Goal: Task Accomplishment & Management: Manage account settings

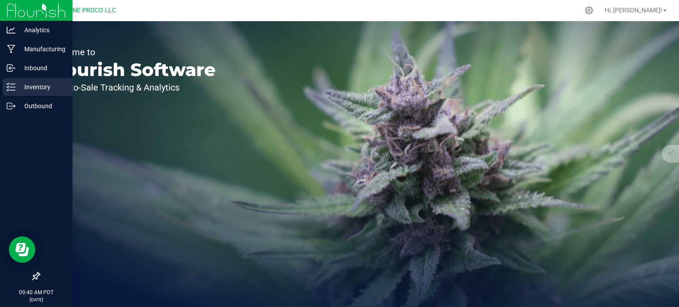
click at [7, 91] on icon at bounding box center [8, 89] width 2 height 1
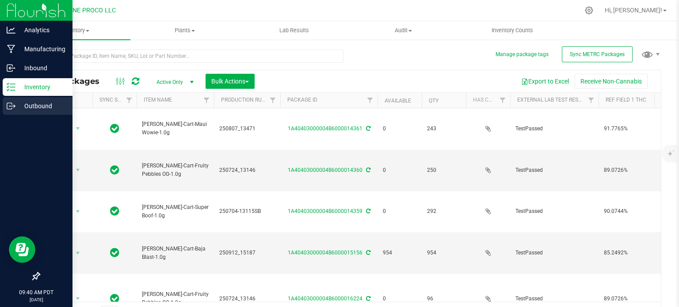
click at [7, 114] on div "Outbound" at bounding box center [38, 106] width 70 height 18
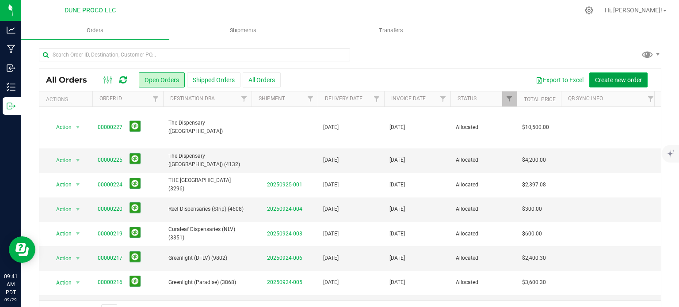
click at [613, 80] on span "Create new order" at bounding box center [618, 79] width 47 height 7
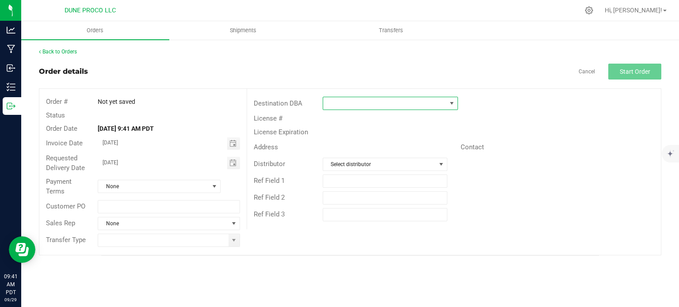
click at [338, 108] on span at bounding box center [384, 103] width 123 height 12
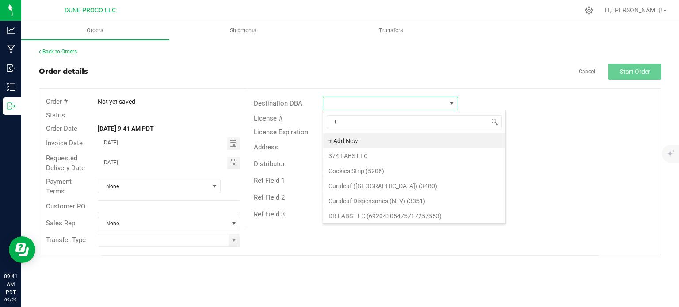
scroll to position [13, 135]
type input "the disp"
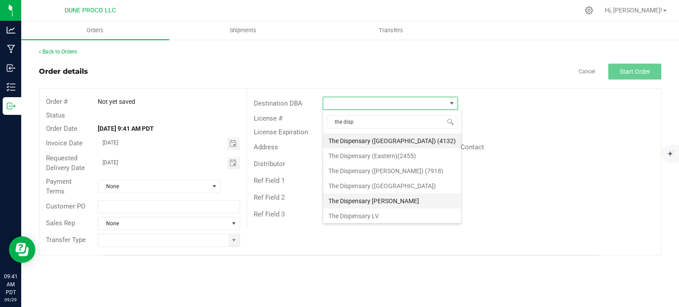
click at [369, 203] on li "The Dispensary [PERSON_NAME]" at bounding box center [392, 200] width 138 height 15
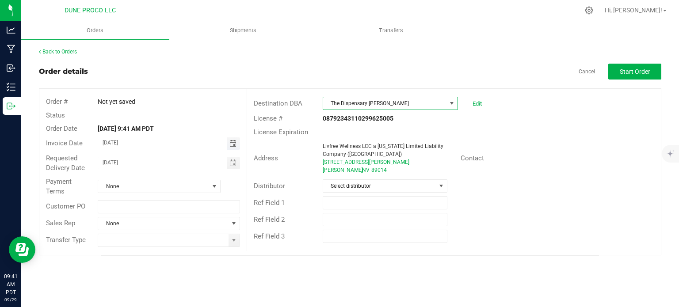
click at [231, 144] on span "Toggle calendar" at bounding box center [232, 143] width 7 height 7
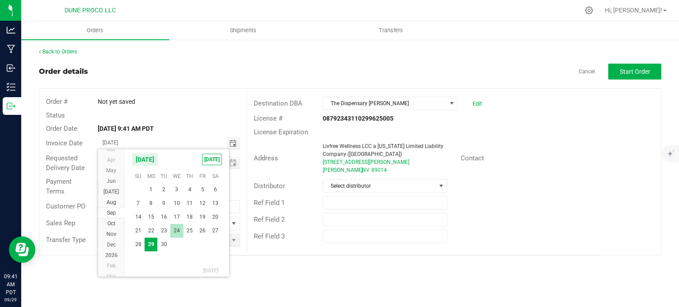
scroll to position [15997, 0]
click at [190, 198] on span "2" at bounding box center [189, 196] width 13 height 14
type input "[DATE]"
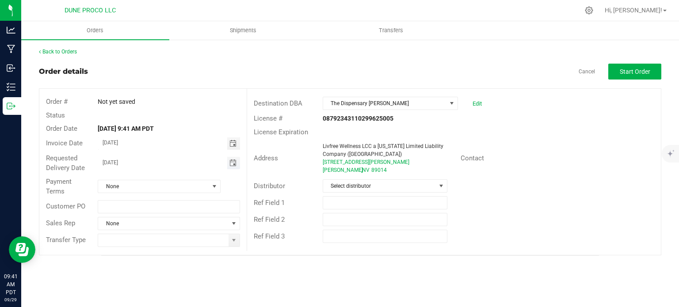
click at [230, 165] on span "Toggle calendar" at bounding box center [232, 162] width 7 height 7
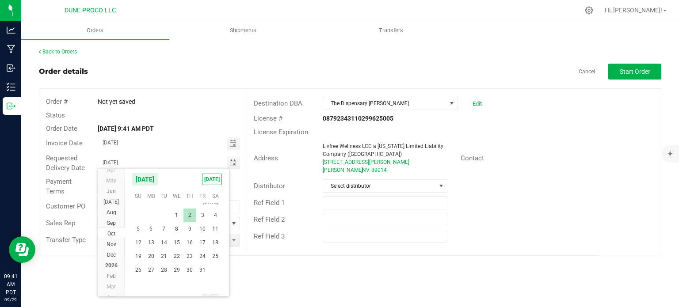
click at [189, 214] on span "2" at bounding box center [189, 215] width 13 height 14
type input "[DATE]"
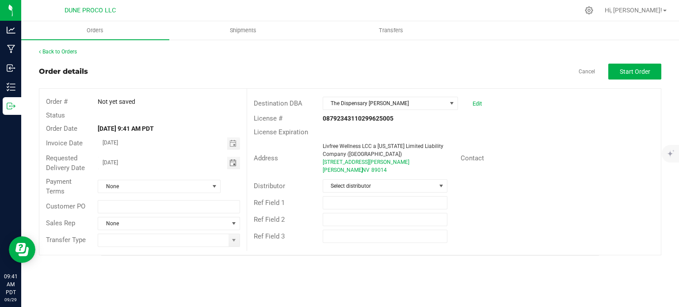
click at [194, 194] on div "Payment Terms None" at bounding box center [142, 186] width 207 height 23
click at [197, 187] on span "None" at bounding box center [153, 186] width 111 height 12
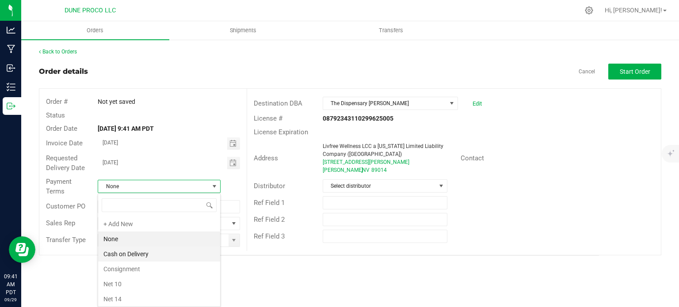
scroll to position [119, 0]
click at [147, 235] on li "Net 30" at bounding box center [159, 239] width 122 height 15
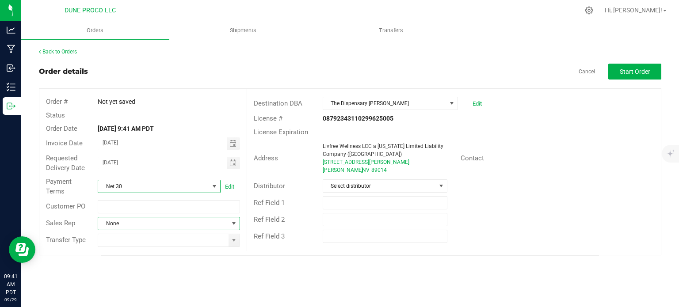
click at [235, 220] on span "NO DATA FOUND" at bounding box center [233, 223] width 7 height 7
click at [159, 270] on div "Orders Shipments Transfers Back to Orders Order details Cancel Start Order Orde…" at bounding box center [349, 164] width 657 height 286
click at [234, 241] on span at bounding box center [233, 240] width 7 height 7
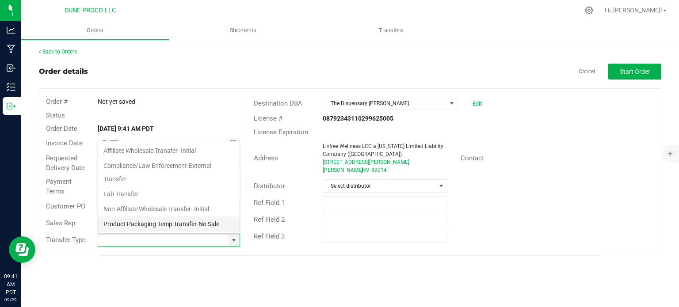
scroll to position [58, 0]
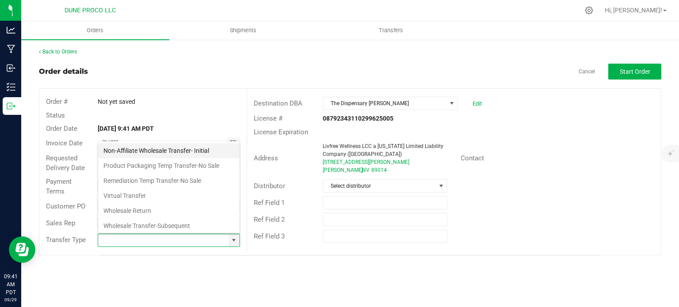
click at [180, 144] on li "Non-Affiliate Wholesale Transfer- Initial" at bounding box center [168, 150] width 141 height 15
type input "Non-Affiliate Wholesale Transfer- Initial"
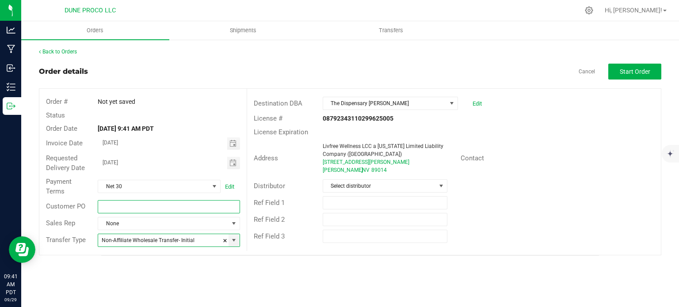
click at [158, 208] on input "text" at bounding box center [169, 206] width 142 height 13
paste input "CNPO-017428"
type input "CNPO-017428"
click at [203, 275] on div "Orders Shipments Transfers Back to Orders Order details Cancel Start Order Orde…" at bounding box center [349, 164] width 657 height 286
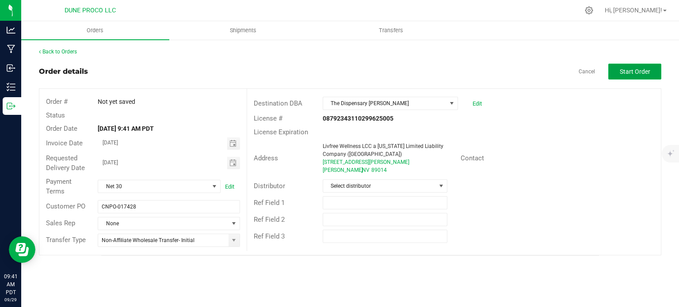
click at [630, 73] on span "Start Order" at bounding box center [634, 71] width 30 height 7
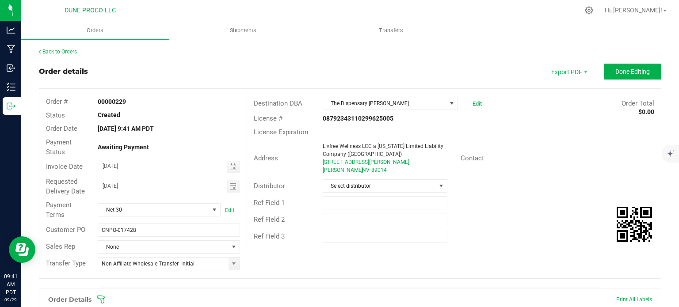
scroll to position [216, 0]
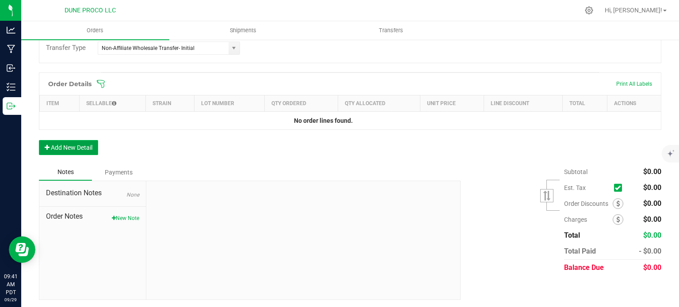
click at [51, 152] on button "Add New Detail" at bounding box center [68, 147] width 59 height 15
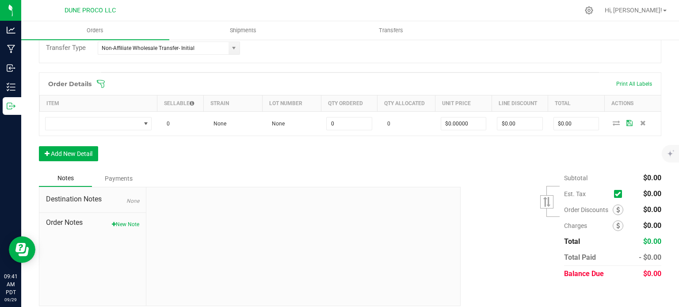
click at [58, 165] on div "Order Details Print All Labels Item Sellable Strain Lot Number Qty Ordered Qty …" at bounding box center [350, 121] width 622 height 98
click at [65, 156] on button "Add New Detail" at bounding box center [68, 153] width 59 height 15
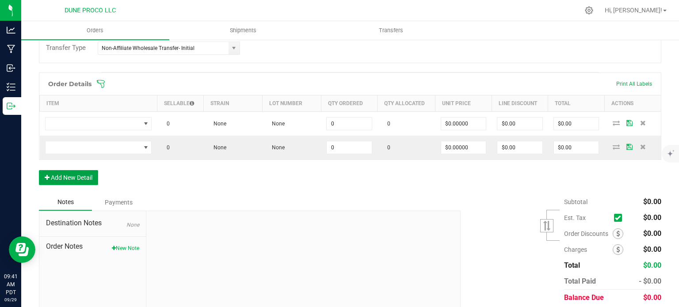
click at [71, 175] on button "Add New Detail" at bounding box center [68, 177] width 59 height 15
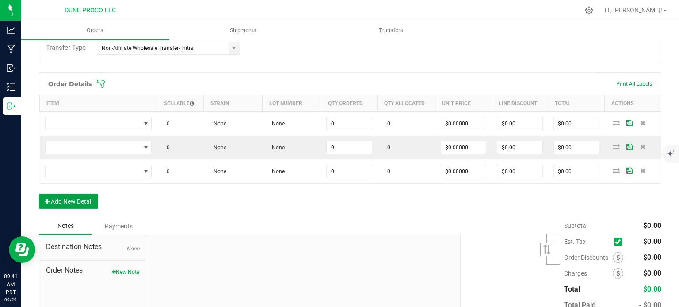
click at [77, 196] on button "Add New Detail" at bounding box center [68, 201] width 59 height 15
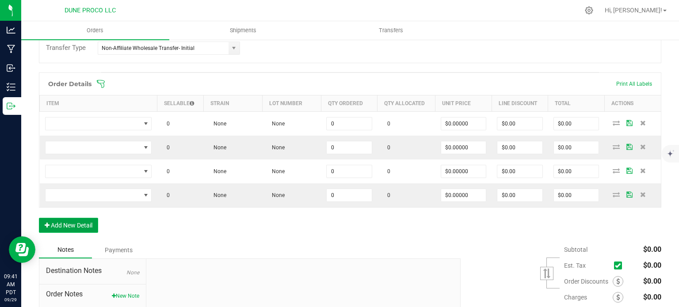
click at [80, 218] on button "Add New Detail" at bounding box center [68, 225] width 59 height 15
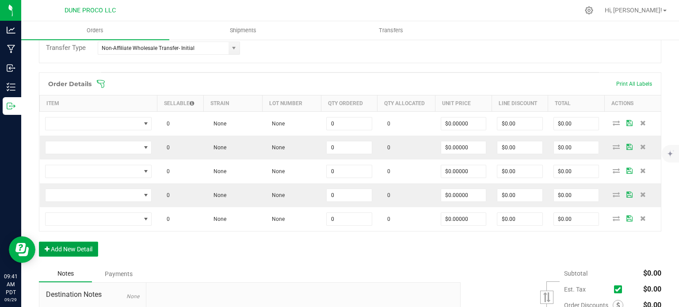
click at [81, 252] on button "Add New Detail" at bounding box center [68, 249] width 59 height 15
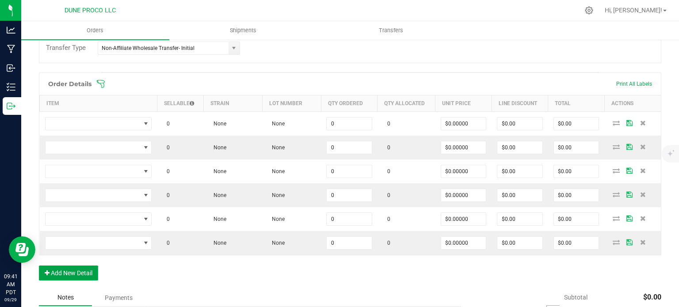
click at [85, 272] on button "Add New Detail" at bounding box center [68, 272] width 59 height 15
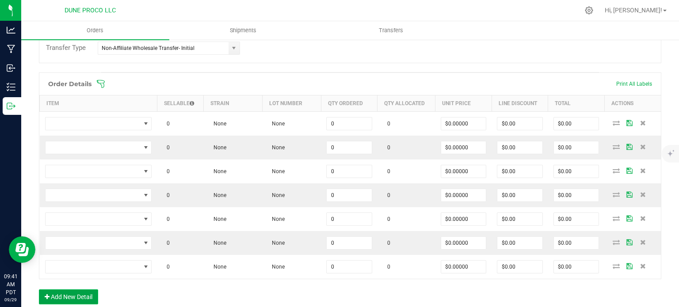
click at [83, 297] on button "Add New Detail" at bounding box center [68, 296] width 59 height 15
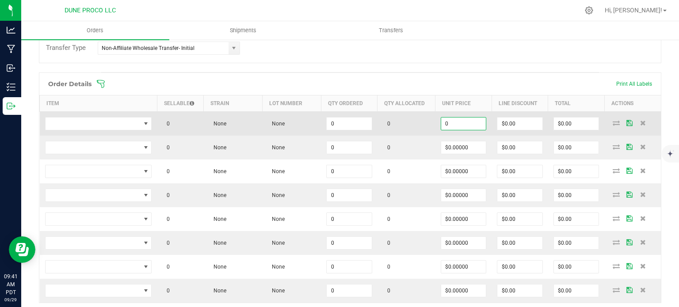
click at [454, 120] on input "0" at bounding box center [463, 124] width 45 height 12
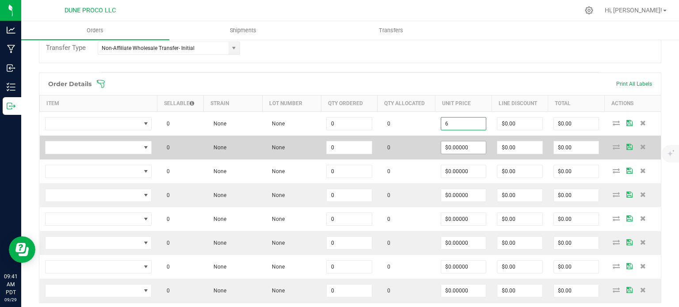
type input "$6.00000"
click at [471, 144] on input "0" at bounding box center [463, 147] width 45 height 12
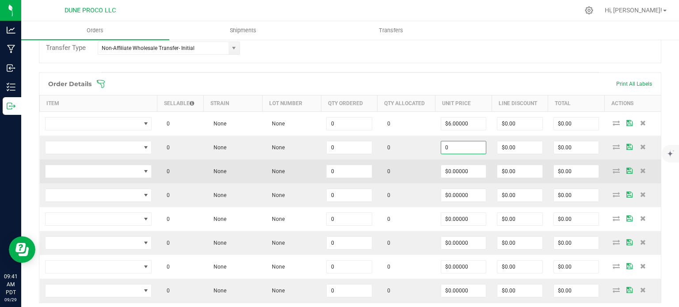
paste input "6"
type input "$6.00000"
click at [463, 169] on input "0" at bounding box center [463, 171] width 45 height 12
paste input "6"
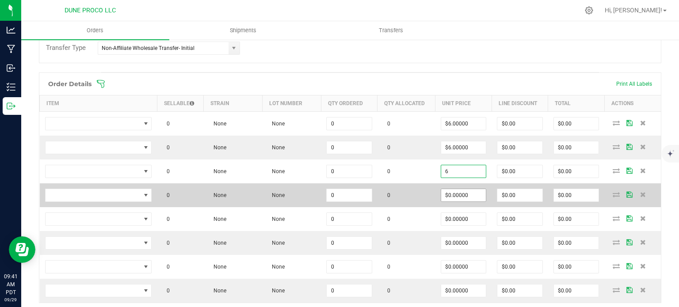
type input "$6.00000"
click at [461, 194] on input "0" at bounding box center [463, 195] width 45 height 12
paste input "6"
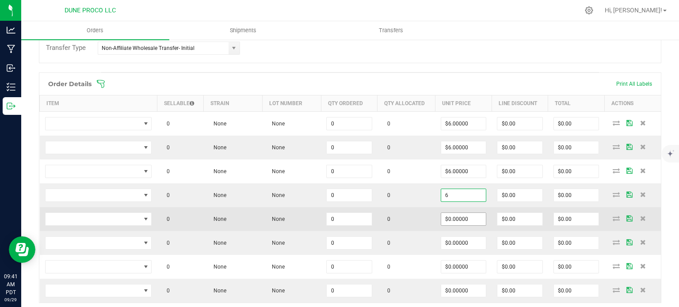
type input "$6.00000"
click at [461, 223] on input "0" at bounding box center [463, 219] width 45 height 12
paste input "6"
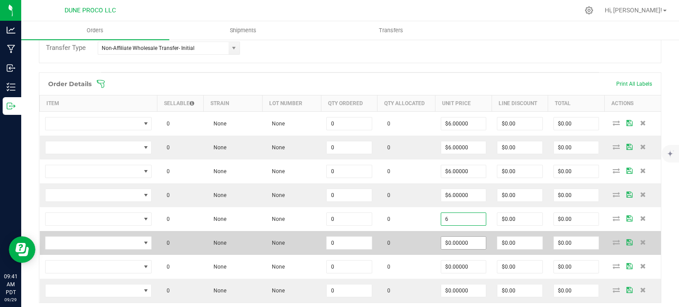
type input "$6.00000"
click at [464, 244] on input "0" at bounding box center [463, 243] width 45 height 12
paste input "6"
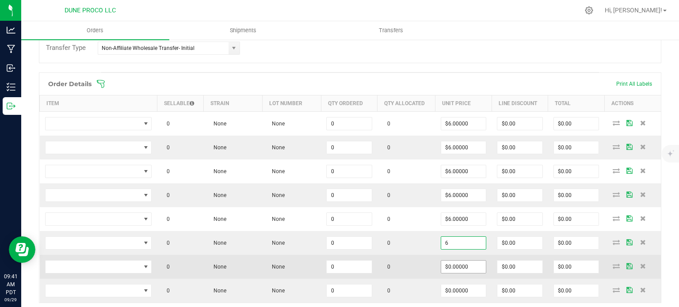
type input "$6.00000"
click at [462, 261] on input "0" at bounding box center [463, 267] width 45 height 12
paste input "6"
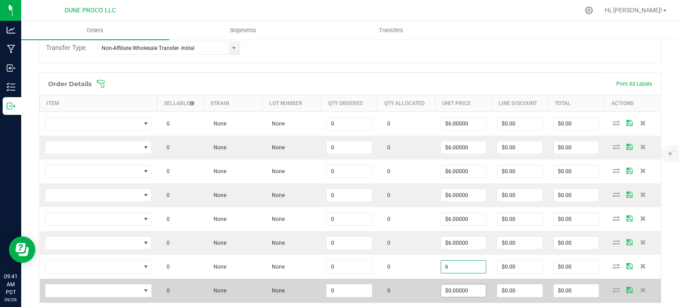
type input "$6.00000"
click at [461, 284] on input "0" at bounding box center [463, 290] width 45 height 12
paste input "6"
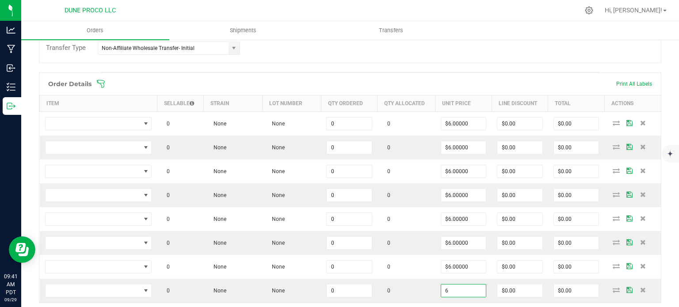
type input "$6.00000"
click at [462, 66] on div "Order details Export PDF Done Editing Order # 00000229 Status Created Order Dat…" at bounding box center [350, 160] width 622 height 625
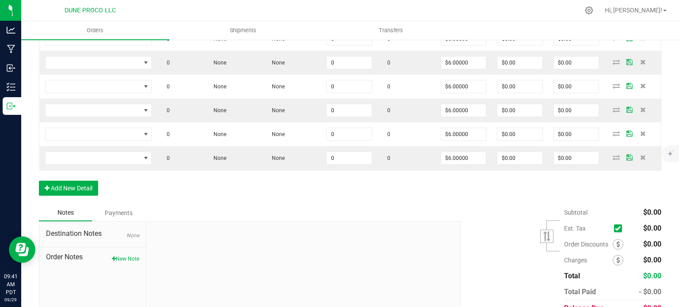
click at [413, 188] on div "Order Details Print All Labels Item Sellable Strain Lot Number Qty Ordered Qty …" at bounding box center [350, 72] width 622 height 265
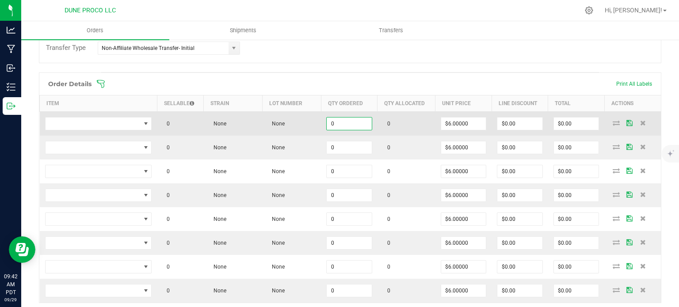
click at [341, 124] on input "0" at bounding box center [348, 124] width 45 height 12
paste input "17"
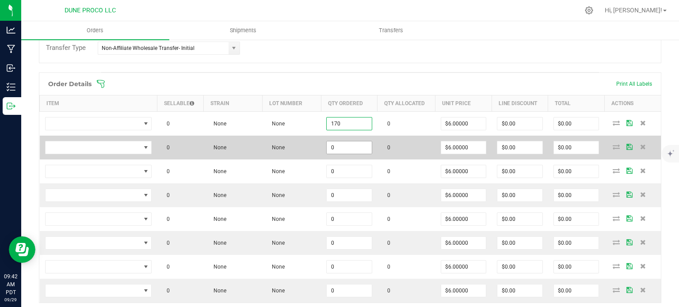
type input "170"
type input "$1,020.00"
click at [340, 148] on input "0" at bounding box center [348, 147] width 45 height 12
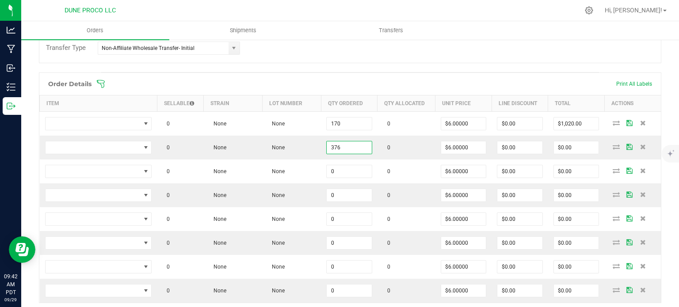
type input "376"
type input "$2,256.00"
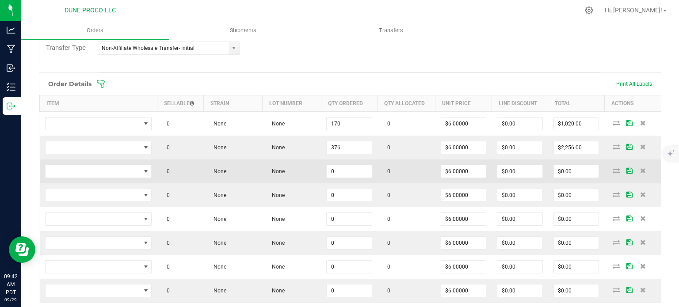
click at [345, 162] on td "0" at bounding box center [349, 171] width 57 height 24
click at [347, 170] on input "0" at bounding box center [348, 171] width 45 height 12
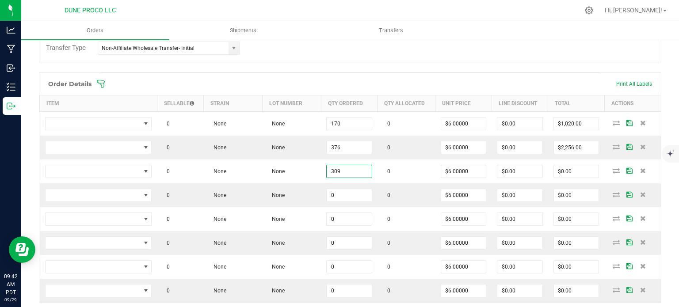
type input "309"
type input "$1,854.00"
click at [362, 65] on div "Order details Export PDF Done Editing Order # 00000229 Status Created Order Dat…" at bounding box center [350, 160] width 622 height 625
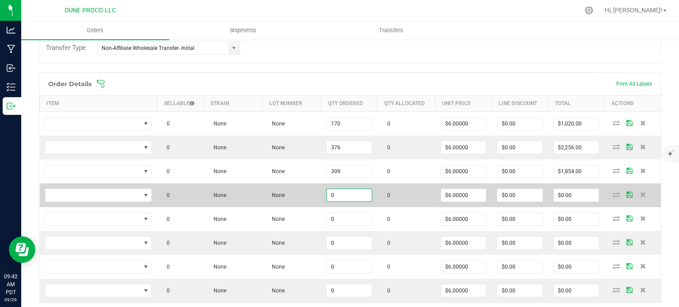
click at [344, 193] on input "0" at bounding box center [348, 195] width 45 height 12
paste input "55"
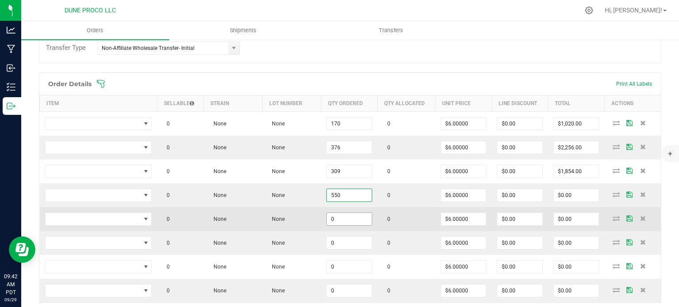
type input "550"
type input "$3,300.00"
click at [348, 217] on input "0" at bounding box center [348, 219] width 45 height 12
paste input "55"
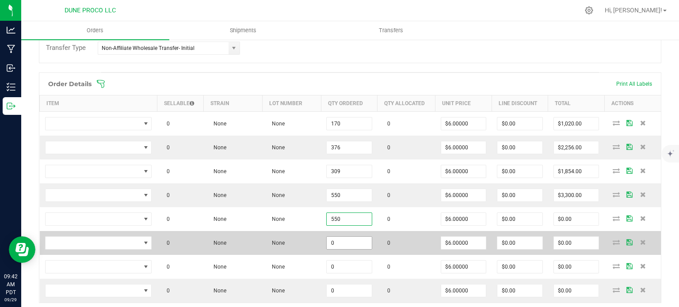
type input "550"
type input "$3,300.00"
click at [346, 242] on input "0" at bounding box center [348, 243] width 45 height 12
paste input "55"
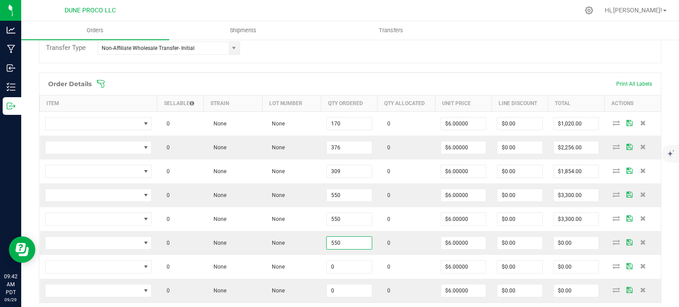
type input "550"
type input "$3,300.00"
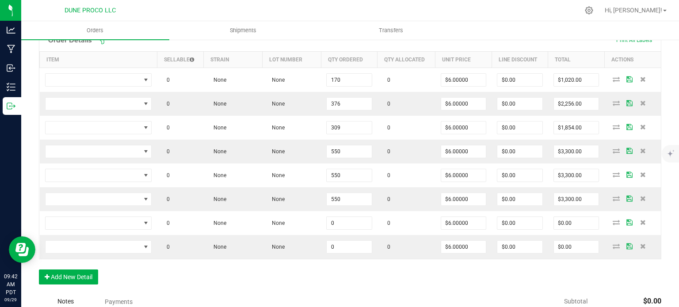
scroll to position [260, 0]
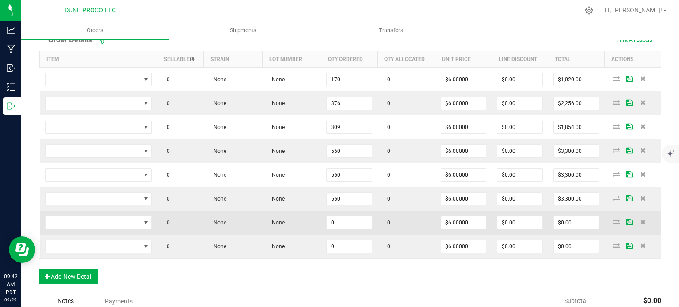
click at [346, 227] on td "0" at bounding box center [349, 223] width 57 height 24
click at [339, 230] on td "0" at bounding box center [349, 223] width 57 height 24
click at [338, 216] on input "0" at bounding box center [348, 222] width 45 height 12
paste input "445"
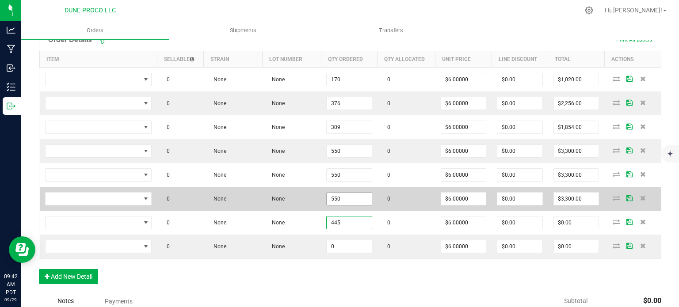
type input "445"
type input "$2,670.00"
click at [341, 203] on input "550" at bounding box center [348, 199] width 45 height 12
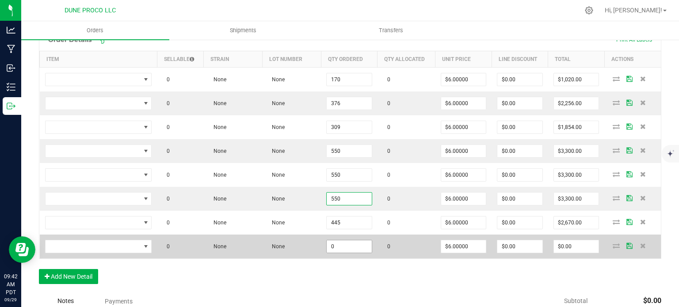
click at [348, 240] on span "0" at bounding box center [349, 246] width 46 height 13
click at [344, 245] on input "0" at bounding box center [348, 246] width 45 height 12
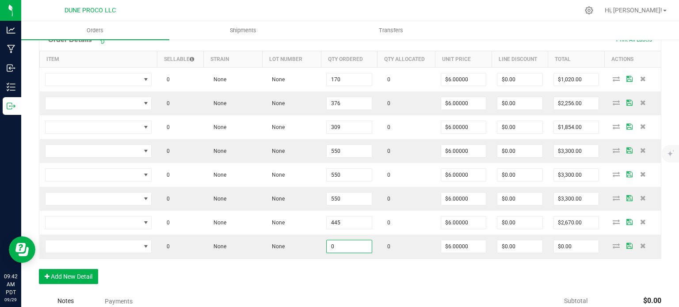
click at [316, 279] on div "Order Details Print All Labels Item Sellable Strain Lot Number Qty Ordered Qty …" at bounding box center [350, 160] width 622 height 265
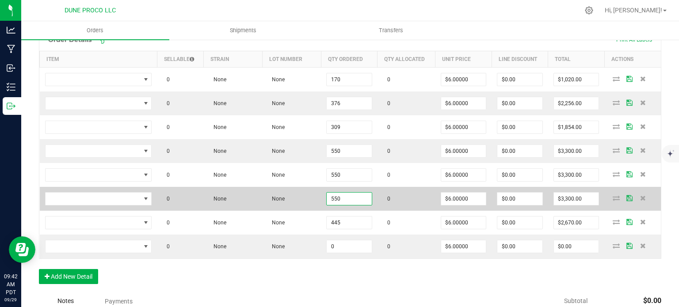
click at [336, 193] on input "550" at bounding box center [348, 199] width 45 height 12
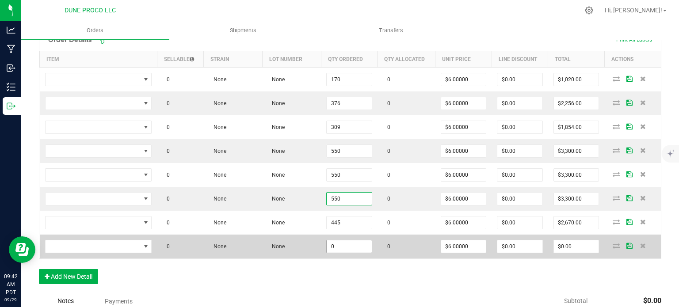
click at [349, 243] on input "0" at bounding box center [348, 246] width 45 height 12
paste input "55"
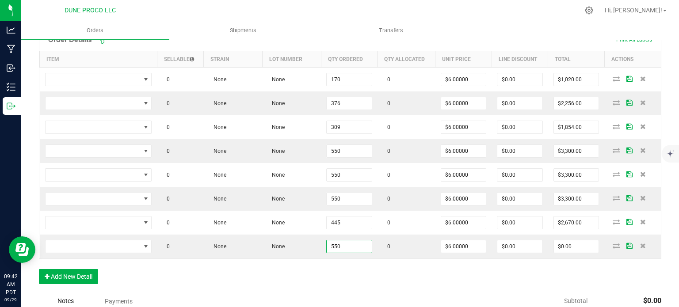
type input "550"
type input "$3,300.00"
click at [311, 277] on div "Order Details Print All Labels Item Sellable Strain Lot Number Qty Ordered Qty …" at bounding box center [350, 160] width 622 height 265
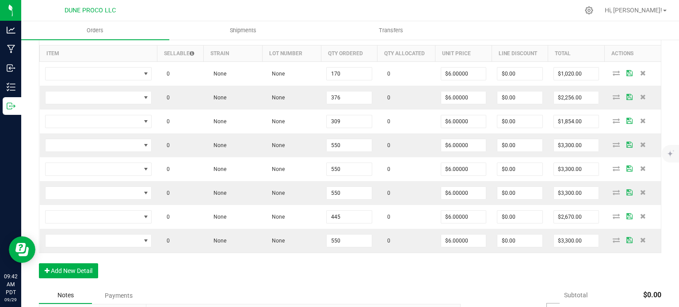
scroll to position [304, 0]
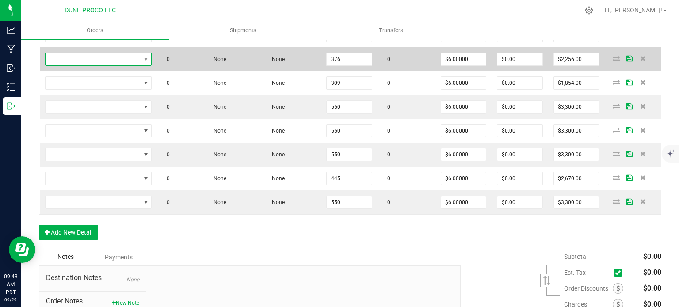
click at [126, 53] on span "NO DATA FOUND" at bounding box center [92, 59] width 95 height 12
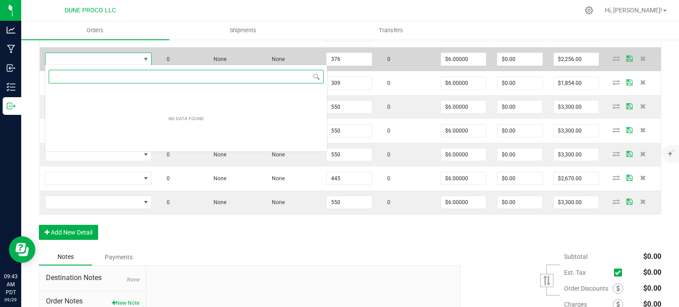
scroll to position [13, 106]
paste input "[PERSON_NAME]-Cart-Blueberry Muffin-1.0g"
type input "[PERSON_NAME]-Cart-Blueberry Muffin-1.0g"
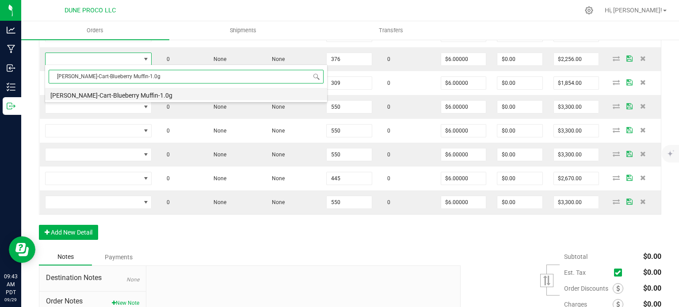
click at [133, 91] on li "[PERSON_NAME]-Cart-Blueberry Muffin-1.0g" at bounding box center [186, 94] width 282 height 12
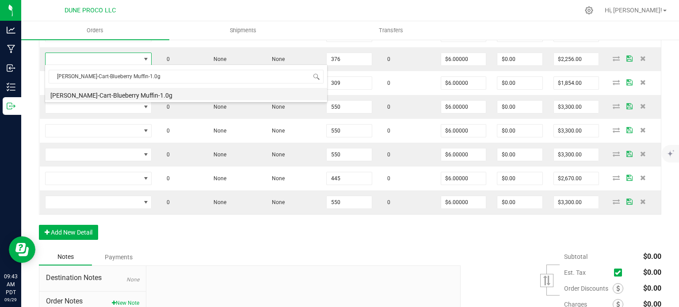
type input "376 ea"
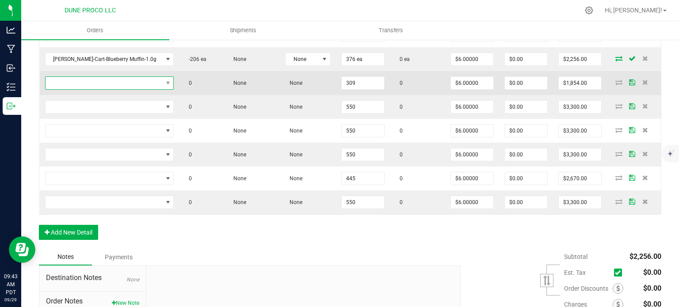
click at [125, 82] on span "NO DATA FOUND" at bounding box center [103, 83] width 117 height 12
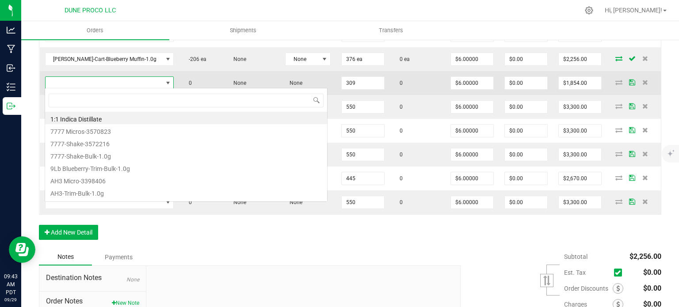
type input "[PERSON_NAME]-Cart-Super Boof-1.0g"
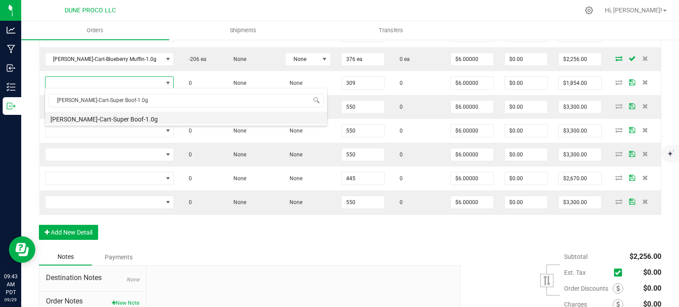
click at [123, 118] on li "[PERSON_NAME]-Cart-Super Boof-1.0g" at bounding box center [186, 118] width 282 height 12
type input "309 ea"
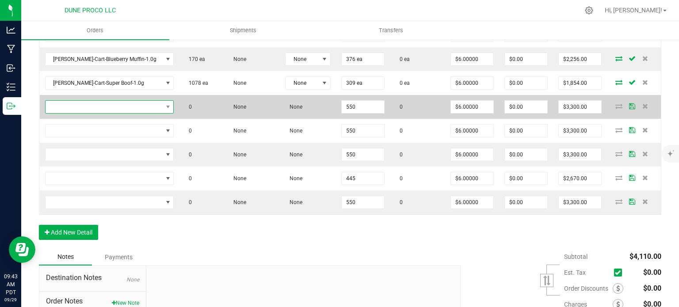
click at [162, 102] on span "NO DATA FOUND" at bounding box center [167, 107] width 11 height 12
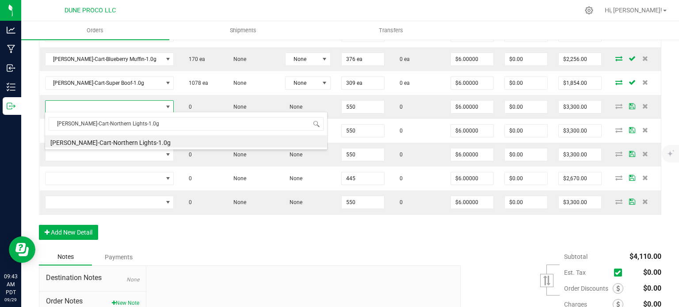
click at [126, 140] on li "[PERSON_NAME]-Cart-Northern Lights-1.0g" at bounding box center [186, 141] width 282 height 12
type input "550 ea"
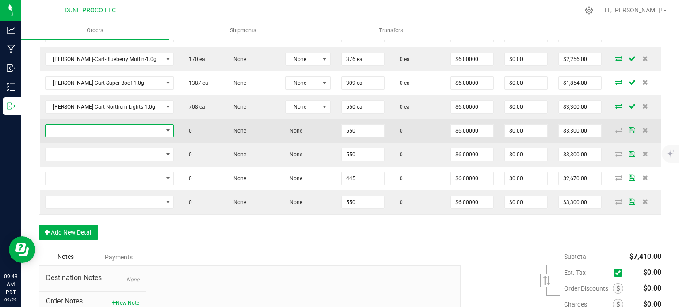
click at [137, 130] on span "NO DATA FOUND" at bounding box center [103, 131] width 117 height 12
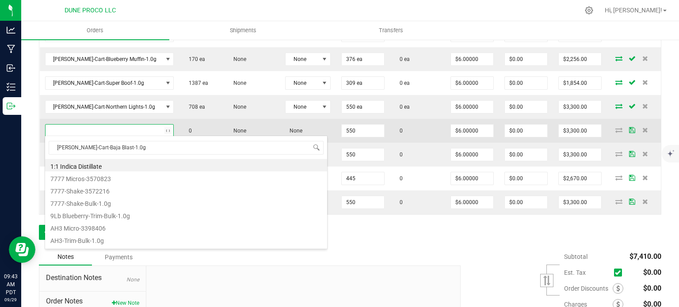
scroll to position [13, 104]
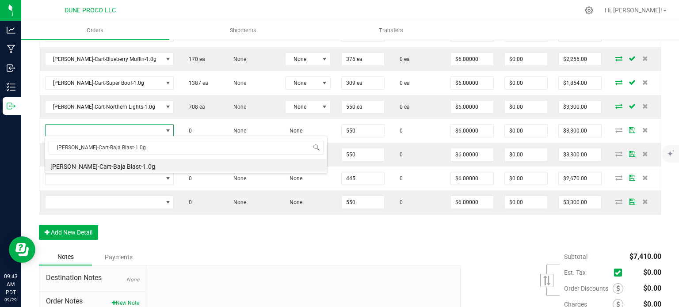
click at [133, 164] on li "[PERSON_NAME]-Cart-Baja Blast-1.0g" at bounding box center [186, 165] width 282 height 12
type input "550 ea"
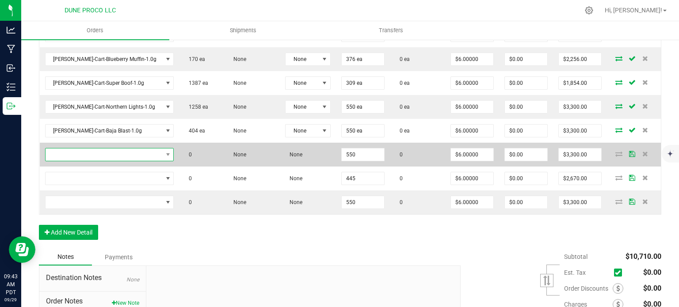
click at [162, 148] on span "NO DATA FOUND" at bounding box center [167, 154] width 11 height 12
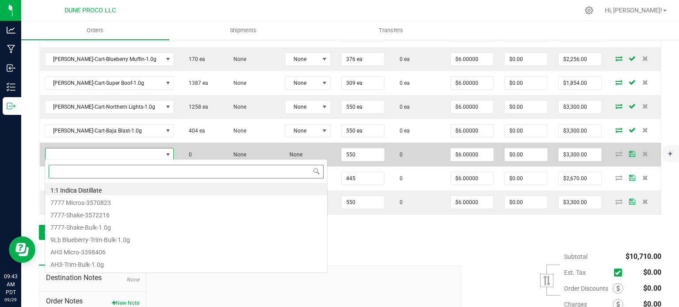
paste input "[PERSON_NAME]-Cart-Sin City Confidential-1.0g"
type input "[PERSON_NAME]-Cart-Sin City Confidential-1.0g"
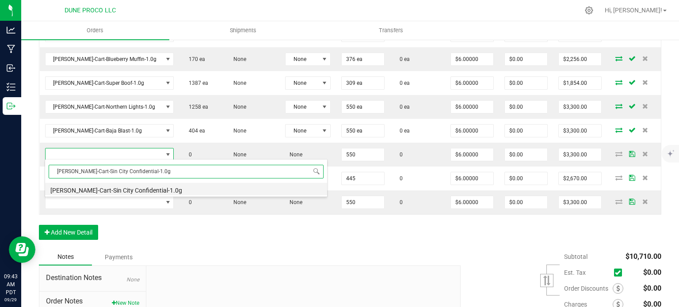
click at [131, 184] on li "[PERSON_NAME]-Cart-Sin City Confidential-1.0g" at bounding box center [186, 189] width 282 height 12
type input "550 ea"
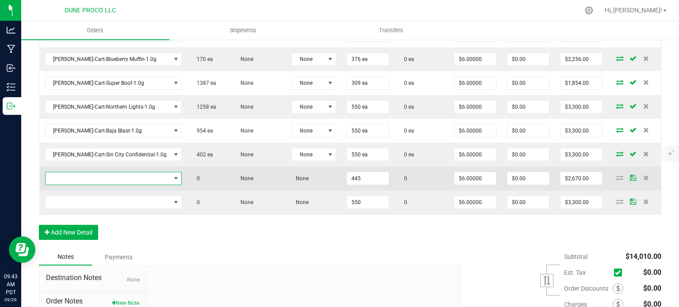
click at [144, 182] on span "NO DATA FOUND" at bounding box center [113, 178] width 137 height 13
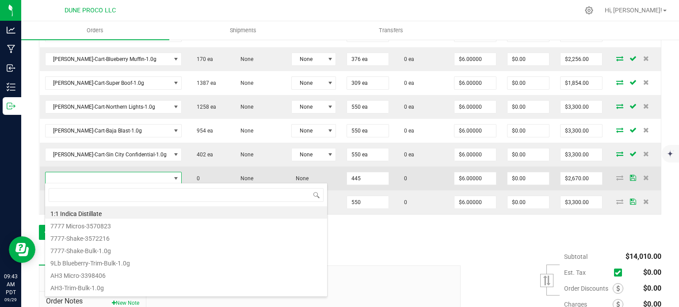
scroll to position [13, 111]
type input "[PERSON_NAME]-Cart-Maui Wowie-1.0g"
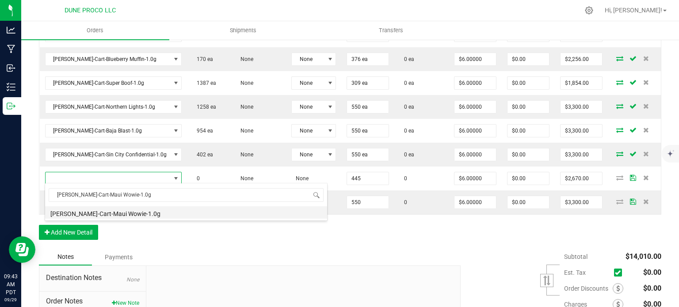
click at [125, 216] on li "[PERSON_NAME]-Cart-Maui Wowie-1.0g" at bounding box center [186, 212] width 282 height 12
type input "445 ea"
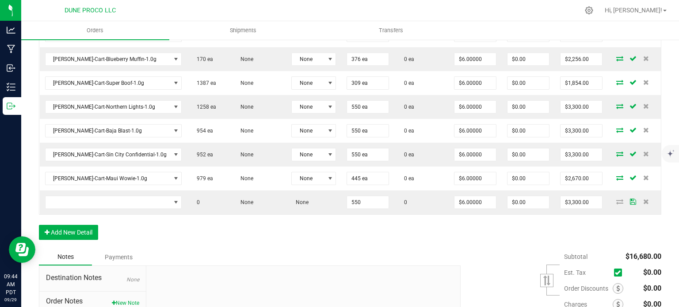
click at [157, 230] on div "Order Details Print All Labels Item Sellable Strain Lot Number Qty Ordered Qty …" at bounding box center [350, 116] width 622 height 265
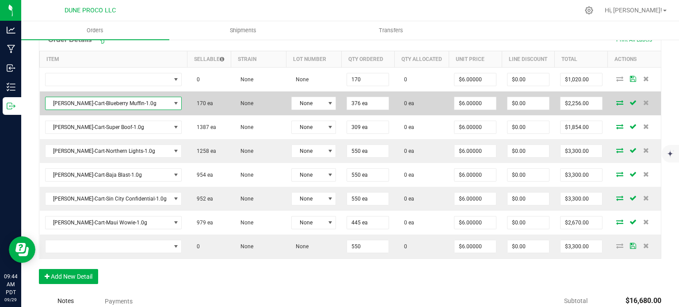
click at [97, 99] on span "[PERSON_NAME]-Cart-Blueberry Muffin-1.0g" at bounding box center [107, 103] width 125 height 12
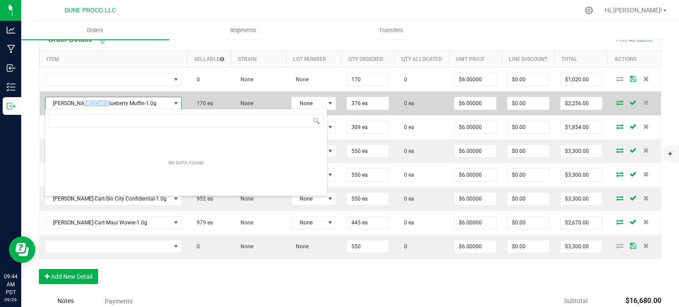
click at [97, 99] on span "[PERSON_NAME]-Cart-Blueberry Muffin-1.0g" at bounding box center [107, 103] width 125 height 12
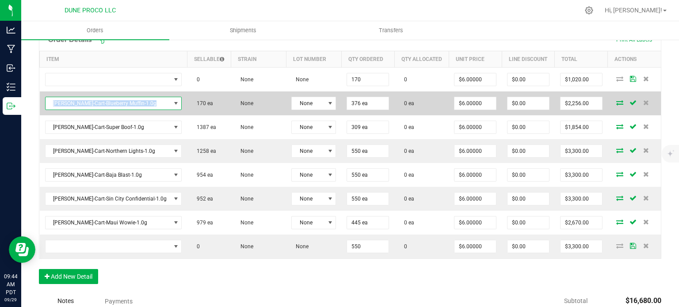
click at [97, 99] on span "[PERSON_NAME]-Cart-Blueberry Muffin-1.0g" at bounding box center [107, 103] width 125 height 12
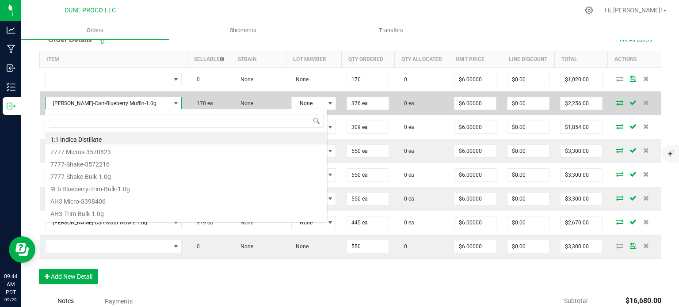
scroll to position [13, 112]
click at [97, 99] on span "[PERSON_NAME]-Cart-Blueberry Muffin-1.0g" at bounding box center [107, 103] width 125 height 12
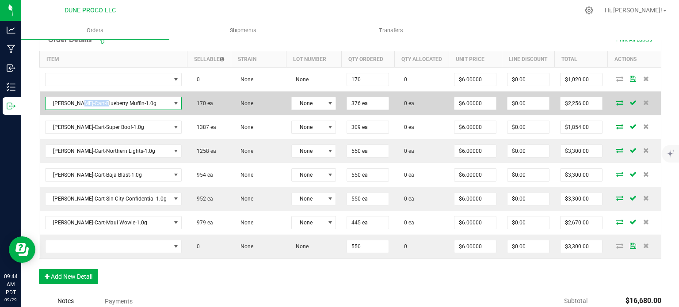
click at [97, 99] on span "[PERSON_NAME]-Cart-Blueberry Muffin-1.0g" at bounding box center [107, 103] width 125 height 12
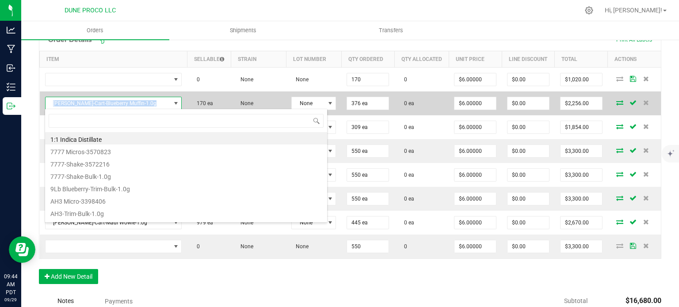
click at [97, 99] on span "[PERSON_NAME]-Cart-Blueberry Muffin-1.0g" at bounding box center [107, 103] width 125 height 12
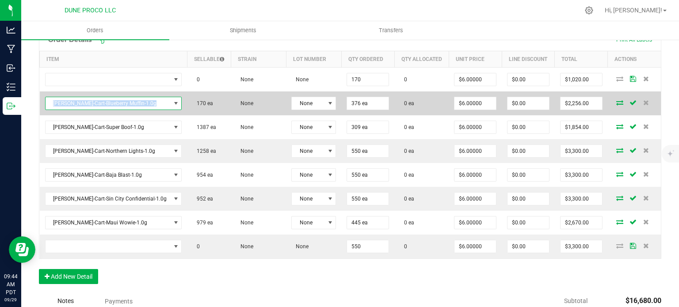
copy span "[PERSON_NAME]-Cart-Blueberry Muffin-1.0g"
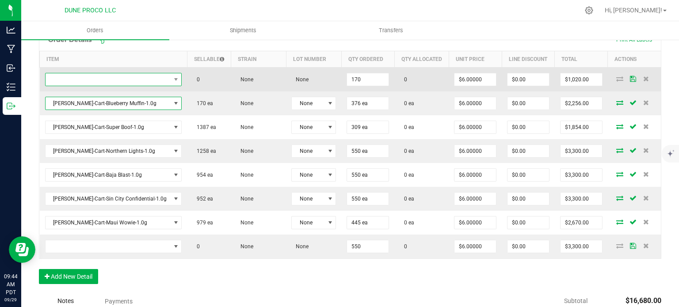
click at [68, 79] on span "NO DATA FOUND" at bounding box center [107, 79] width 125 height 12
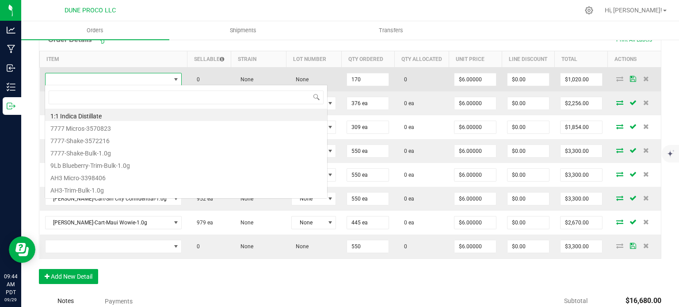
type input "[PERSON_NAME]-Cart-Blueberry Muffin-1.0g"
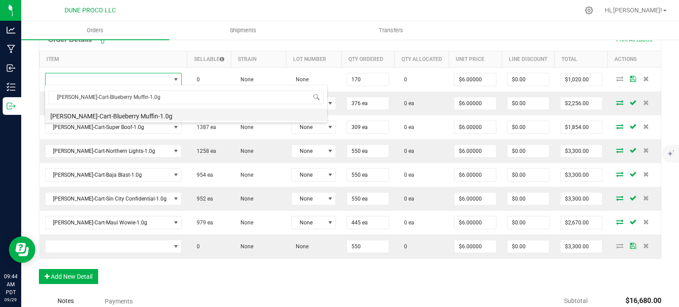
click at [101, 116] on li "[PERSON_NAME]-Cart-Blueberry Muffin-1.0g" at bounding box center [186, 115] width 282 height 12
type input "170 ea"
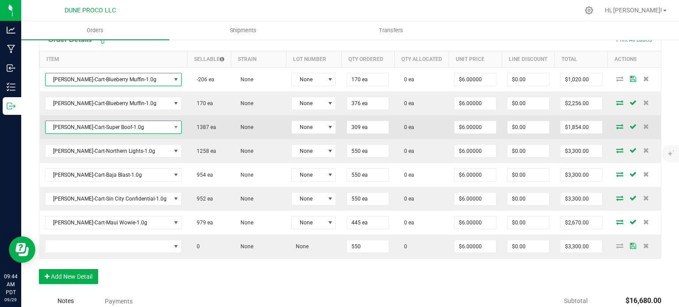
click at [94, 122] on span "[PERSON_NAME]-Cart-Super Boof-1.0g" at bounding box center [107, 127] width 125 height 12
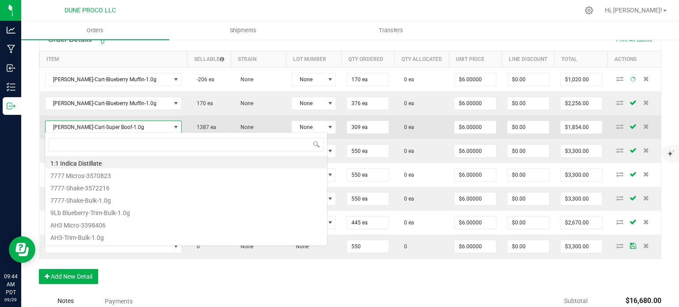
scroll to position [13, 111]
click at [94, 122] on span "[PERSON_NAME]-Cart-Super Boof-1.0g" at bounding box center [107, 127] width 125 height 12
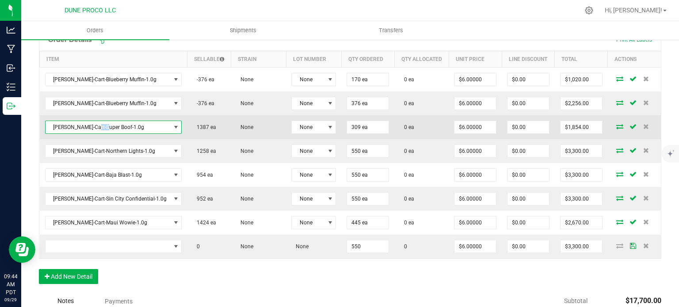
click at [94, 122] on span "[PERSON_NAME]-Cart-Super Boof-1.0g" at bounding box center [107, 127] width 125 height 12
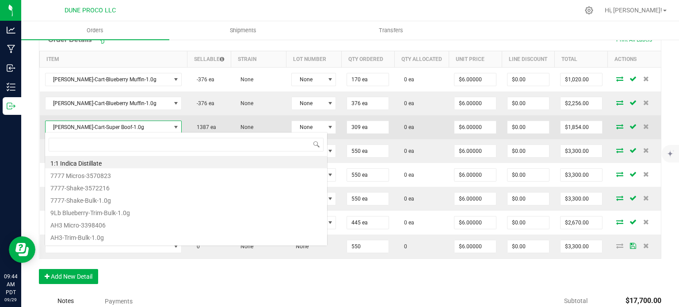
scroll to position [13, 112]
click at [94, 122] on span "[PERSON_NAME]-Cart-Super Boof-1.0g" at bounding box center [107, 127] width 125 height 12
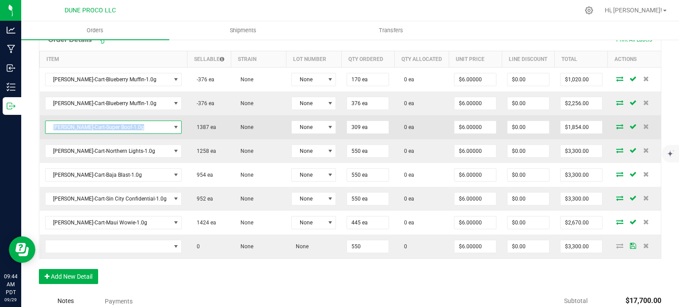
click at [94, 122] on span "[PERSON_NAME]-Cart-Super Boof-1.0g" at bounding box center [107, 127] width 125 height 12
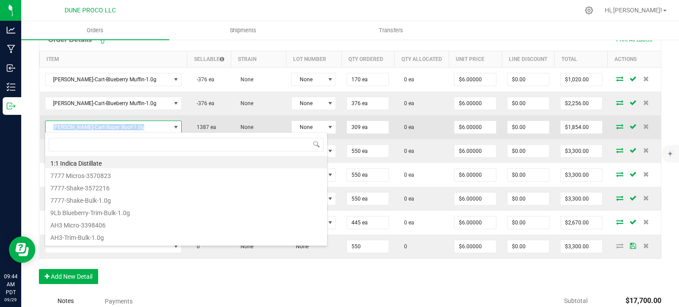
click at [94, 122] on span "[PERSON_NAME]-Cart-Super Boof-1.0g" at bounding box center [107, 127] width 125 height 12
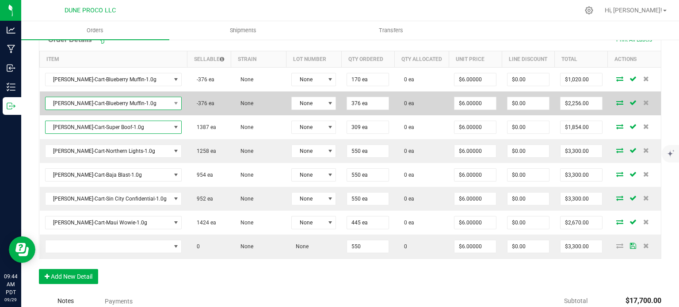
click at [94, 99] on span "[PERSON_NAME]-Cart-Blueberry Muffin-1.0g" at bounding box center [107, 103] width 125 height 12
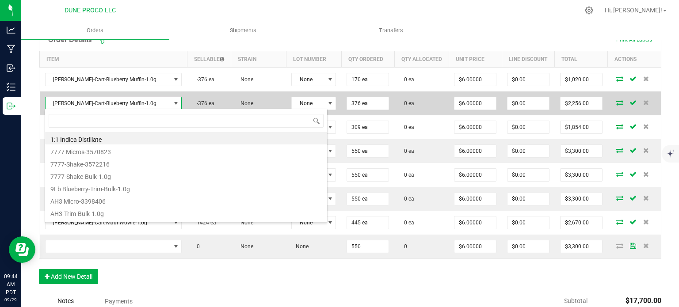
click at [94, 99] on span "[PERSON_NAME]-Cart-Blueberry Muffin-1.0g" at bounding box center [107, 103] width 125 height 12
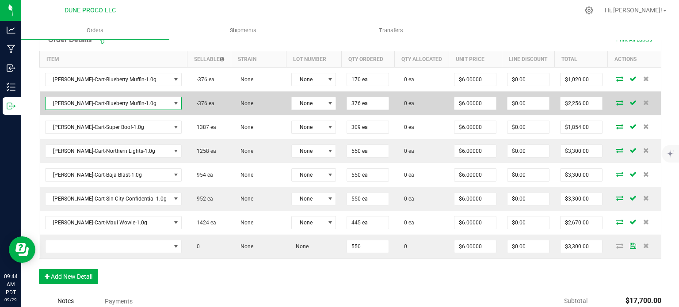
click at [94, 99] on span "[PERSON_NAME]-Cart-Blueberry Muffin-1.0g" at bounding box center [107, 103] width 125 height 12
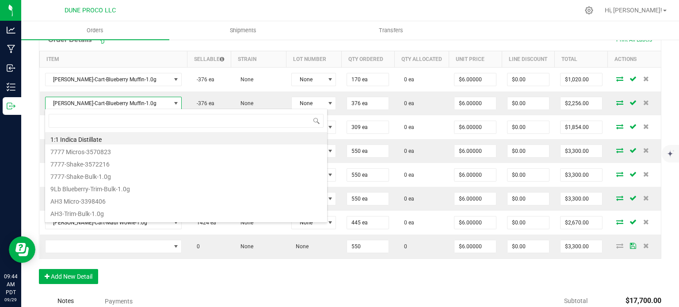
type input "[PERSON_NAME]-Cart-Super Boof-1.0g"
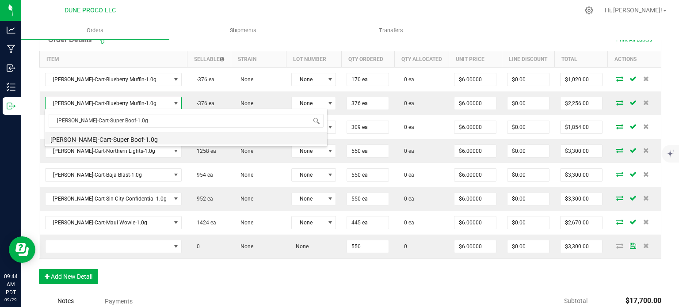
click at [105, 141] on li "[PERSON_NAME]-Cart-Super Boof-1.0g" at bounding box center [186, 138] width 282 height 12
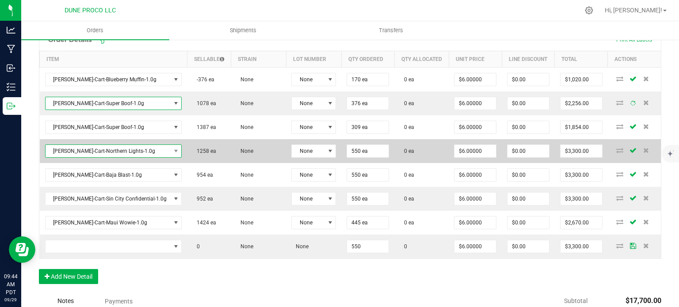
click at [90, 152] on span "[PERSON_NAME]-Cart-Northern Lights-1.0g" at bounding box center [107, 151] width 125 height 12
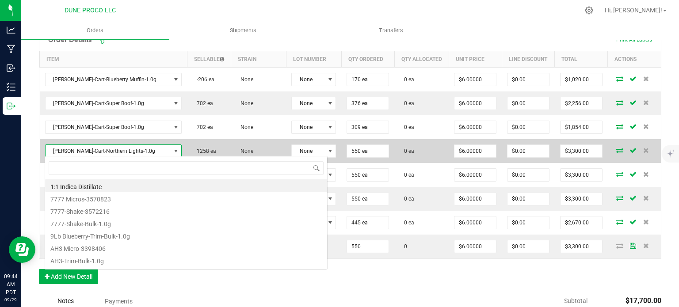
scroll to position [13, 111]
click at [91, 151] on span "[PERSON_NAME]-Cart-Northern Lights-1.0g" at bounding box center [107, 151] width 125 height 12
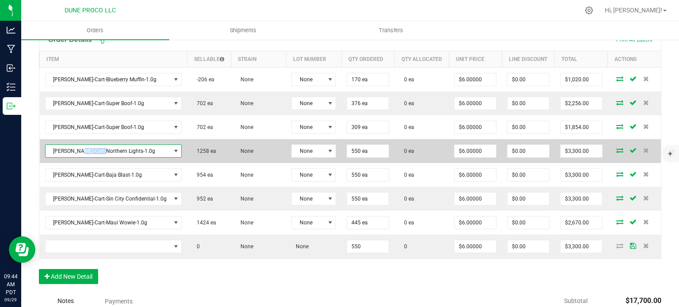
click at [91, 151] on span "[PERSON_NAME]-Cart-Northern Lights-1.0g" at bounding box center [107, 151] width 125 height 12
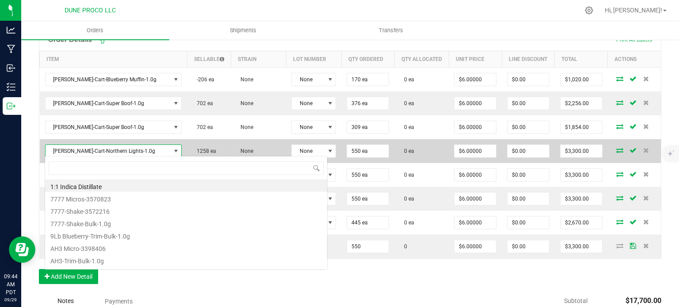
scroll to position [0, 0]
click at [91, 151] on span "[PERSON_NAME]-Cart-Northern Lights-1.0g" at bounding box center [107, 151] width 125 height 12
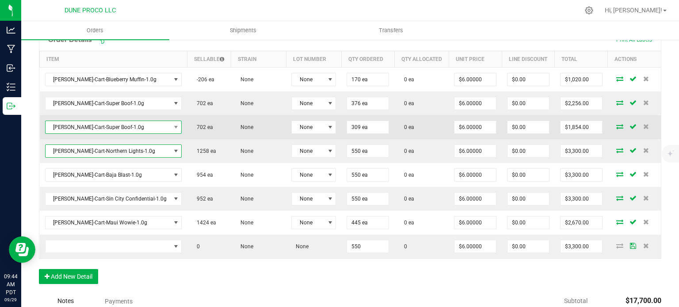
click at [91, 124] on span "[PERSON_NAME]-Cart-Super Boof-1.0g" at bounding box center [107, 127] width 125 height 12
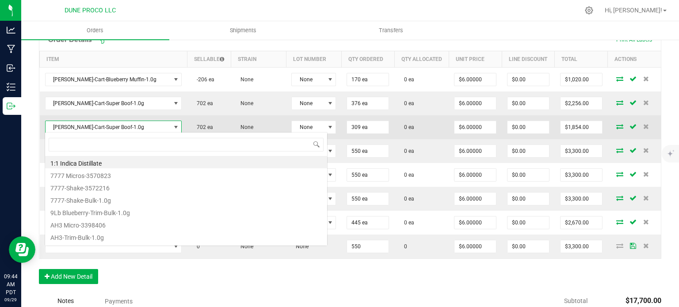
scroll to position [44160, 44061]
type input "[PERSON_NAME]-Cart-Northern Lights-1.0g"
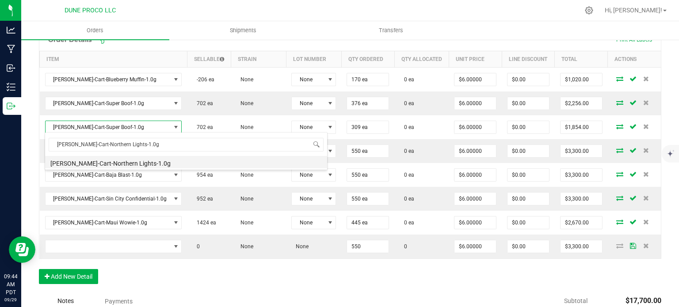
click at [105, 160] on li "[PERSON_NAME]-Cart-Northern Lights-1.0g" at bounding box center [186, 162] width 282 height 12
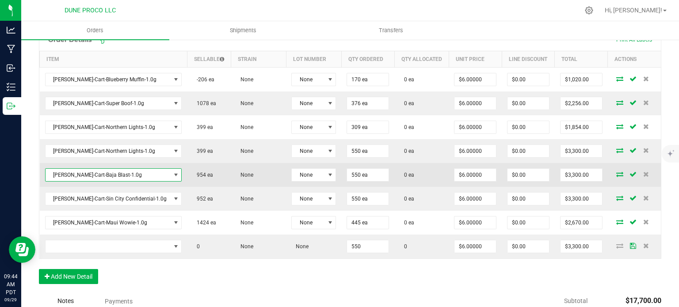
click at [94, 177] on span "[PERSON_NAME]-Cart-Baja Blast-1.0g" at bounding box center [107, 175] width 125 height 12
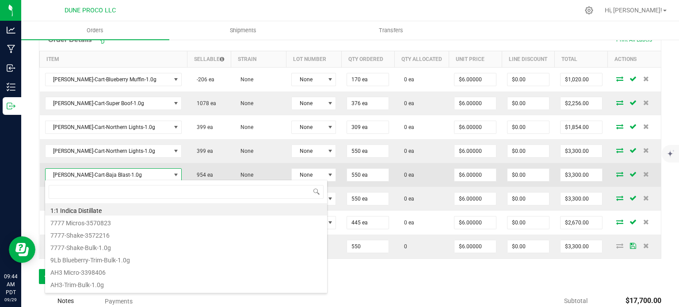
click at [92, 174] on span "[PERSON_NAME]-Cart-Baja Blast-1.0g" at bounding box center [107, 175] width 125 height 12
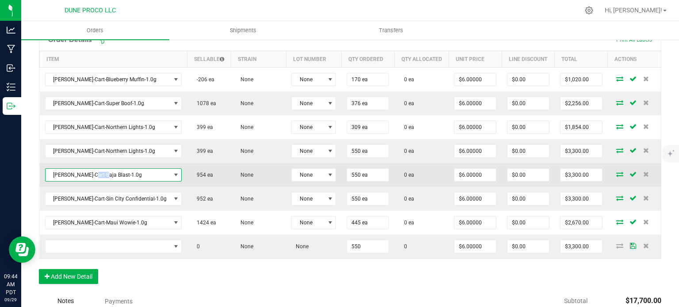
click at [92, 174] on span "[PERSON_NAME]-Cart-Baja Blast-1.0g" at bounding box center [107, 175] width 125 height 12
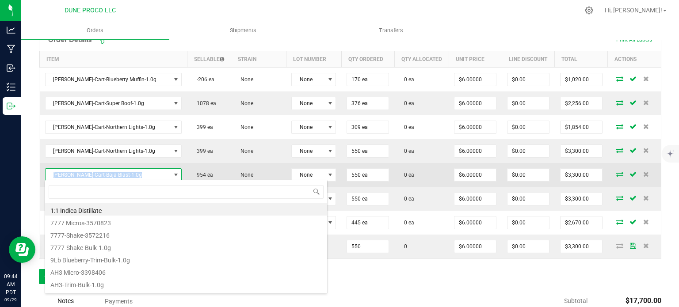
click at [92, 174] on span "[PERSON_NAME]-Cart-Baja Blast-1.0g" at bounding box center [107, 175] width 125 height 12
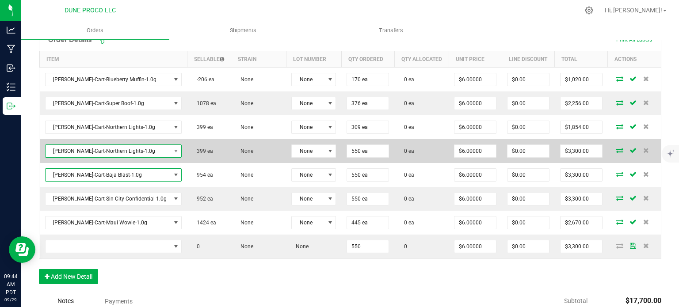
click at [95, 150] on span "[PERSON_NAME]-Cart-Northern Lights-1.0g" at bounding box center [107, 151] width 125 height 12
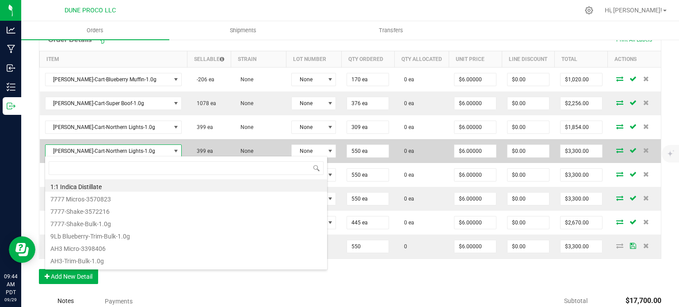
type input "[PERSON_NAME]-Cart-Baja Blast-1.0g"
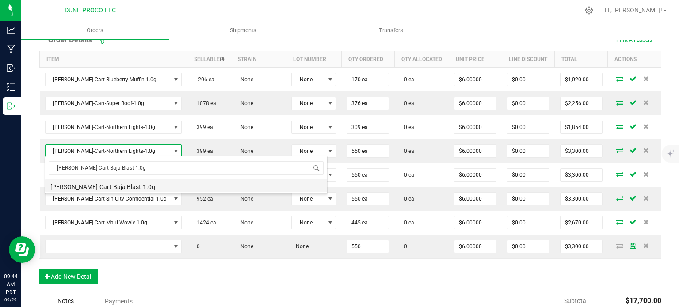
click at [107, 186] on li "[PERSON_NAME]-Cart-Baja Blast-1.0g" at bounding box center [186, 185] width 282 height 12
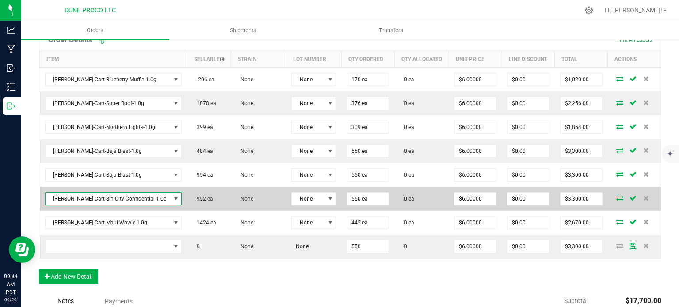
click at [81, 193] on span "[PERSON_NAME]-Cart-Sin City Confidential-1.0g" at bounding box center [107, 199] width 125 height 12
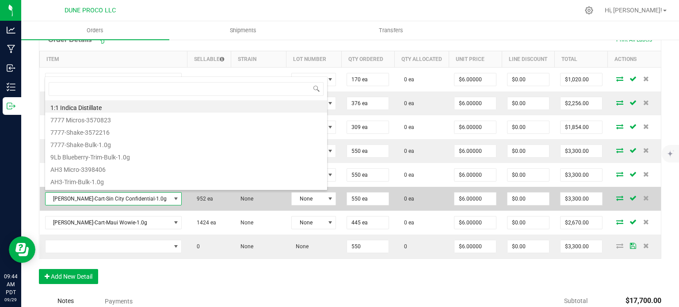
click at [81, 193] on span "[PERSON_NAME]-Cart-Sin City Confidential-1.0g" at bounding box center [107, 199] width 125 height 12
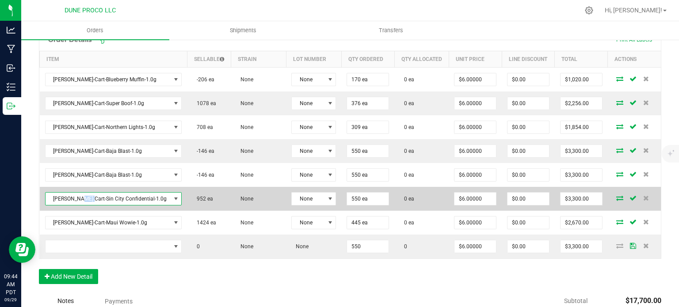
click at [81, 193] on span "[PERSON_NAME]-Cart-Sin City Confidential-1.0g" at bounding box center [107, 199] width 125 height 12
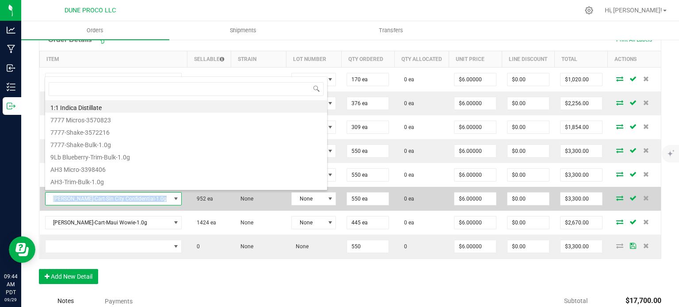
click at [81, 193] on span "[PERSON_NAME]-Cart-Sin City Confidential-1.0g" at bounding box center [107, 199] width 125 height 12
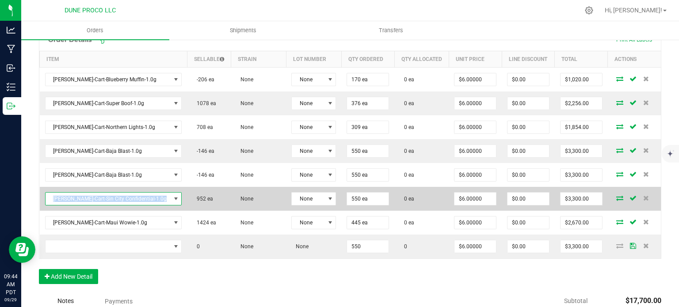
copy span "[PERSON_NAME]-Cart-Sin City Confidential-1.0g"
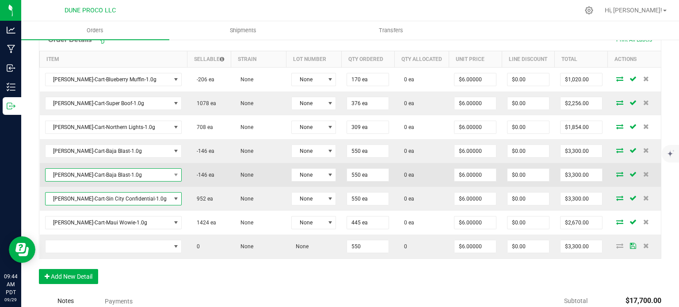
click at [82, 175] on span "[PERSON_NAME]-Cart-Baja Blast-1.0g" at bounding box center [107, 175] width 125 height 12
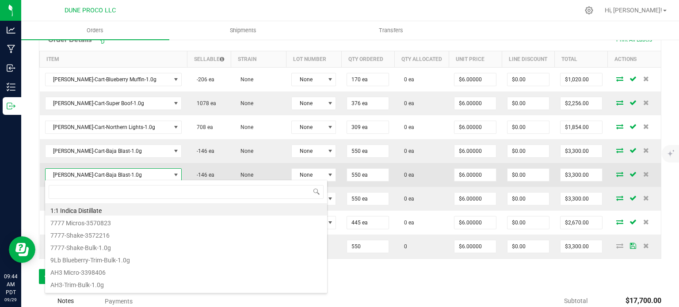
type input "[PERSON_NAME]-Cart-Sin City Confidential-1.0g"
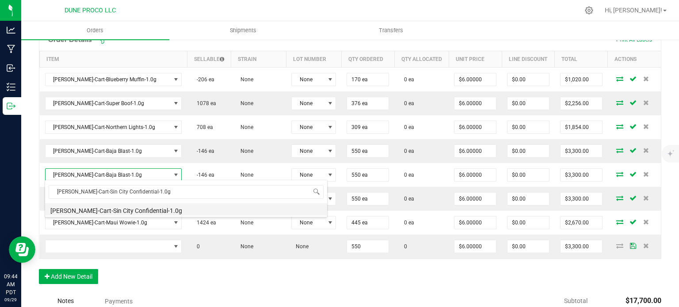
click at [99, 205] on li "[PERSON_NAME]-Cart-Sin City Confidential-1.0g" at bounding box center [186, 209] width 282 height 12
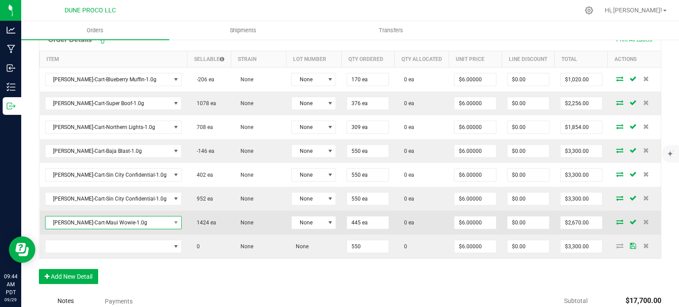
click at [90, 219] on span "[PERSON_NAME]-Cart-Maui Wowie-1.0g" at bounding box center [107, 222] width 125 height 12
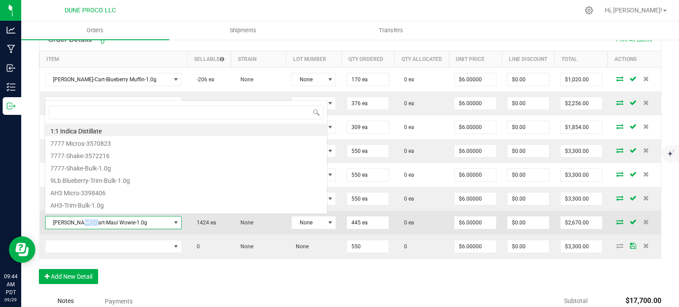
click at [90, 219] on span "[PERSON_NAME]-Cart-Maui Wowie-1.0g" at bounding box center [107, 222] width 125 height 12
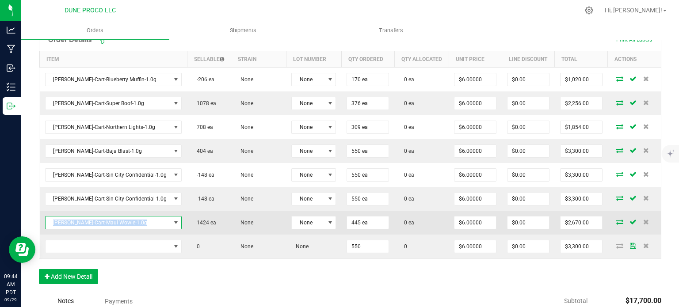
click at [90, 219] on span "[PERSON_NAME]-Cart-Maui Wowie-1.0g" at bounding box center [107, 222] width 125 height 12
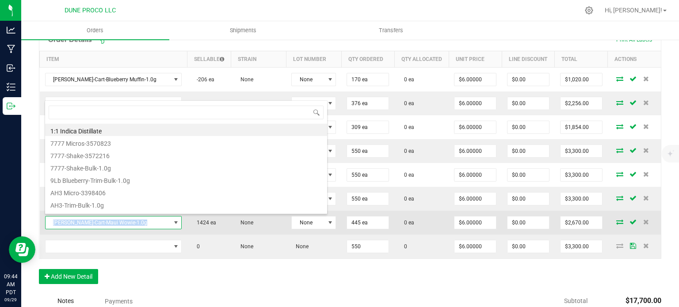
click at [90, 219] on span "[PERSON_NAME]-Cart-Maui Wowie-1.0g" at bounding box center [107, 222] width 125 height 12
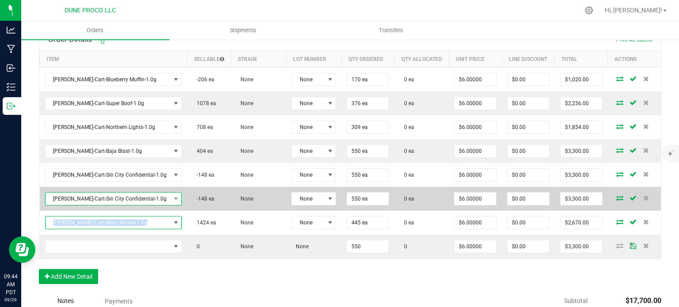
click at [90, 197] on span "[PERSON_NAME]-Cart-Sin City Confidential-1.0g" at bounding box center [107, 199] width 125 height 12
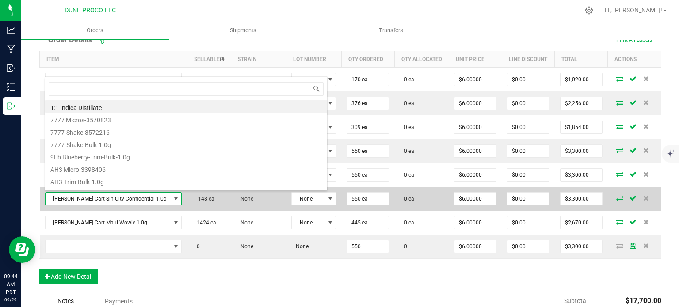
type input "[PERSON_NAME]-Cart-Maui Wowie-1.0g"
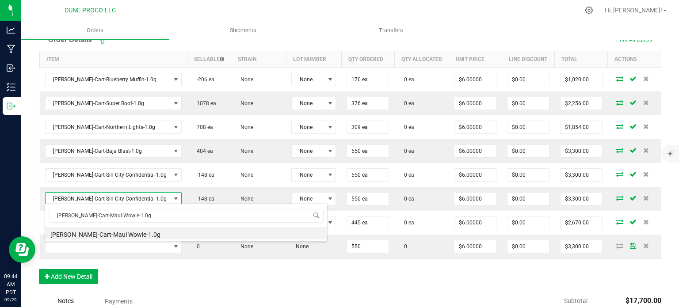
click at [107, 239] on div "[PERSON_NAME]-Cart-Maui Wowie-1.0g [PERSON_NAME]-Cart-Maui Wowie-1.0g" at bounding box center [186, 222] width 283 height 38
click at [107, 233] on li "[PERSON_NAME]-Cart-Maui Wowie-1.0g" at bounding box center [186, 233] width 282 height 12
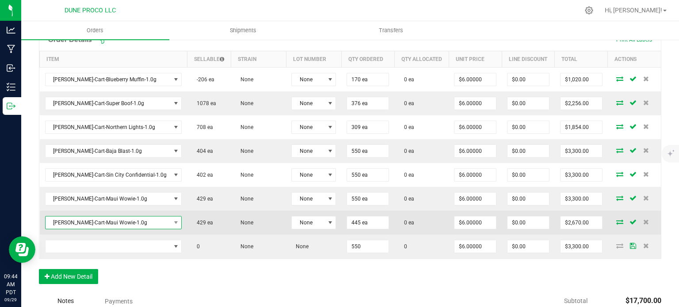
click at [138, 218] on span "[PERSON_NAME]-Cart-Maui Wowie-1.0g" at bounding box center [107, 222] width 125 height 12
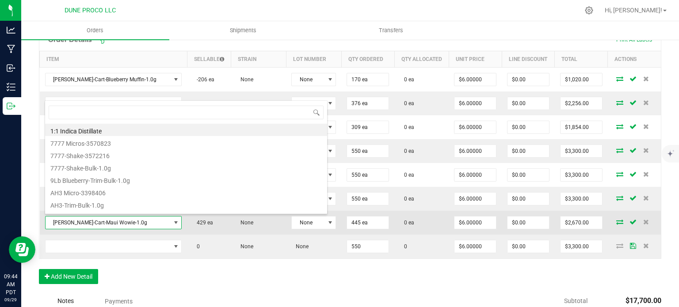
type input "[PERSON_NAME]-Cart-Fruity Pebbles OG-1.0g"
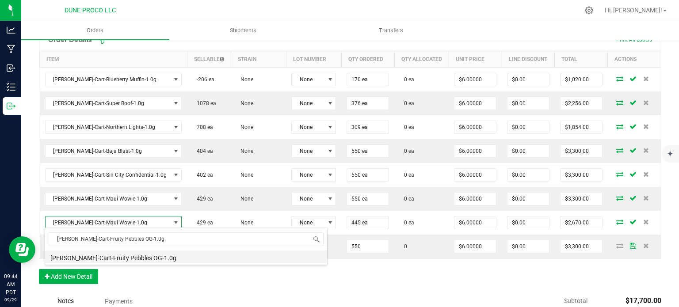
click at [131, 258] on li "[PERSON_NAME]-Cart-Fruity Pebbles OG-1.0g" at bounding box center [186, 256] width 282 height 12
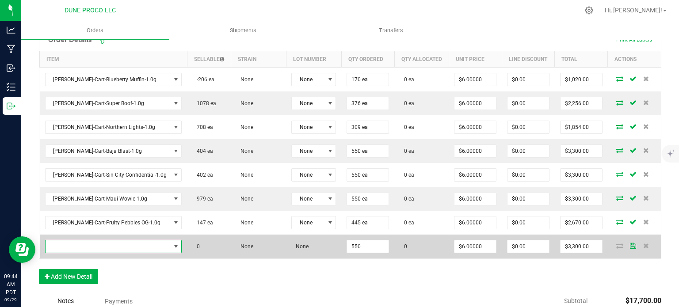
click at [134, 246] on span "NO DATA FOUND" at bounding box center [107, 246] width 125 height 12
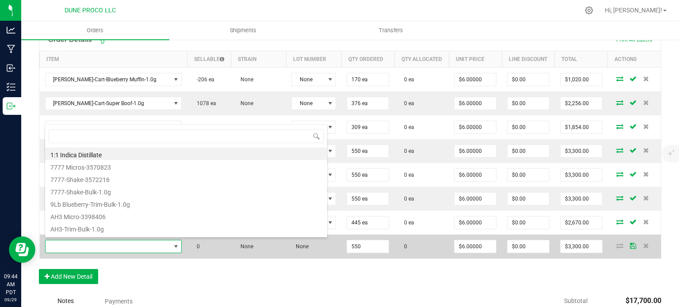
type input "[PERSON_NAME]-Cart-Pineapple [PERSON_NAME]-1.0g"
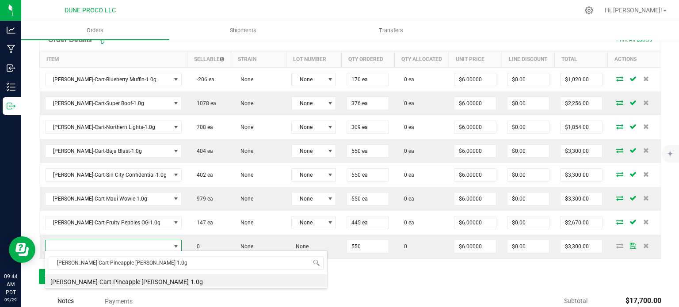
click at [116, 289] on div "Order Details Print All Labels Item Sellable Strain Lot Number Qty Ordered Qty …" at bounding box center [350, 160] width 622 height 265
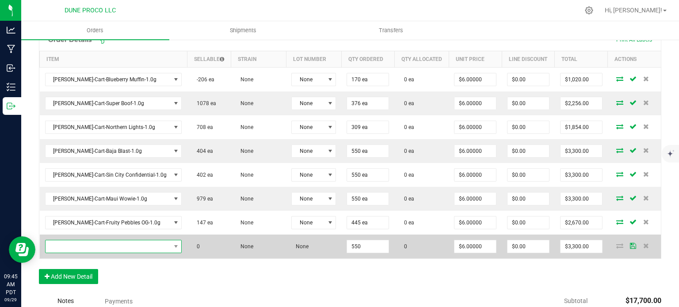
click at [125, 243] on span "NO DATA FOUND" at bounding box center [107, 246] width 125 height 12
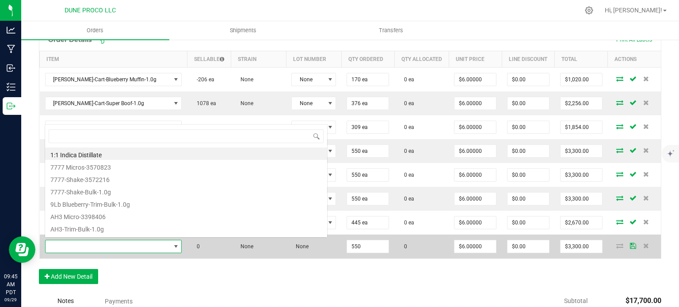
type input "[PERSON_NAME]-Cart-Pineapple [PERSON_NAME]-1.0g"
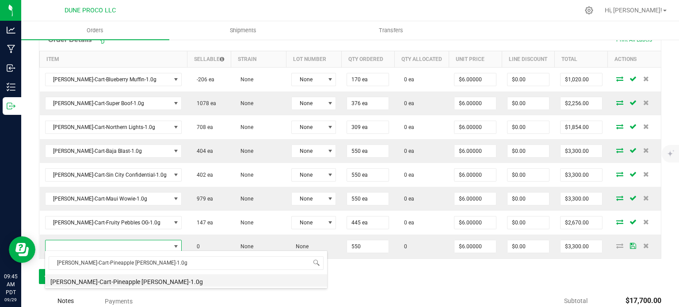
click at [131, 281] on li "[PERSON_NAME]-Cart-Pineapple [PERSON_NAME]-1.0g" at bounding box center [186, 280] width 282 height 12
type input "550 ea"
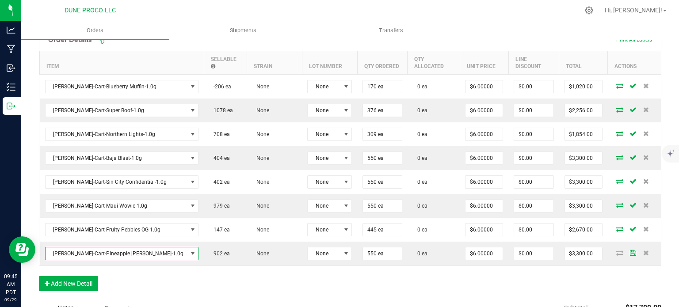
click at [162, 278] on div "Order Details Print All Labels Item Sellable Strain Lot Number Qty Ordered Qty …" at bounding box center [350, 164] width 622 height 272
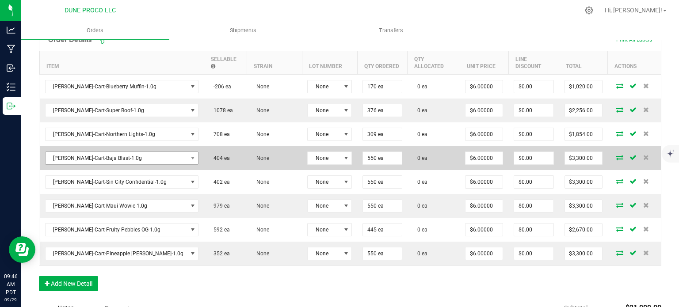
scroll to position [39, 0]
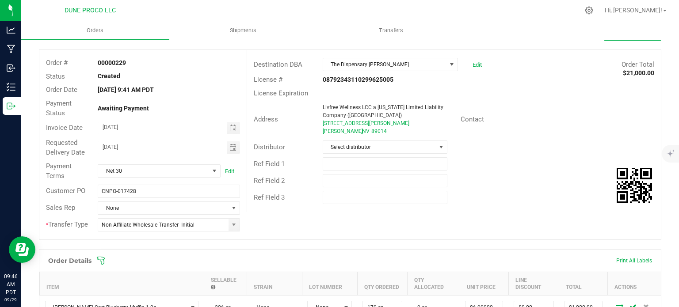
click at [390, 216] on div "Order # 00000229 Status Created Order Date [DATE] 9:41 AM PDT Payment Status Aw…" at bounding box center [349, 145] width 621 height 190
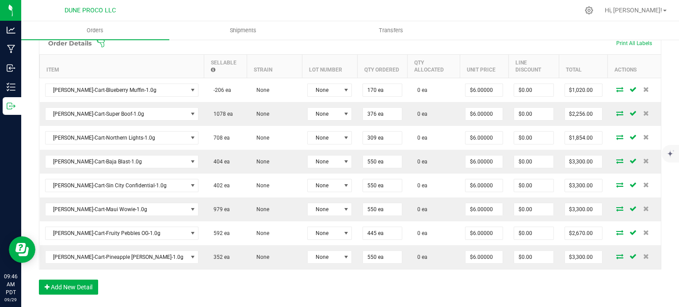
scroll to position [260, 0]
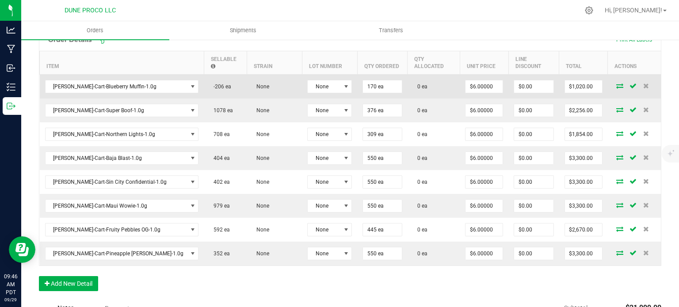
click at [616, 83] on icon at bounding box center [619, 85] width 7 height 5
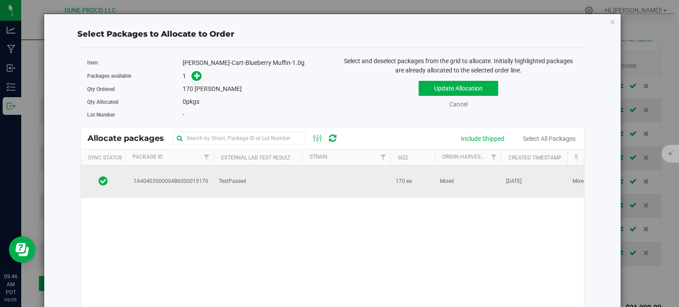
click at [182, 167] on td "1A40403000004B6000015170" at bounding box center [169, 181] width 88 height 33
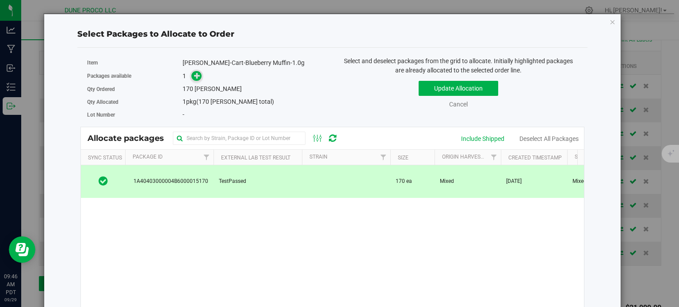
click at [191, 77] on span at bounding box center [196, 76] width 10 height 10
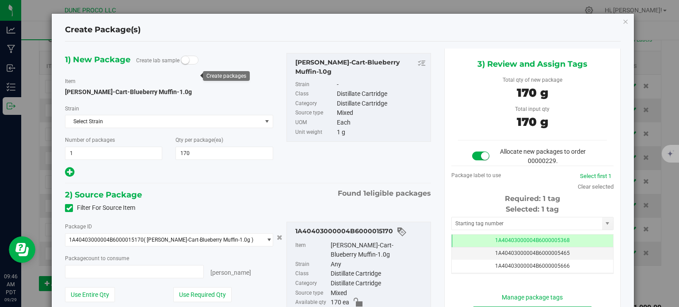
type input "170 ea"
click at [459, 247] on td "1A40403000004B6000005465" at bounding box center [531, 253] width 161 height 13
click at [474, 247] on td "1A40403000004B6000005465" at bounding box center [531, 253] width 161 height 13
click at [477, 254] on td "1A40403000004B6000005465" at bounding box center [531, 253] width 161 height 13
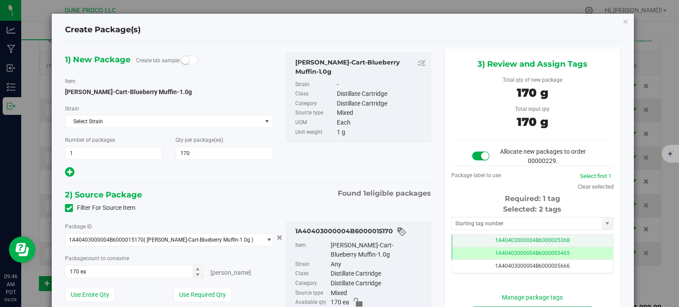
click at [481, 240] on td "1A40403000004B6000005368" at bounding box center [531, 241] width 161 height 13
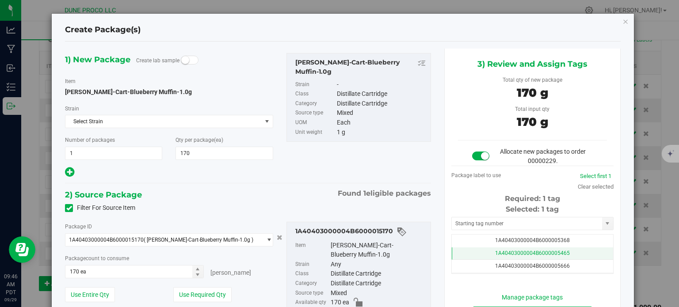
click at [485, 254] on td "1A40403000004B6000005465" at bounding box center [531, 253] width 161 height 13
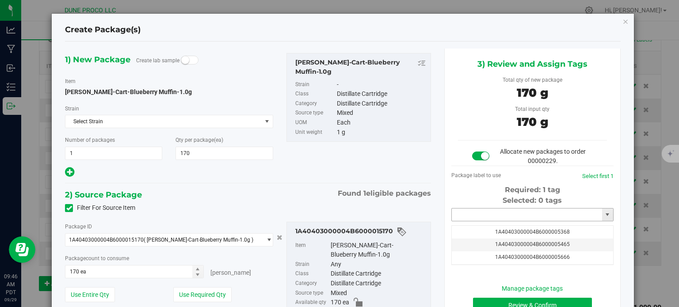
click at [488, 220] on input "text" at bounding box center [526, 214] width 150 height 12
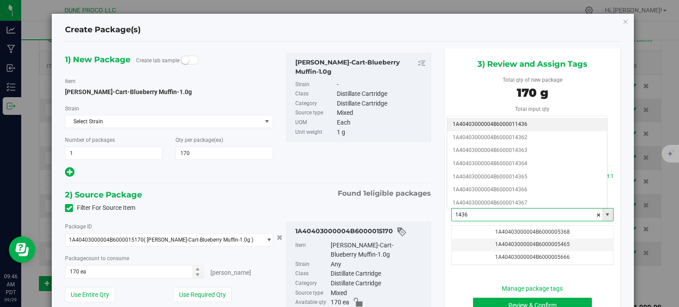
click at [488, 220] on input "1436" at bounding box center [526, 214] width 150 height 12
click at [490, 216] on input "1436" at bounding box center [526, 214] width 150 height 12
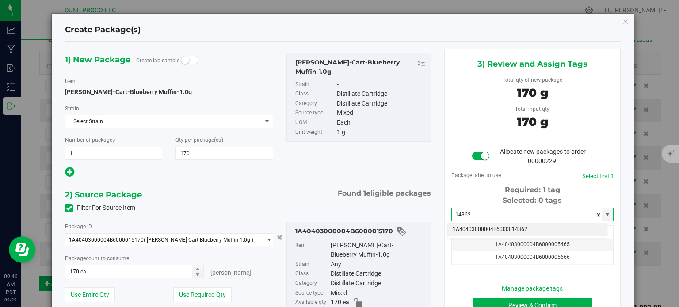
click at [504, 232] on li "1A40403000004B6000014362" at bounding box center [526, 229] width 159 height 13
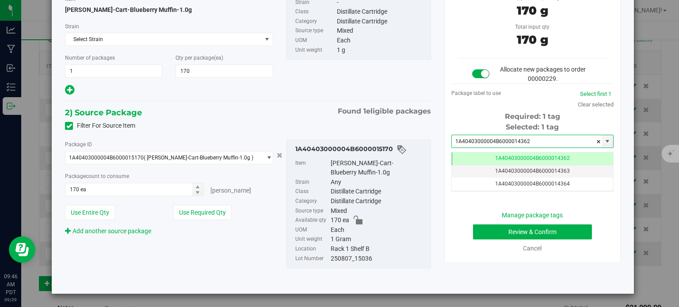
type input "1A40403000004B6000014362"
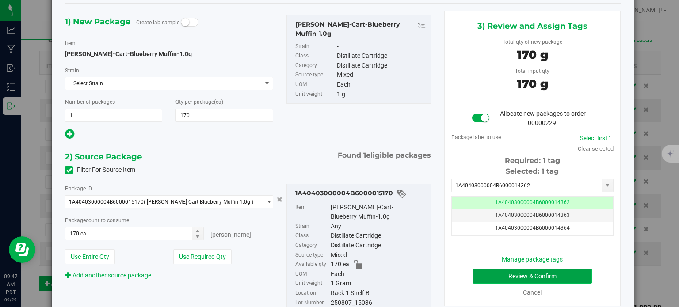
click at [496, 275] on button "Review & Confirm" at bounding box center [532, 276] width 119 height 15
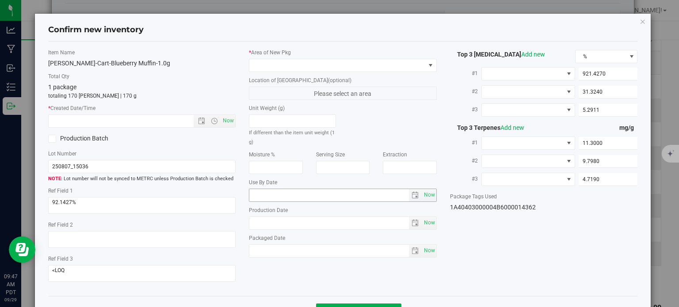
type input "[DATE]"
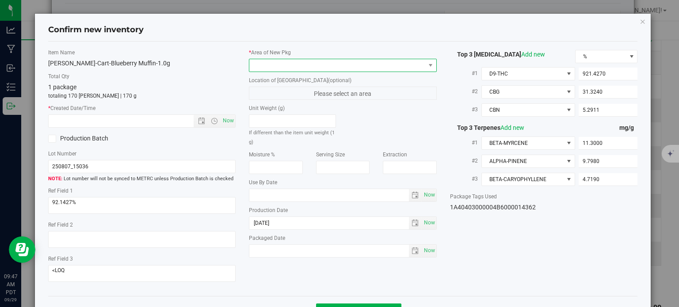
click at [327, 68] on span at bounding box center [337, 65] width 176 height 12
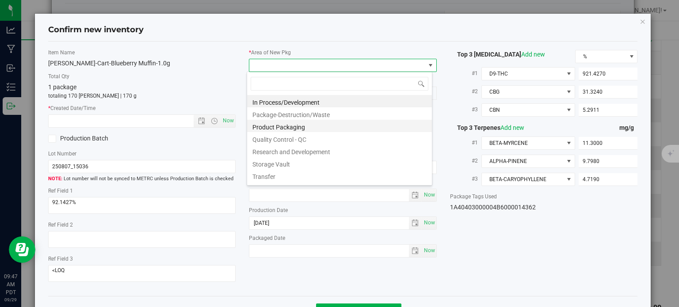
click at [292, 123] on li "Product Packaging" at bounding box center [339, 126] width 185 height 12
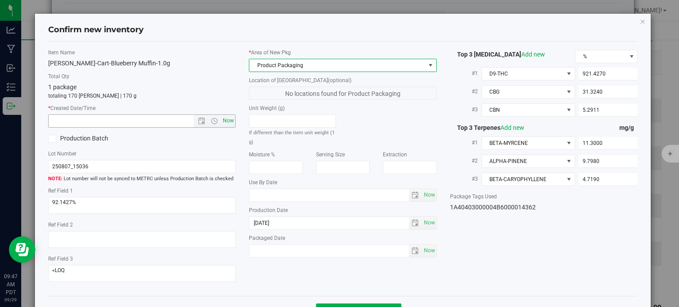
click at [227, 120] on span "Now" at bounding box center [228, 120] width 15 height 13
type input "[DATE] 9:47 AM"
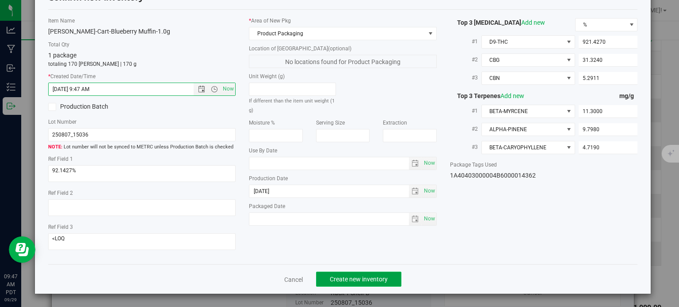
click at [366, 274] on button "Create new inventory" at bounding box center [358, 279] width 85 height 15
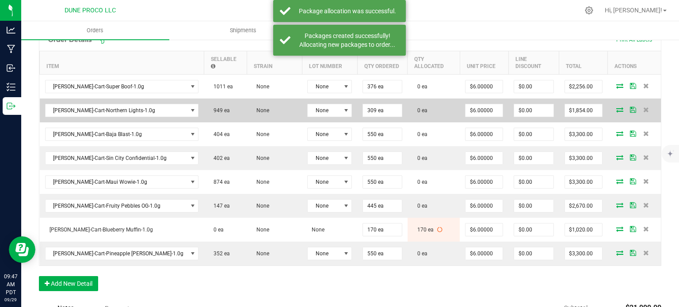
click at [616, 107] on icon at bounding box center [619, 109] width 7 height 5
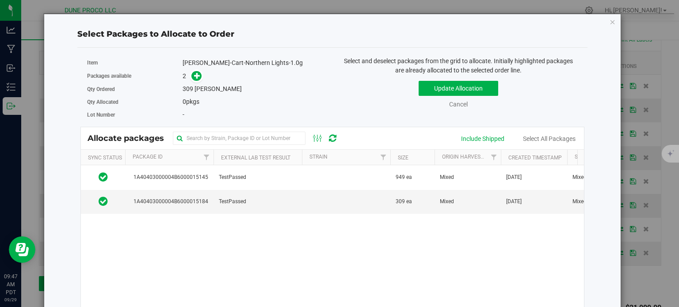
click at [611, 24] on div "Select Packages to Allocate to Order Item [PERSON_NAME]-Cart-Northern Lights-1.…" at bounding box center [332, 207] width 577 height 386
click at [609, 23] on icon "button" at bounding box center [612, 21] width 6 height 11
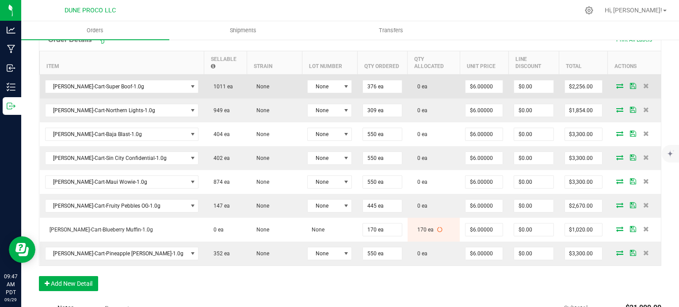
click at [616, 83] on icon at bounding box center [619, 85] width 7 height 5
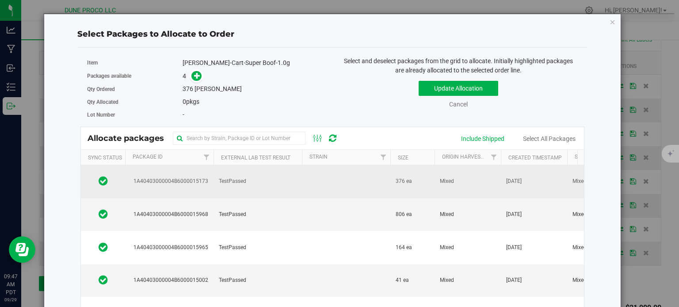
click at [182, 178] on span "1A40403000004B6000015173" at bounding box center [169, 181] width 78 height 8
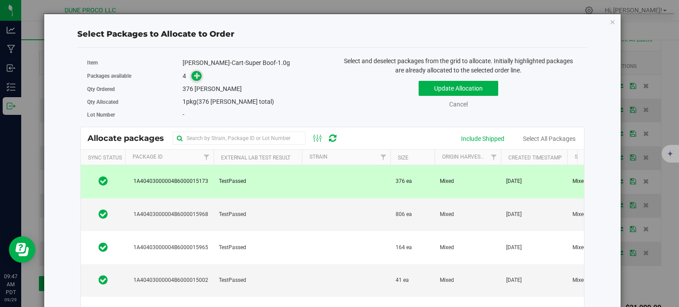
click at [197, 73] on icon at bounding box center [197, 75] width 6 height 6
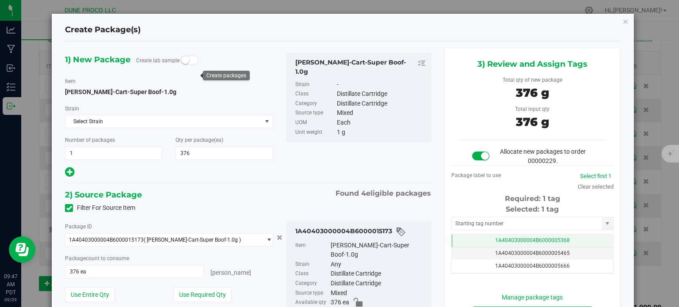
click at [459, 235] on td "1A40403000004B6000005368" at bounding box center [531, 241] width 161 height 13
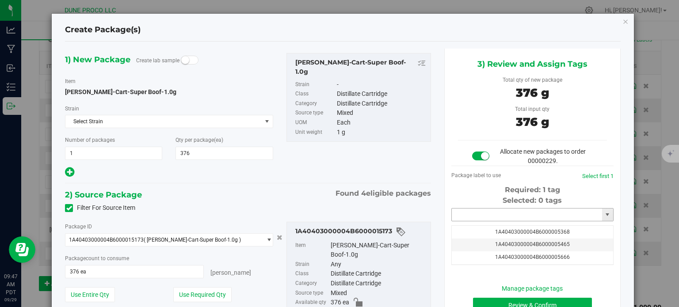
click at [462, 217] on input "text" at bounding box center [526, 214] width 150 height 12
paste input "1436"
click at [525, 226] on li "1A40403000004B6000014363" at bounding box center [526, 229] width 159 height 13
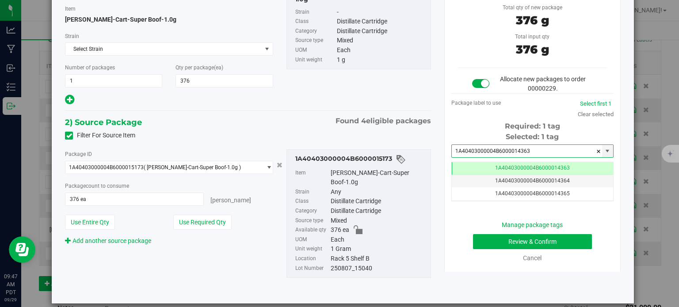
type input "1A40403000004B6000014363"
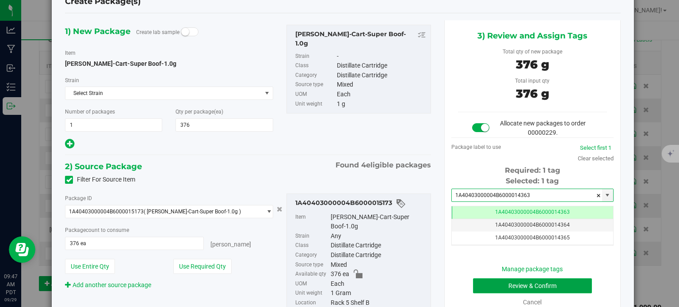
click at [482, 281] on button "Review & Confirm" at bounding box center [532, 285] width 119 height 15
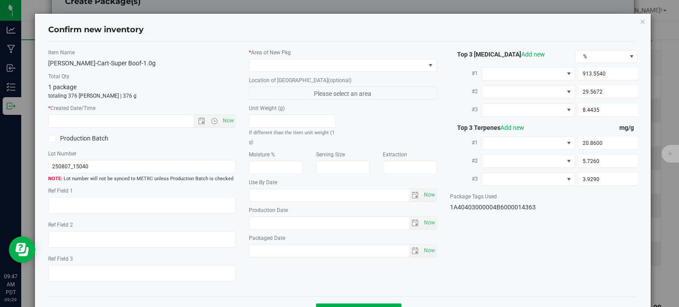
type input "[DATE]"
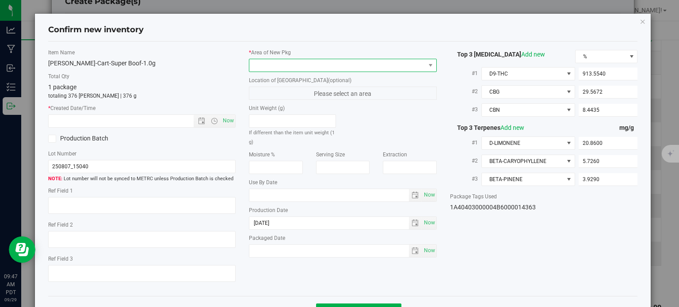
click at [352, 61] on span at bounding box center [337, 65] width 176 height 12
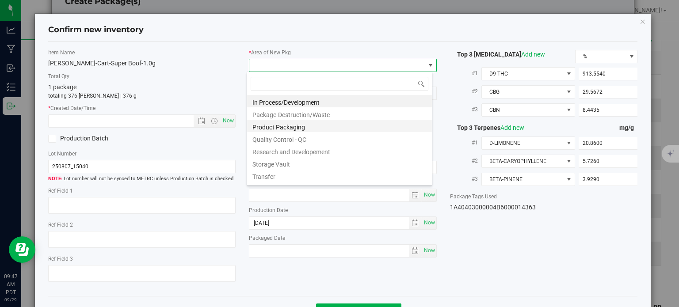
click at [309, 130] on li "Product Packaging" at bounding box center [339, 126] width 185 height 12
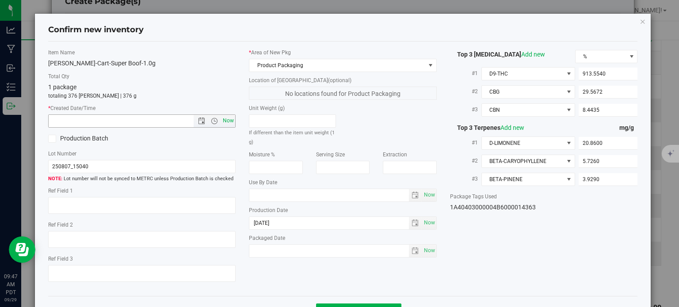
click at [223, 123] on span "Now" at bounding box center [228, 120] width 15 height 13
type input "[DATE] 9:47 AM"
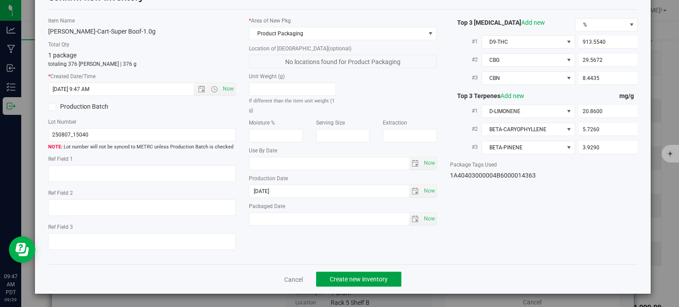
click at [349, 278] on span "Create new inventory" at bounding box center [359, 279] width 58 height 7
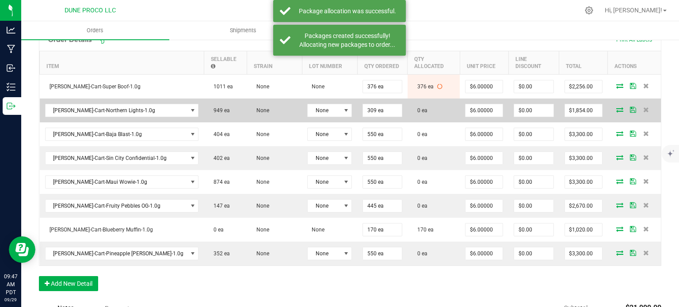
click at [616, 107] on icon at bounding box center [619, 109] width 7 height 5
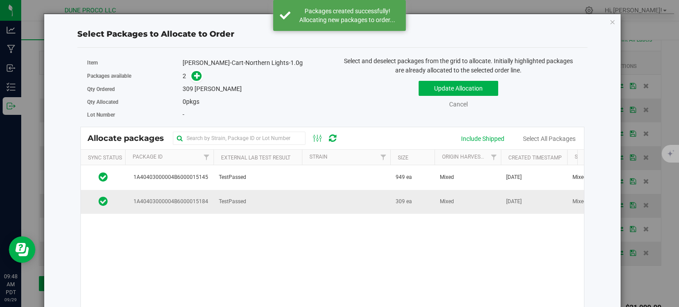
click at [223, 199] on span "TestPassed" at bounding box center [232, 201] width 27 height 8
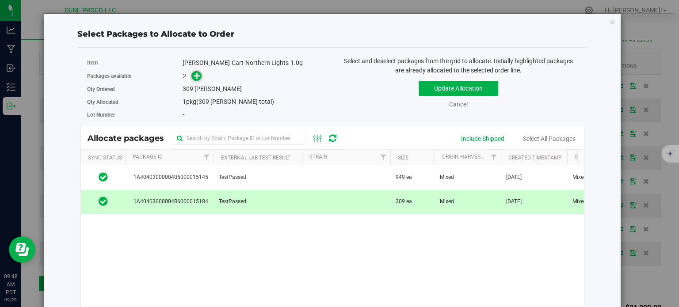
click at [197, 76] on icon at bounding box center [197, 75] width 6 height 6
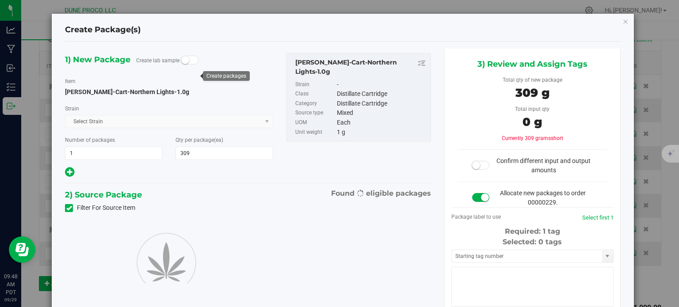
type input "309"
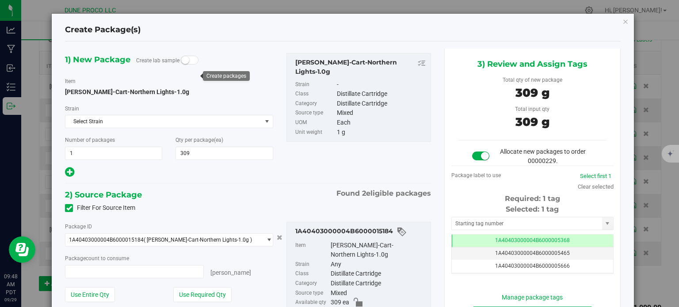
type input "309 ea"
click at [456, 235] on td "1A40403000004B6000005368" at bounding box center [531, 241] width 161 height 13
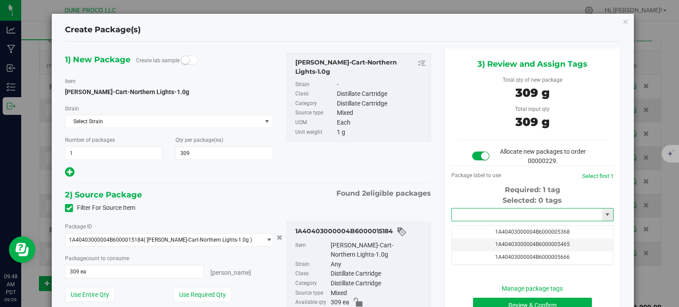
click at [468, 213] on input "text" at bounding box center [526, 214] width 150 height 12
paste input "1436"
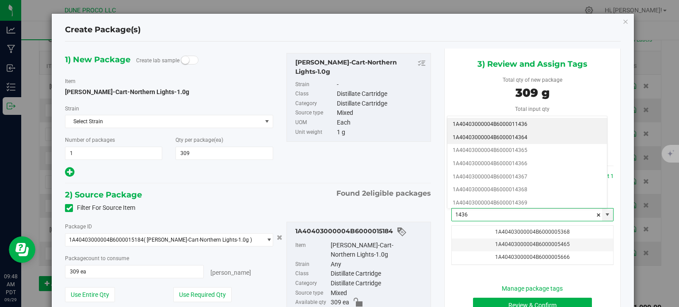
click at [500, 137] on li "1A40403000004B6000014364" at bounding box center [526, 137] width 159 height 13
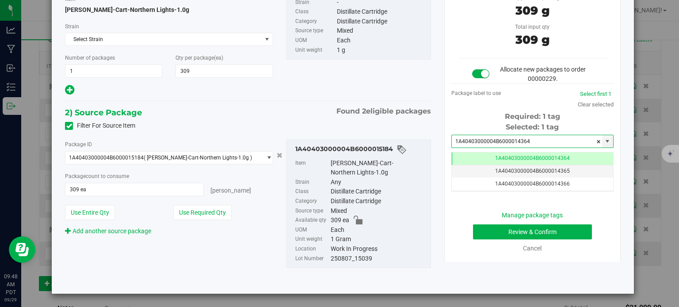
type input "1A40403000004B6000014364"
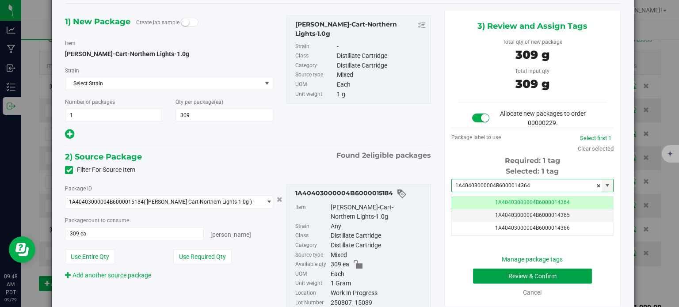
click at [493, 279] on button "Review & Confirm" at bounding box center [532, 276] width 119 height 15
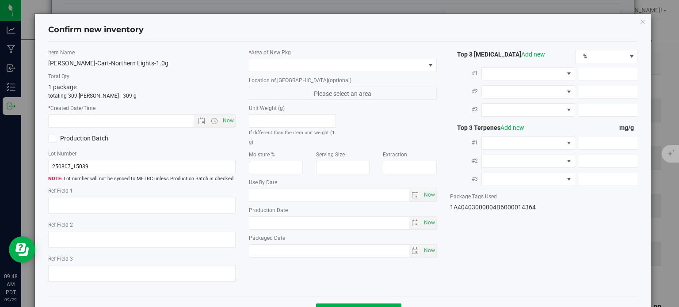
type textarea "91.0686%"
type textarea "<LOQ"
type input "910.6860"
type input "29.6377"
type input "4.7478"
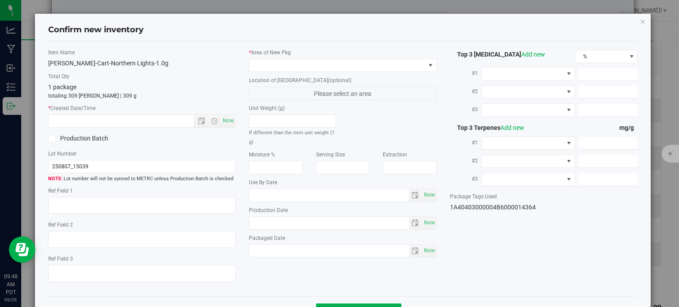
type input "15.6300"
type input "9.0520"
type input "6.5350"
type input "[DATE]"
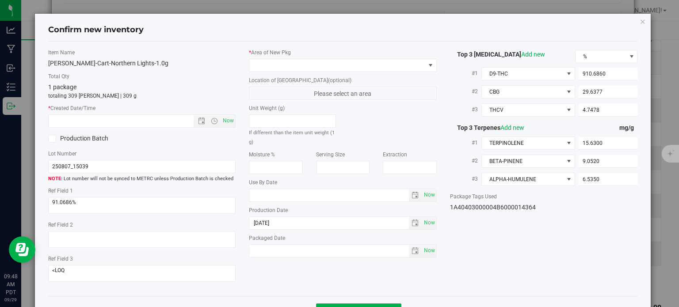
click at [345, 50] on label "* Area of [GEOGRAPHIC_DATA]" at bounding box center [343, 53] width 188 height 8
click at [330, 62] on span at bounding box center [337, 65] width 176 height 12
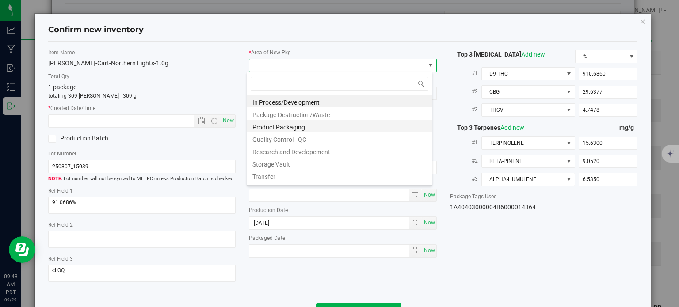
click at [289, 123] on li "Product Packaging" at bounding box center [339, 126] width 185 height 12
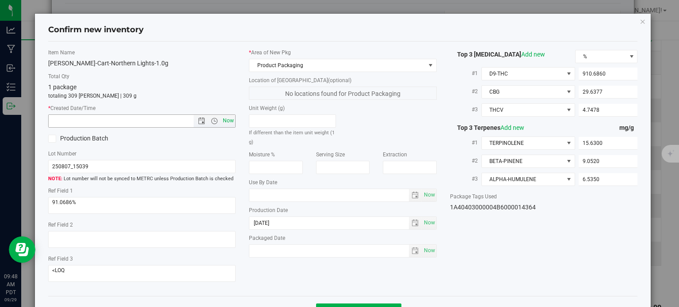
click at [228, 120] on span "Now" at bounding box center [228, 120] width 15 height 13
type input "[DATE] 9:48 AM"
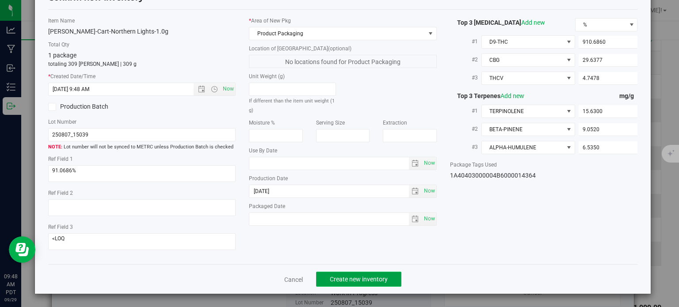
click at [362, 283] on button "Create new inventory" at bounding box center [358, 279] width 85 height 15
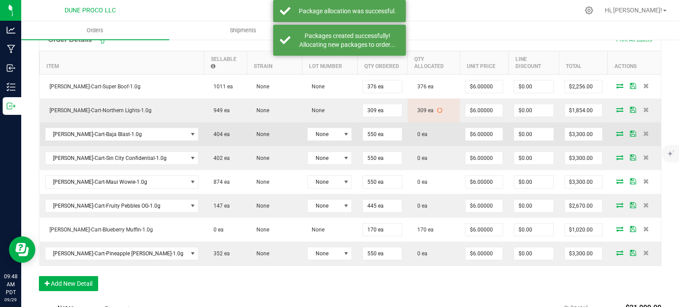
click at [616, 131] on icon at bounding box center [619, 133] width 7 height 5
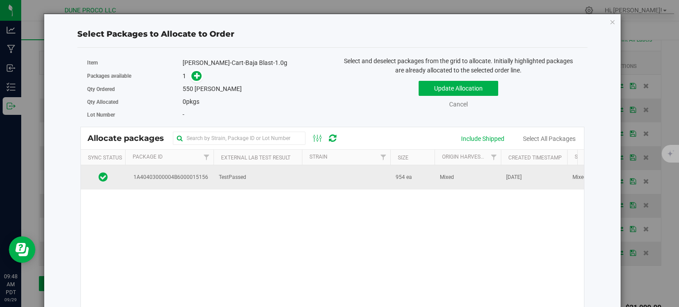
click at [217, 177] on td "TestPassed" at bounding box center [257, 177] width 88 height 24
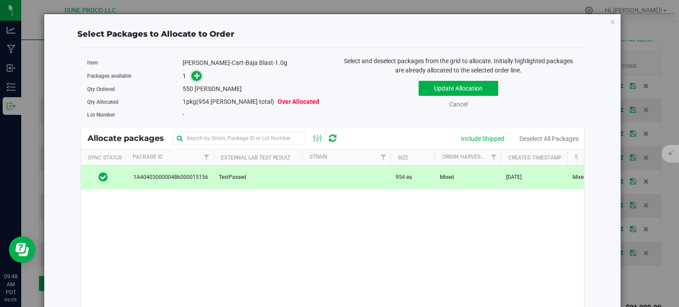
click at [197, 75] on icon at bounding box center [197, 75] width 6 height 6
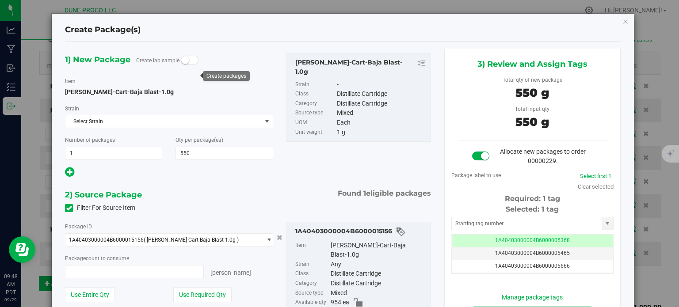
type input "550 ea"
click at [500, 238] on span "1A40403000004B6000005368" at bounding box center [532, 240] width 75 height 6
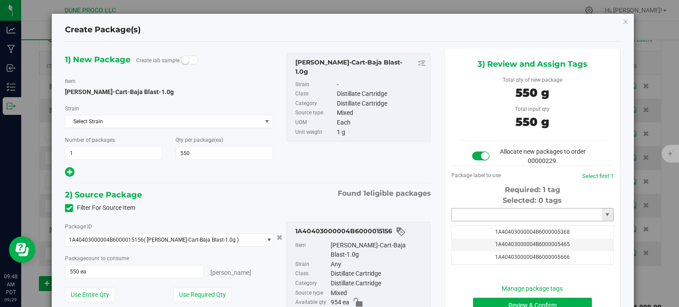
click at [493, 212] on input "text" at bounding box center [526, 214] width 150 height 12
paste input "1436"
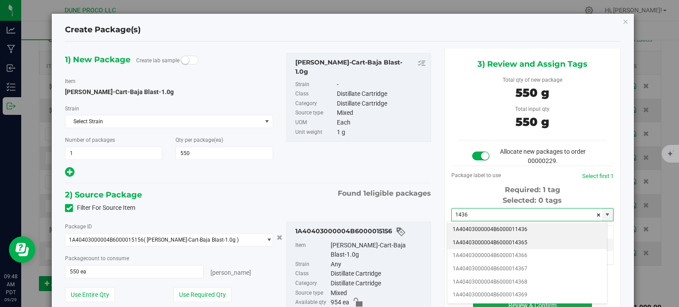
click at [500, 239] on li "1A40403000004B6000014365" at bounding box center [526, 242] width 159 height 13
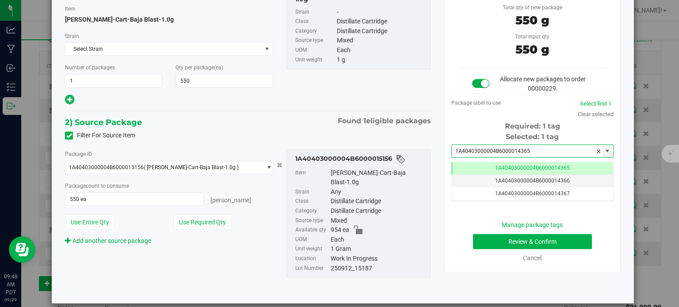
type input "1A40403000004B6000014365"
click at [473, 242] on button "Review & Confirm" at bounding box center [532, 241] width 119 height 15
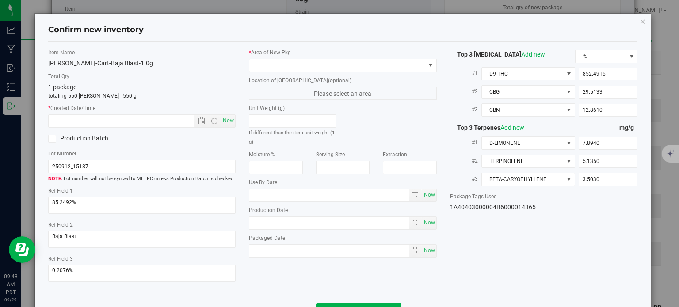
type input "[DATE]"
click at [367, 68] on span at bounding box center [337, 65] width 176 height 12
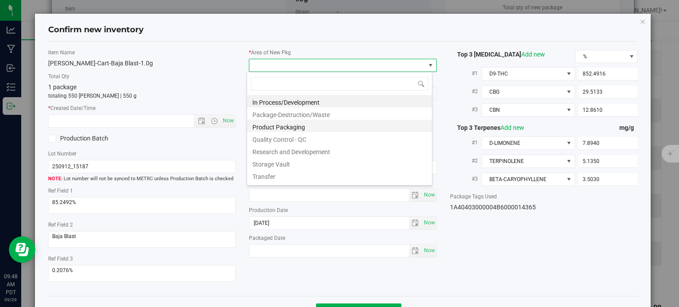
click at [311, 125] on li "Product Packaging" at bounding box center [339, 126] width 185 height 12
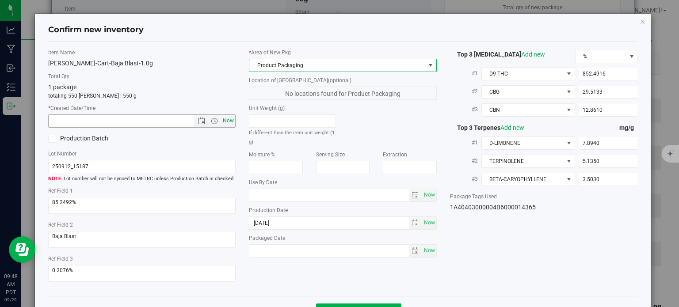
click at [227, 123] on span "Now" at bounding box center [228, 120] width 15 height 13
type input "[DATE] 9:48 AM"
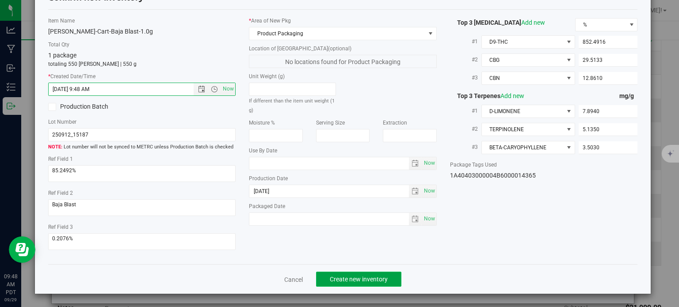
click at [370, 273] on button "Create new inventory" at bounding box center [358, 279] width 85 height 15
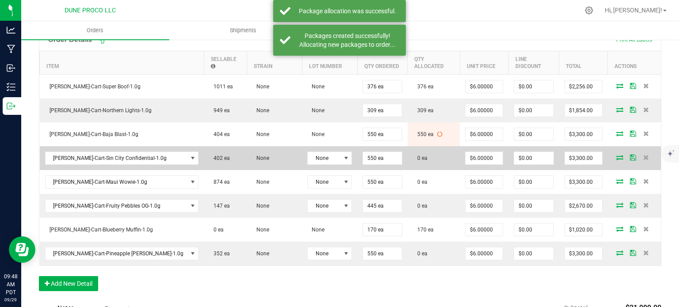
click at [613, 155] on span at bounding box center [619, 157] width 13 height 5
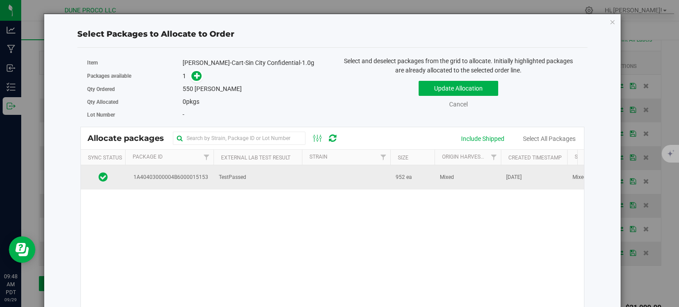
click at [203, 183] on td "1A40403000004B6000015153" at bounding box center [169, 177] width 88 height 24
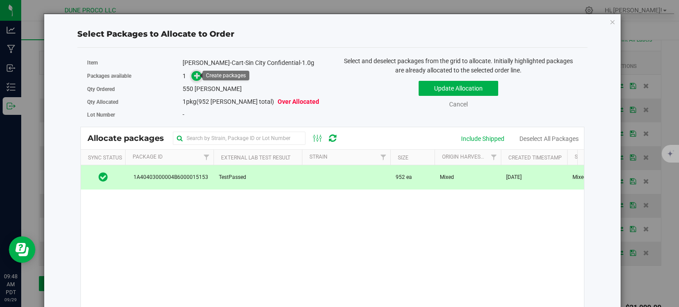
click at [194, 74] on icon at bounding box center [197, 75] width 6 height 6
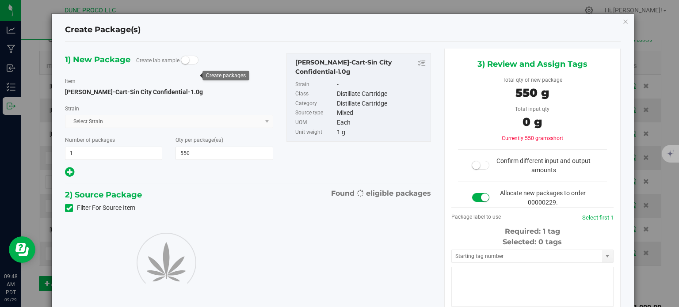
type input "550"
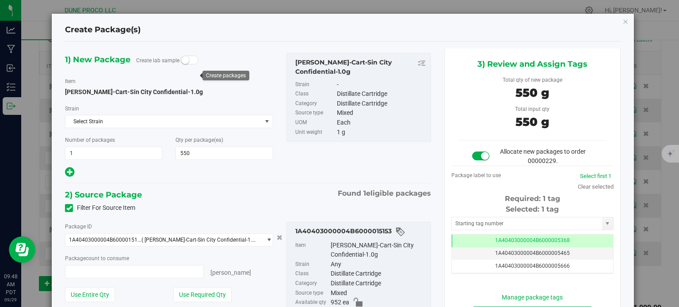
type input "550 ea"
click at [478, 241] on td "1A40403000004B6000005368" at bounding box center [531, 241] width 161 height 13
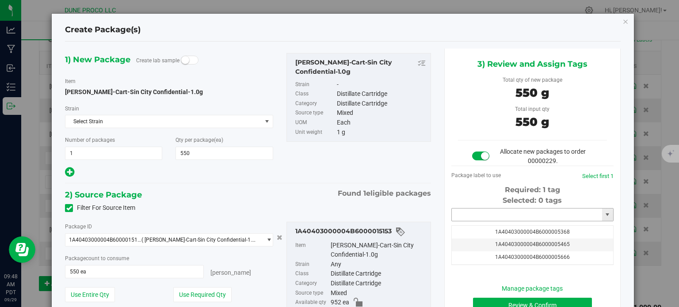
click at [463, 214] on input "text" at bounding box center [526, 214] width 150 height 12
paste input "1436"
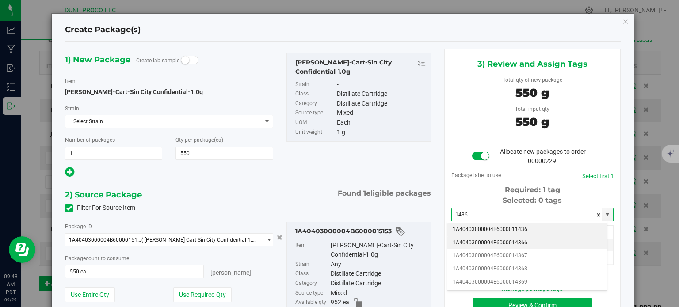
click at [492, 243] on li "1A40403000004B6000014366" at bounding box center [526, 242] width 159 height 13
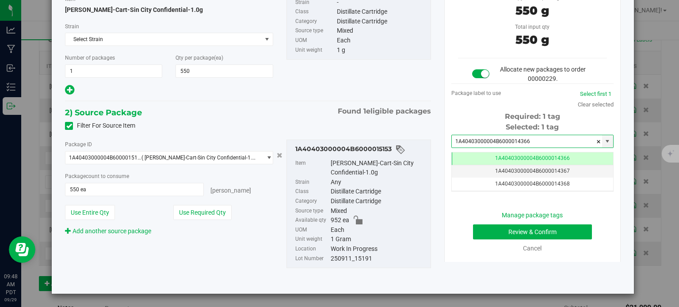
type input "1A40403000004B6000014366"
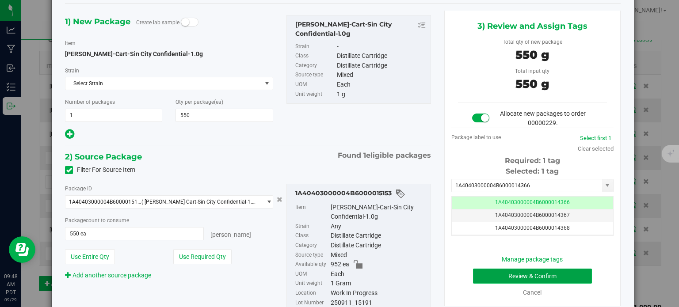
click at [473, 270] on button "Review & Confirm" at bounding box center [532, 276] width 119 height 15
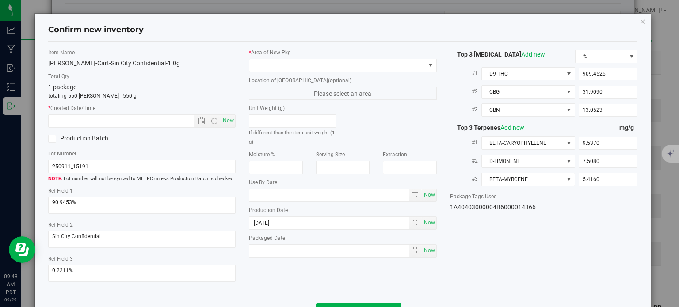
click at [343, 56] on div "* Area of [GEOGRAPHIC_DATA]" at bounding box center [343, 60] width 188 height 23
click at [330, 67] on span at bounding box center [337, 65] width 176 height 12
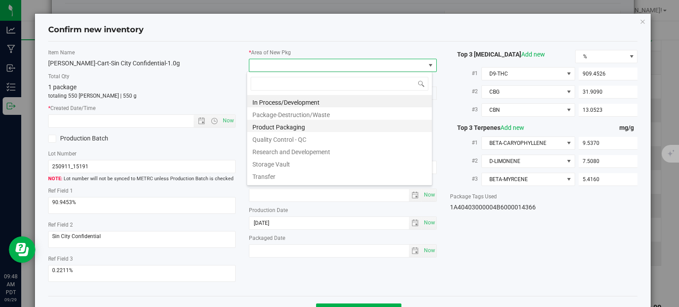
click at [308, 130] on li "Product Packaging" at bounding box center [339, 126] width 185 height 12
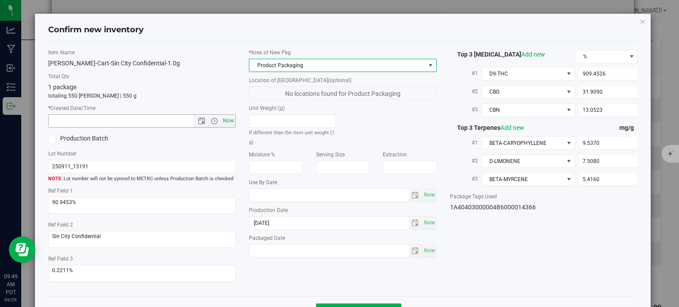
click at [223, 118] on span "Now" at bounding box center [228, 120] width 15 height 13
type input "[DATE] 9:49 AM"
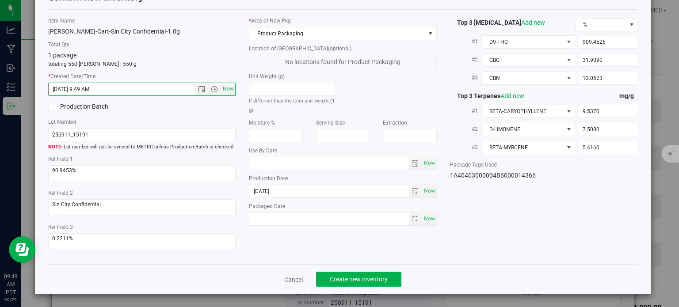
click at [358, 268] on div "Cancel Create new inventory" at bounding box center [342, 279] width 589 height 30
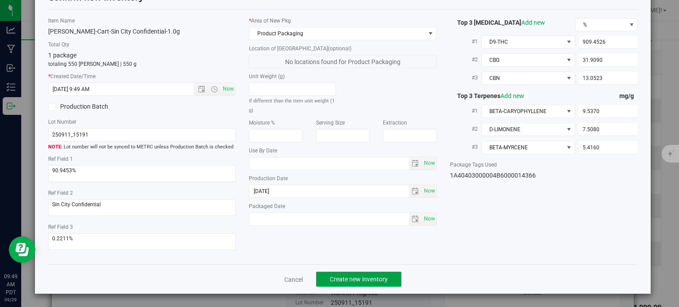
click at [362, 276] on span "Create new inventory" at bounding box center [359, 279] width 58 height 7
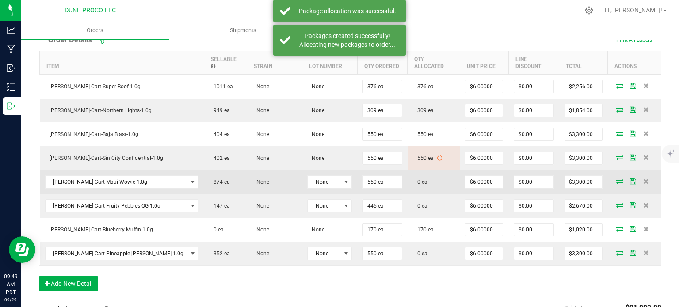
click at [616, 178] on icon at bounding box center [619, 180] width 7 height 5
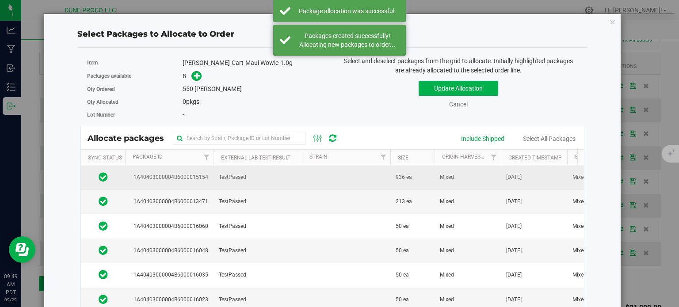
click at [209, 180] on td "1A40403000004B6000015154" at bounding box center [169, 177] width 88 height 24
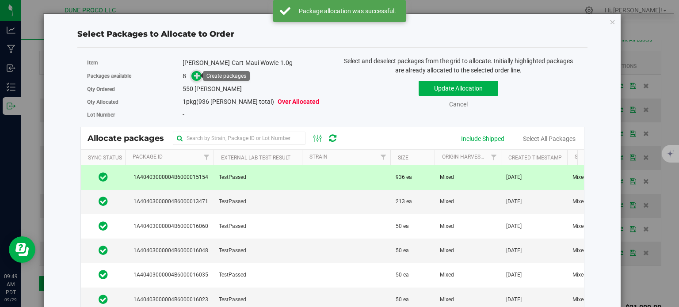
click at [198, 73] on icon at bounding box center [197, 75] width 6 height 6
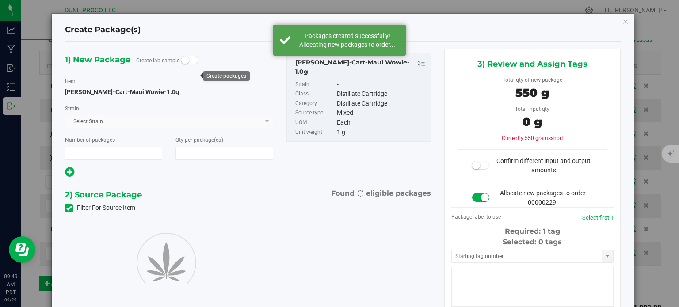
type input "1"
type input "550"
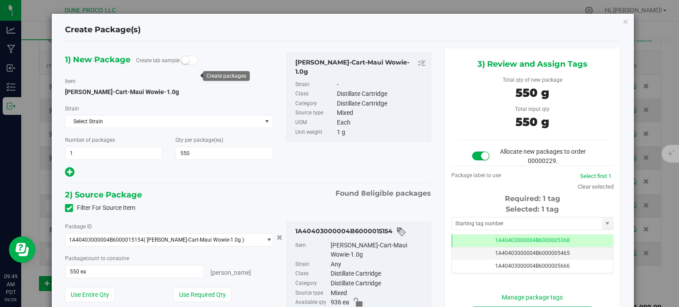
click at [482, 274] on div "Package label to use Select first 1 Clear selected Required: 1 tag Selected: 1 …" at bounding box center [532, 220] width 162 height 109
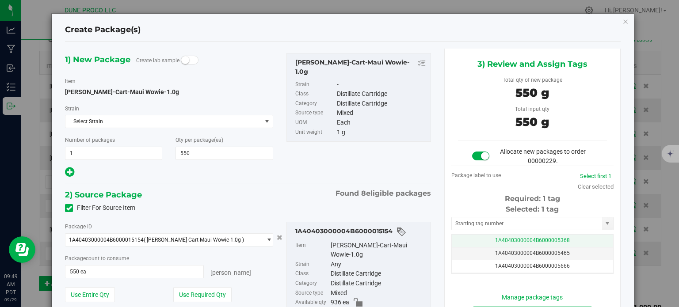
click at [482, 238] on td "1A40403000004B6000005368" at bounding box center [531, 241] width 161 height 13
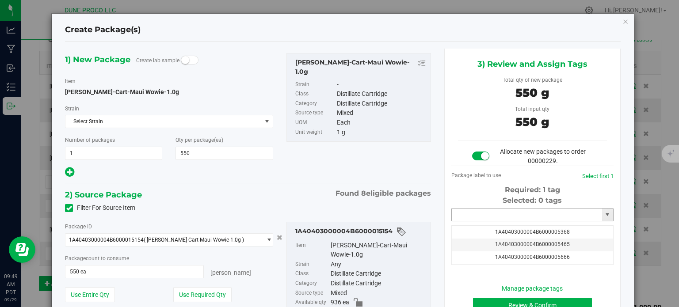
click at [482, 215] on input "text" at bounding box center [526, 214] width 150 height 12
paste input "1436"
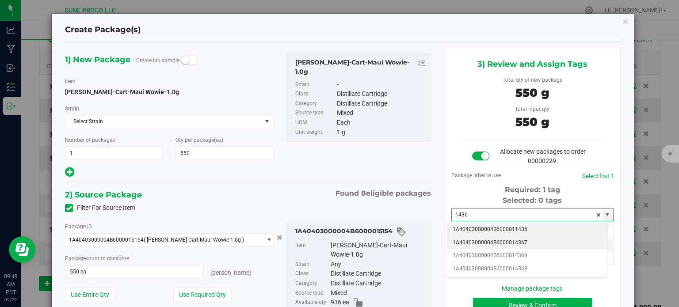
click at [482, 241] on li "1A40403000004B6000014367" at bounding box center [526, 242] width 159 height 13
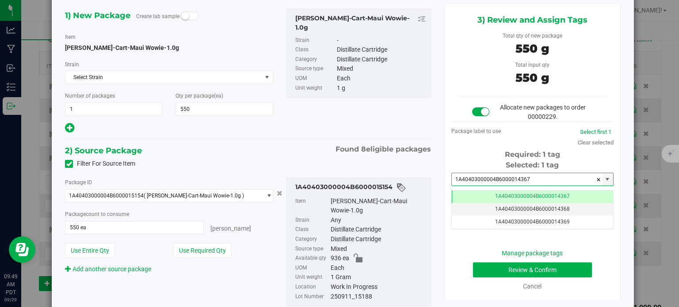
type input "1A40403000004B6000014367"
click at [486, 273] on button "Review & Confirm" at bounding box center [532, 269] width 119 height 15
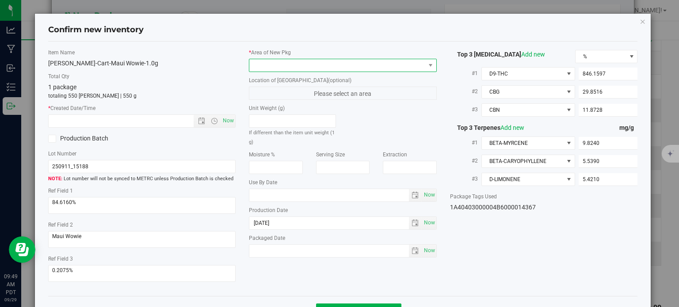
click at [369, 68] on span at bounding box center [337, 65] width 176 height 12
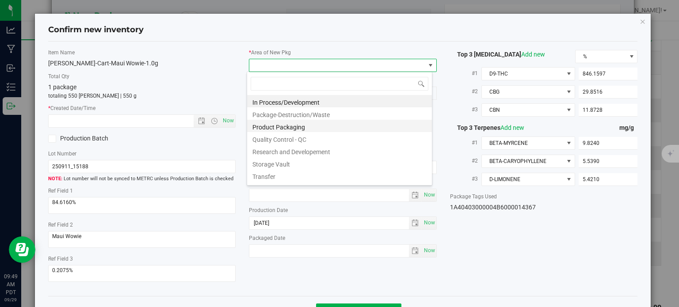
click at [301, 127] on li "Product Packaging" at bounding box center [339, 126] width 185 height 12
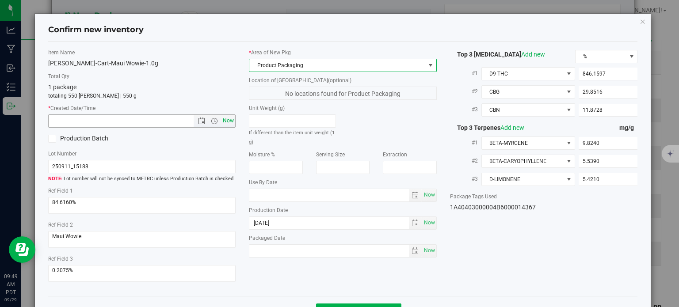
click at [227, 123] on span "Now" at bounding box center [228, 120] width 15 height 13
type input "[DATE] 9:49 AM"
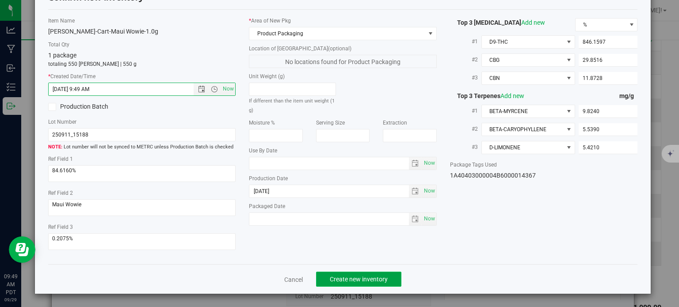
click at [378, 279] on span "Create new inventory" at bounding box center [359, 279] width 58 height 7
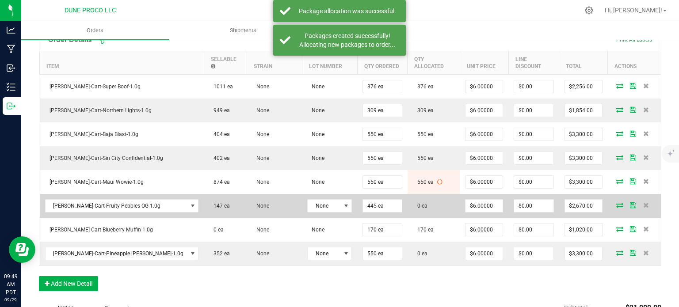
click at [616, 202] on icon at bounding box center [619, 204] width 7 height 5
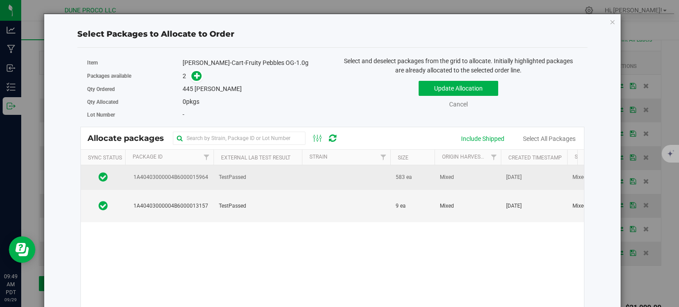
click at [201, 174] on span "1A40403000004B6000015964" at bounding box center [169, 177] width 78 height 8
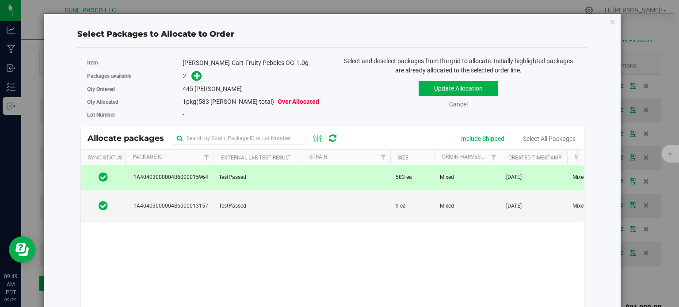
click at [191, 74] on link at bounding box center [196, 75] width 10 height 7
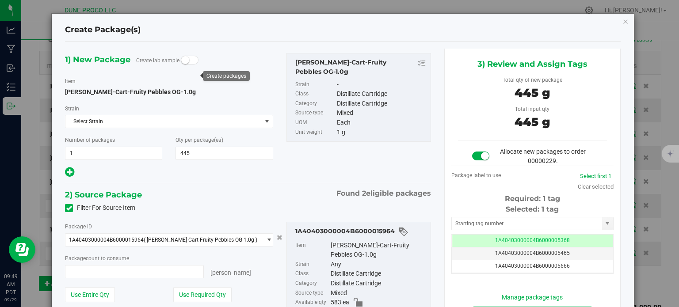
type input "445 ea"
click at [470, 239] on td "1A40403000004B6000005368" at bounding box center [531, 241] width 161 height 13
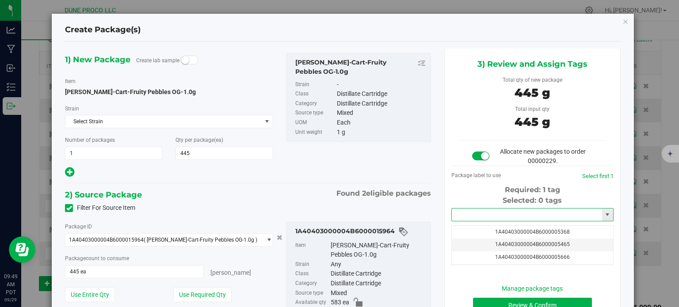
paste input "1436"
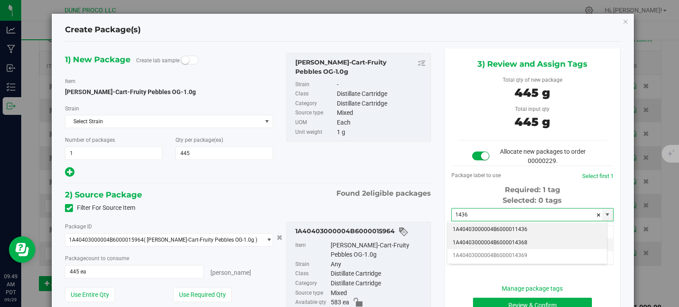
click at [504, 240] on li "1A40403000004B6000014368" at bounding box center [526, 242] width 159 height 13
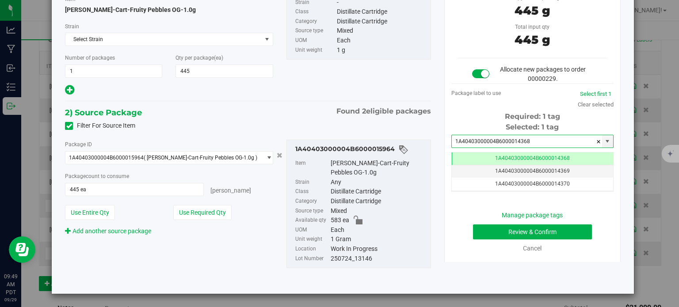
type input "1A40403000004B6000014368"
click at [510, 234] on button "Review & Confirm" at bounding box center [532, 231] width 119 height 15
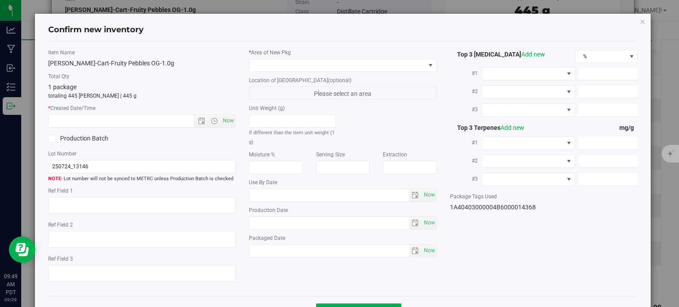
type textarea "89.0726%"
type textarea "0.313645%"
type input "890.7260"
type input "28.5818"
type input "11.3847"
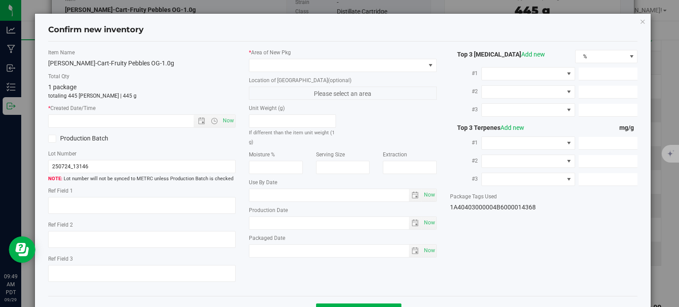
type input "13.6400"
type input "12.9700"
type input "7.7220"
type input "[DATE]"
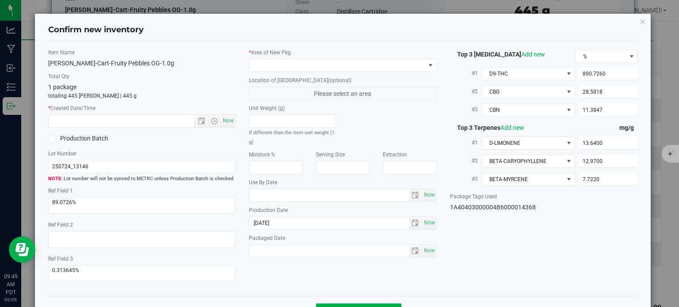
click at [307, 54] on label "* Area of [GEOGRAPHIC_DATA]" at bounding box center [343, 53] width 188 height 8
click at [302, 64] on span at bounding box center [337, 65] width 176 height 12
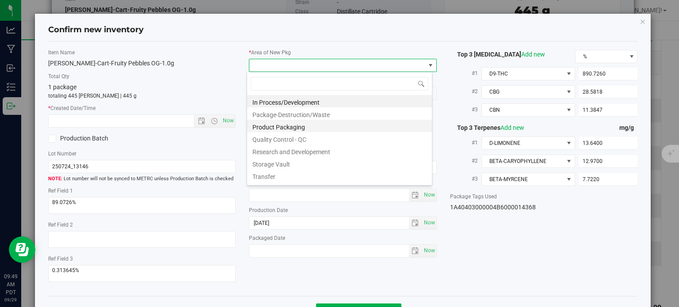
click at [303, 121] on li "Product Packaging" at bounding box center [339, 126] width 185 height 12
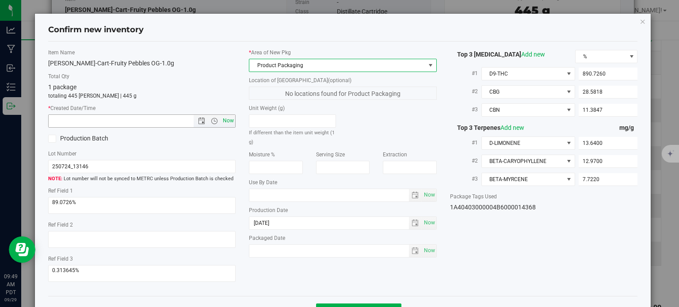
click at [228, 118] on span "Now" at bounding box center [228, 120] width 15 height 13
type input "[DATE] 9:49 AM"
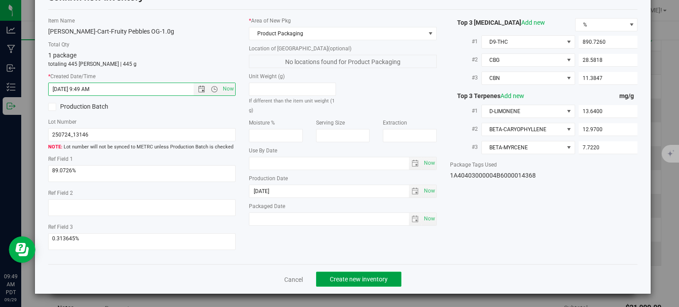
click at [350, 274] on button "Create new inventory" at bounding box center [358, 279] width 85 height 15
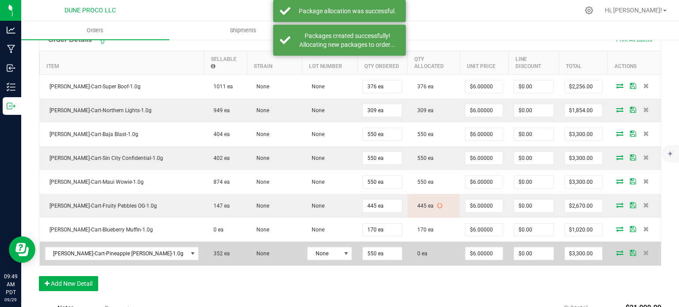
click at [613, 250] on span at bounding box center [619, 252] width 13 height 5
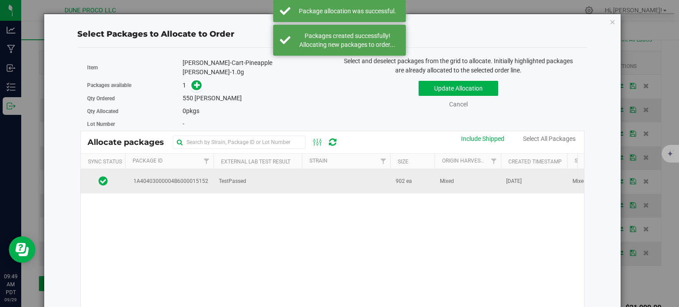
click at [179, 177] on span "1A40403000004B6000015152" at bounding box center [169, 181] width 78 height 8
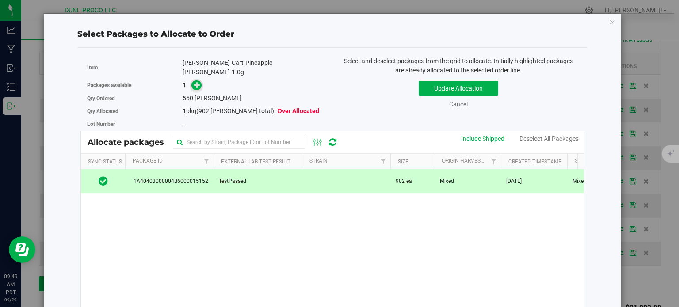
click at [196, 82] on icon at bounding box center [197, 85] width 6 height 6
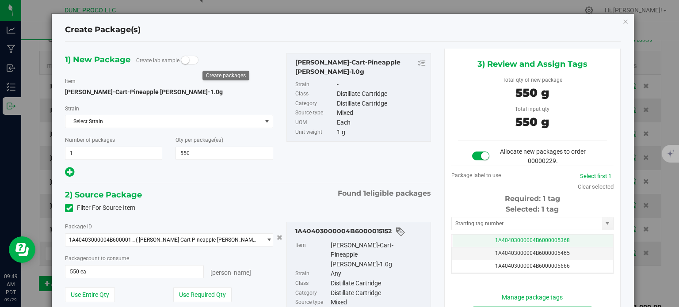
click at [464, 241] on td "1A40403000004B6000005368" at bounding box center [531, 241] width 161 height 13
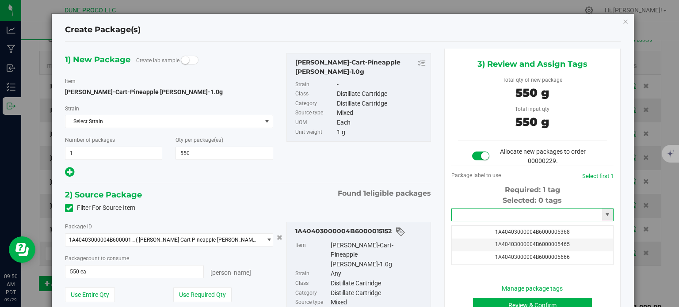
paste input "1436"
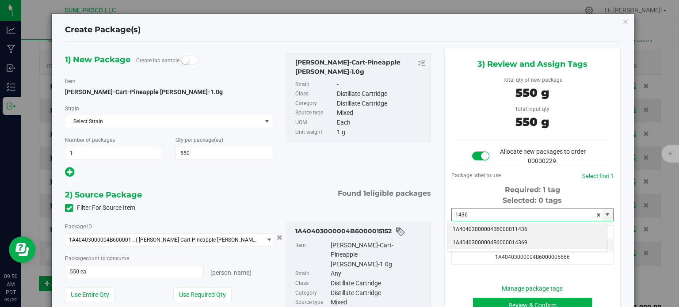
click at [505, 243] on li "1A40403000004B6000014369" at bounding box center [526, 242] width 159 height 13
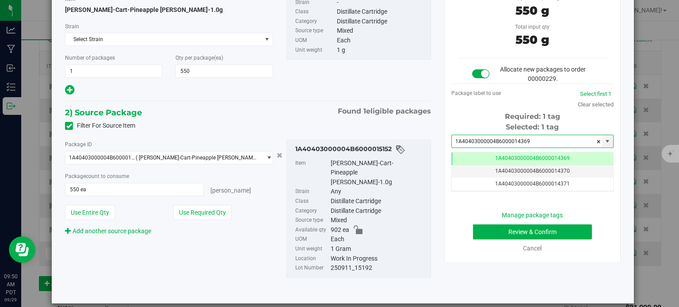
type input "1A40403000004B6000014369"
click at [484, 228] on button "Review & Confirm" at bounding box center [532, 231] width 119 height 15
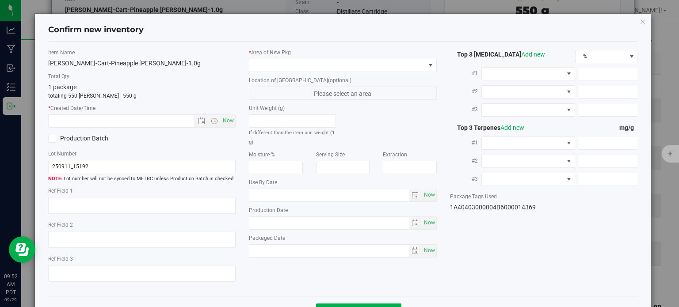
type textarea "80.9986%"
type textarea "Pineapple [PERSON_NAME]"
type textarea "0.1913%"
type input "809.9855"
type input "28.2518"
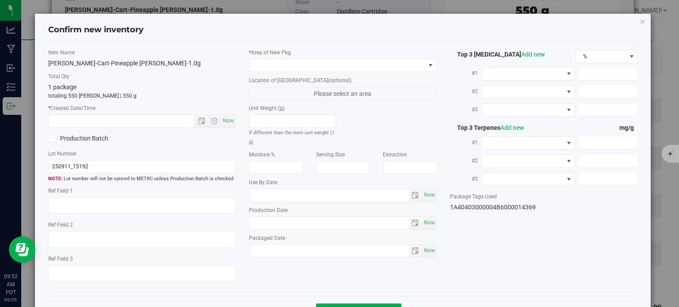
type input "11.5398"
type input "8.4210"
type input "8.1660"
type input "6.8310"
type input "[DATE]"
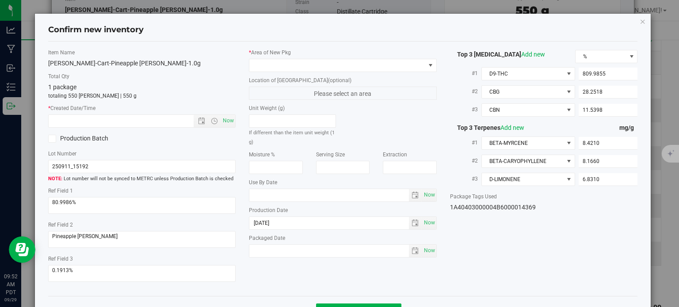
click at [335, 54] on label "* Area of [GEOGRAPHIC_DATA]" at bounding box center [343, 53] width 188 height 8
click at [329, 61] on span at bounding box center [337, 65] width 176 height 12
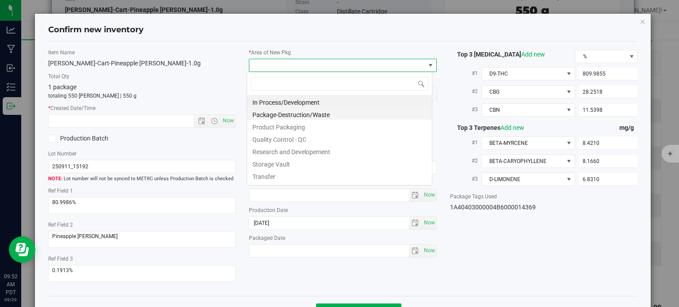
scroll to position [13, 186]
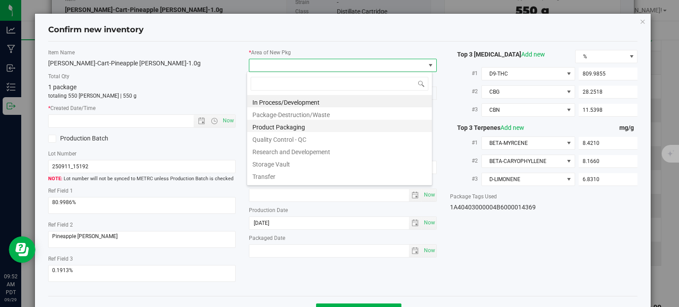
click at [299, 127] on li "Product Packaging" at bounding box center [339, 126] width 185 height 12
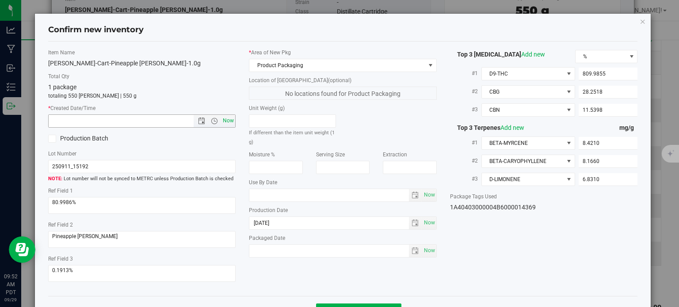
click at [226, 118] on span "Now" at bounding box center [228, 120] width 15 height 13
type input "[DATE] 9:52 AM"
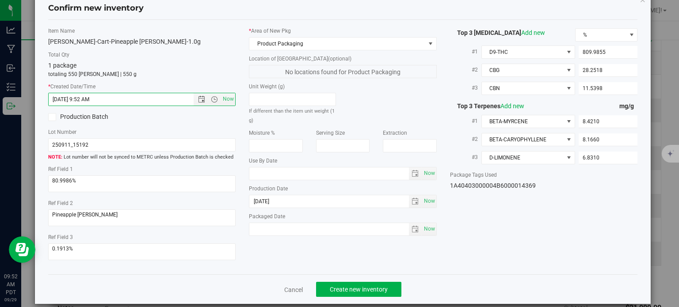
scroll to position [32, 0]
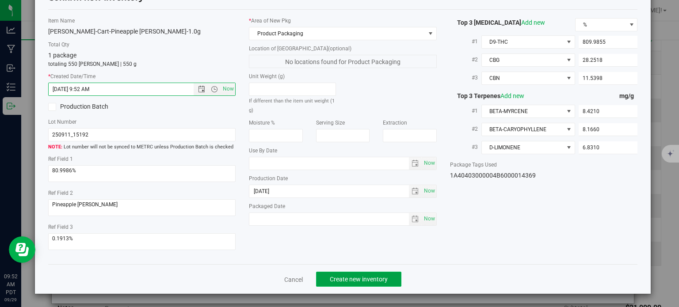
click at [362, 281] on span "Create new inventory" at bounding box center [359, 279] width 58 height 7
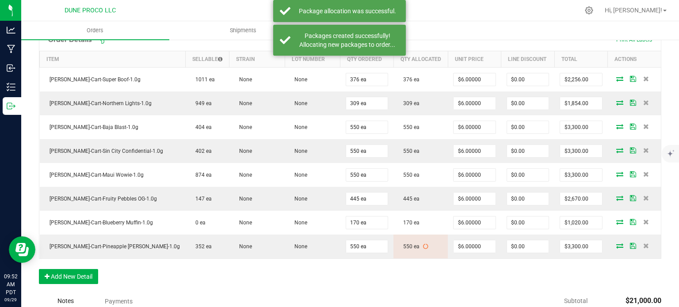
click at [368, 266] on div "Order Details Print All Labels Item Sellable Strain Lot Number Qty Ordered Qty …" at bounding box center [350, 160] width 622 height 265
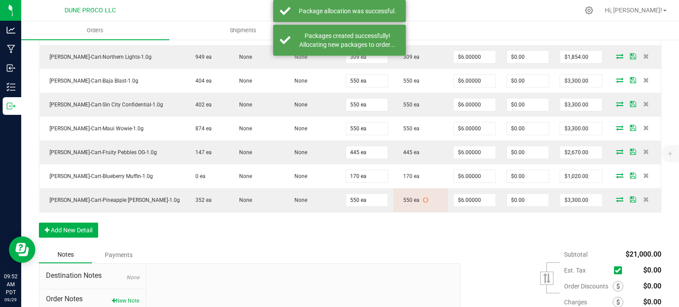
scroll to position [387, 0]
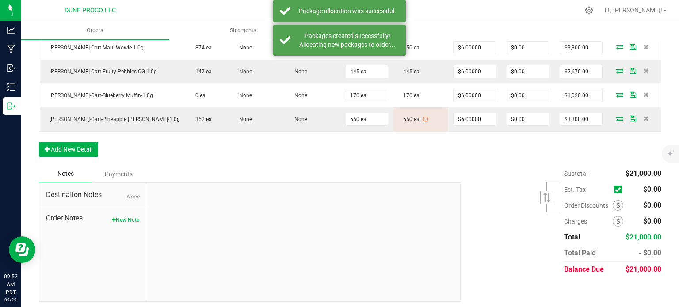
click at [636, 266] on span "$21,000.00" at bounding box center [643, 269] width 36 height 8
copy span "21,000.00"
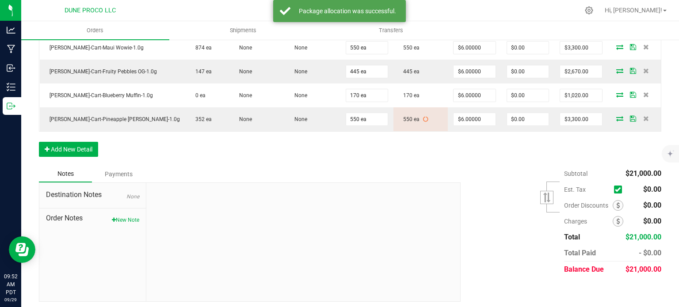
click at [512, 226] on div "Subtotal $21,000.00 Est. Tax" at bounding box center [557, 222] width 207 height 112
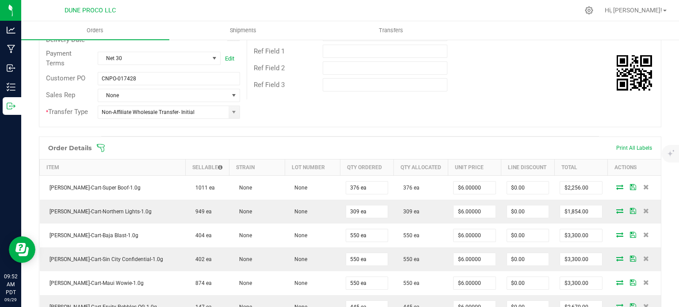
scroll to position [0, 0]
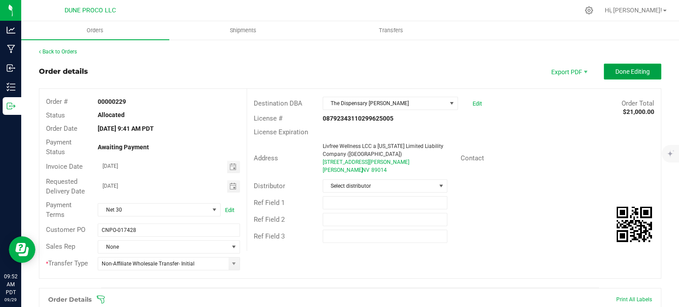
click at [618, 75] on button "Done Editing" at bounding box center [631, 72] width 57 height 16
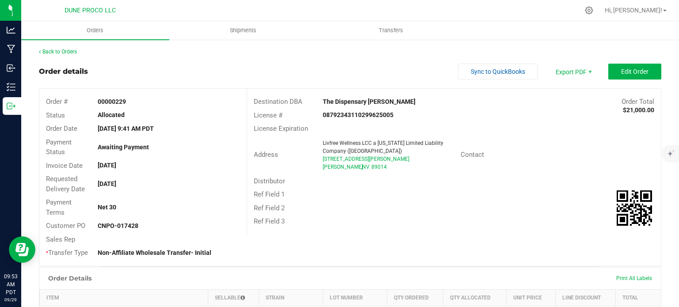
click at [467, 141] on div "Address Livfree Wellness LCC a [US_STATE] Limited Liability Company ([GEOGRAPHI…" at bounding box center [453, 155] width 413 height 39
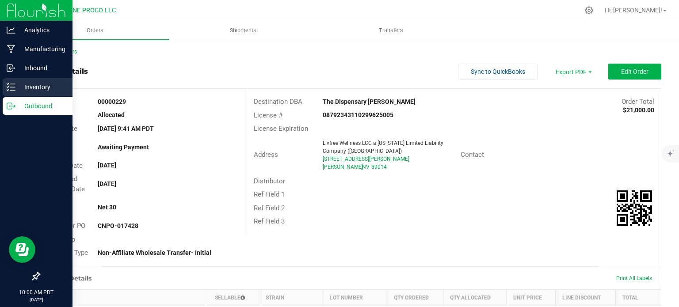
click at [23, 86] on p "Inventory" at bounding box center [41, 87] width 53 height 11
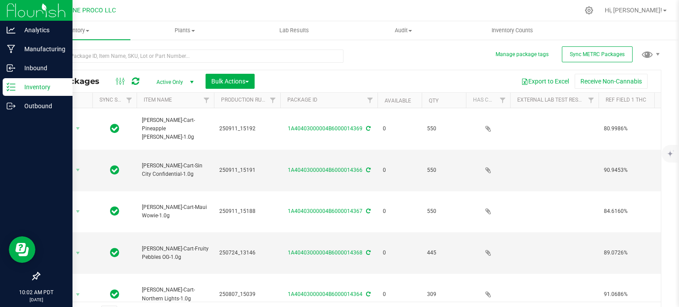
click at [26, 87] on p "Inventory" at bounding box center [41, 87] width 53 height 11
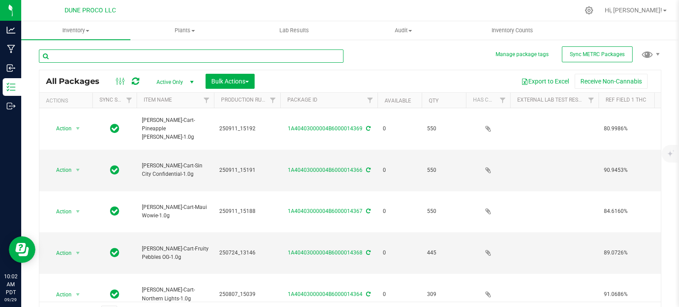
click at [148, 51] on input "text" at bounding box center [191, 55] width 304 height 13
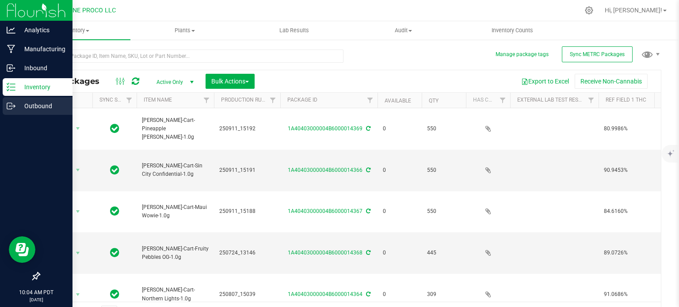
click at [20, 104] on p "Outbound" at bounding box center [41, 106] width 53 height 11
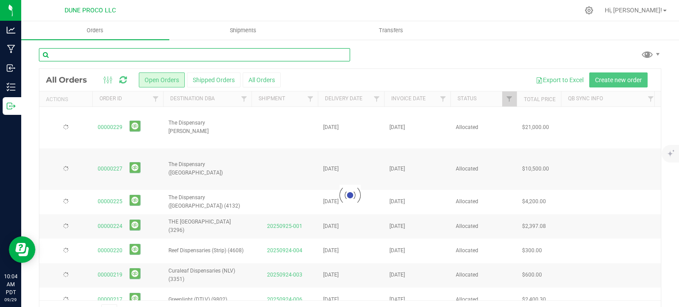
click at [104, 55] on input "text" at bounding box center [194, 54] width 311 height 13
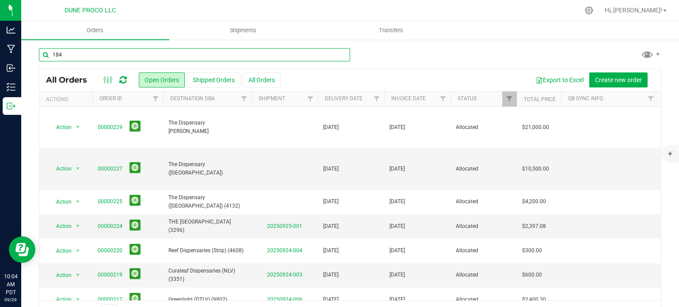
type input "184"
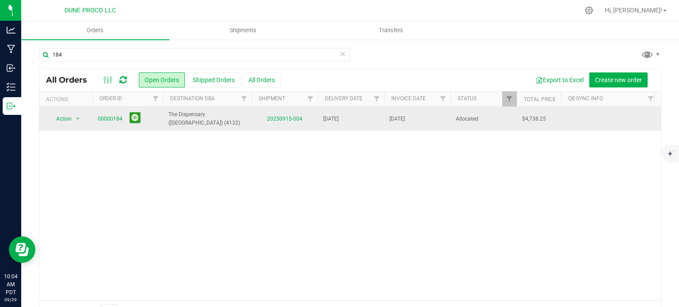
click at [113, 112] on span "00000184" at bounding box center [128, 119] width 60 height 14
click at [122, 112] on span "00000184" at bounding box center [128, 119] width 60 height 14
click at [105, 116] on link "00000184" at bounding box center [110, 119] width 25 height 8
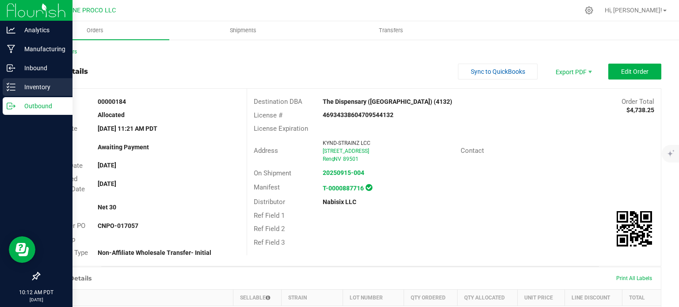
click at [13, 83] on icon at bounding box center [11, 87] width 9 height 9
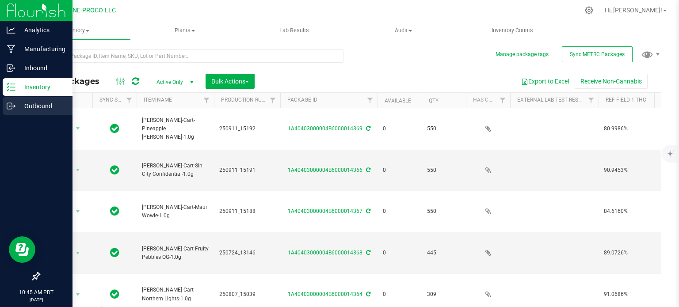
click at [8, 102] on icon at bounding box center [11, 106] width 9 height 9
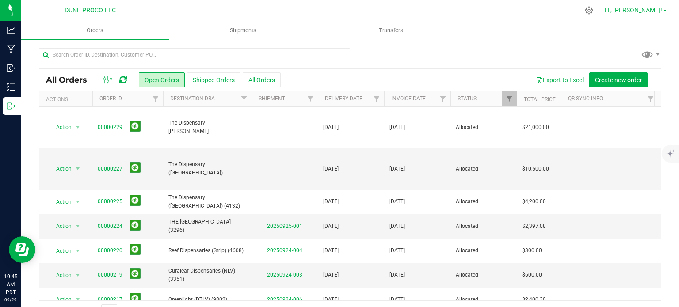
click at [668, 13] on link "Hi, [PERSON_NAME]!" at bounding box center [635, 10] width 69 height 9
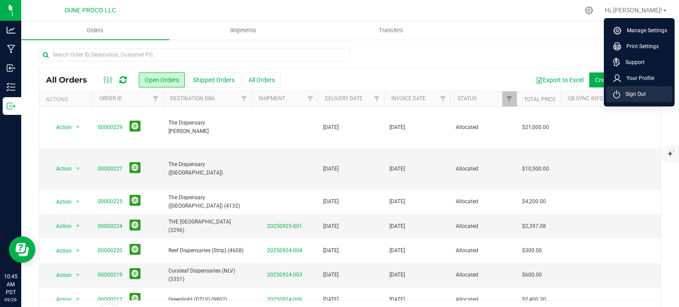
click at [635, 95] on span "Sign Out" at bounding box center [633, 94] width 26 height 9
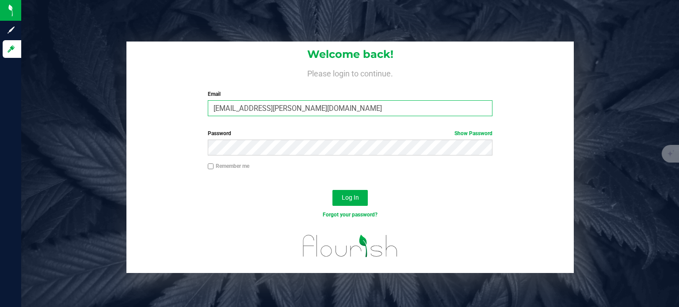
click at [289, 103] on input "[EMAIL_ADDRESS][PERSON_NAME][DOMAIN_NAME]" at bounding box center [350, 108] width 285 height 16
type input "[EMAIL_ADDRESS][DOMAIN_NAME]"
click at [345, 191] on button "Log In" at bounding box center [349, 198] width 35 height 16
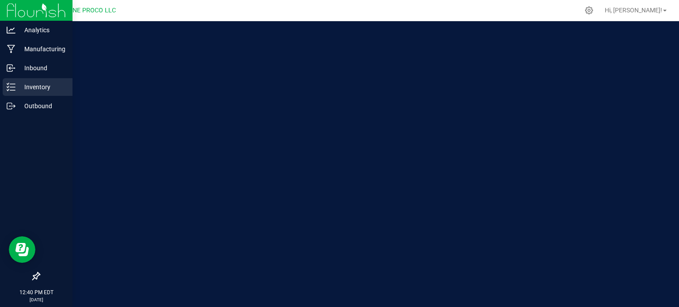
click at [18, 86] on p "Inventory" at bounding box center [41, 87] width 53 height 11
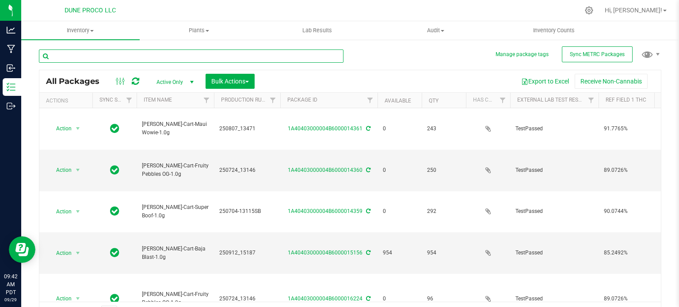
click at [106, 57] on input "text" at bounding box center [191, 55] width 304 height 13
paste input "15170"
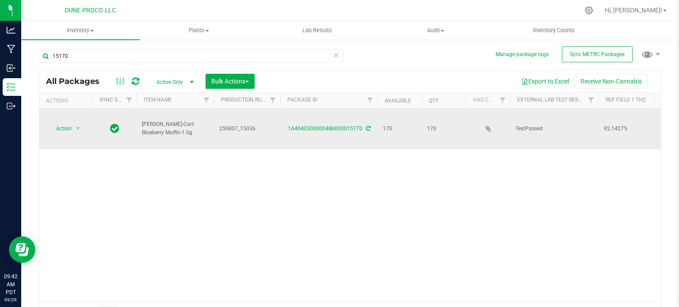
click at [176, 120] on span "[PERSON_NAME]-Cart-Blueberry Muffin-1.0g" at bounding box center [175, 128] width 67 height 17
copy tr "[PERSON_NAME]-Cart-Blueberry Muffin-1.0g"
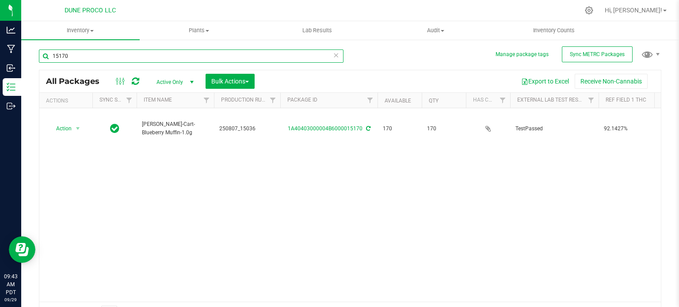
click at [132, 52] on input "15170" at bounding box center [191, 55] width 304 height 13
paste input "3"
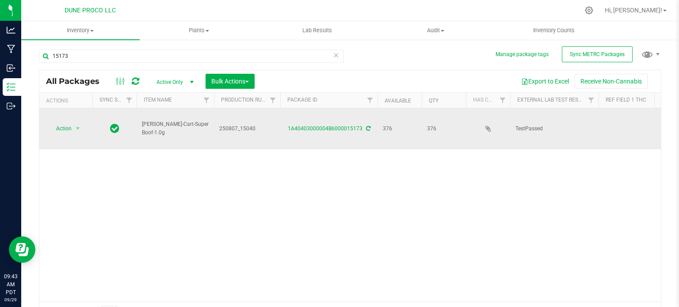
click at [163, 121] on span "[PERSON_NAME]-Cart-Super Boof-1.0g" at bounding box center [175, 128] width 67 height 17
copy tr "[PERSON_NAME]-Cart-Super Boof-1.0g"
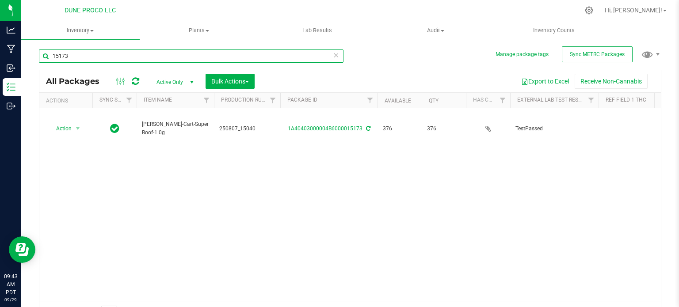
click at [67, 58] on input "15173" at bounding box center [191, 55] width 304 height 13
paste input "84"
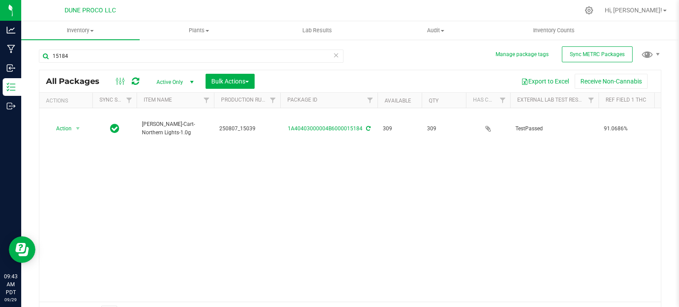
click at [173, 120] on span "[PERSON_NAME]-Cart-Northern Lights-1.0g" at bounding box center [175, 128] width 67 height 17
copy tr "[PERSON_NAME]-Cart-Northern Lights-1.0g"
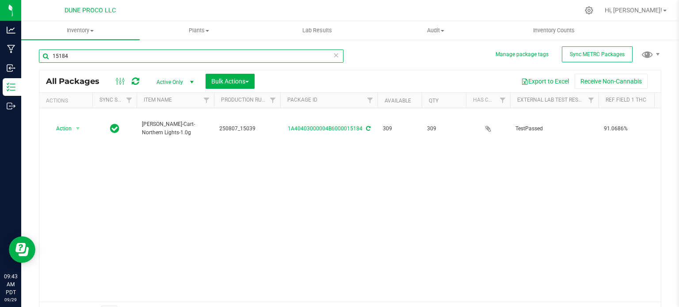
click at [67, 59] on input "15184" at bounding box center [191, 55] width 304 height 13
paste input "56"
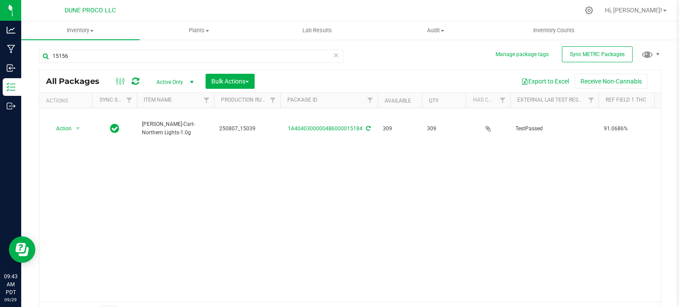
drag, startPoint x: 67, startPoint y: 59, endPoint x: 44, endPoint y: 145, distance: 89.7
click at [44, 145] on div "Action Action Adjust qty Create package Edit attributes Global inventory Locate…" at bounding box center [349, 204] width 621 height 193
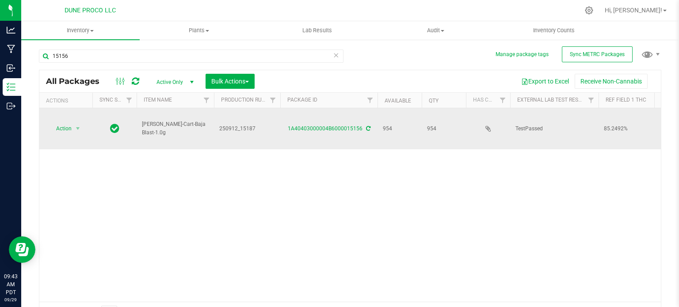
click at [163, 120] on span "[PERSON_NAME]-Cart-Baja Blast-1.0g" at bounding box center [175, 128] width 67 height 17
copy tr "[PERSON_NAME]-Cart-Baja Blast-1.0g"
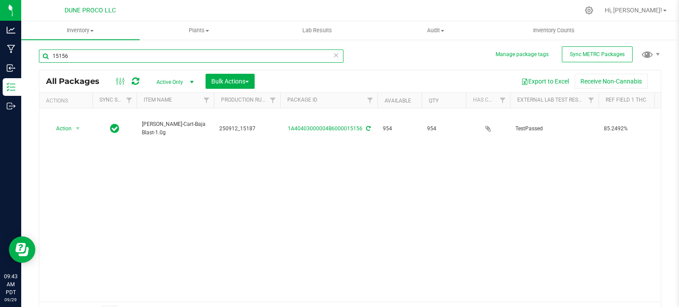
click at [119, 57] on input "15156" at bounding box center [191, 55] width 304 height 13
paste input "3"
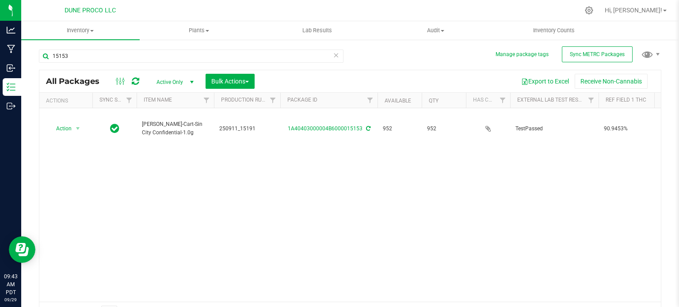
click at [164, 120] on span "[PERSON_NAME]-Cart-Sin City Confidential-1.0g" at bounding box center [175, 128] width 67 height 17
copy tr "[PERSON_NAME]-Cart-Sin City Confidential-1.0g"
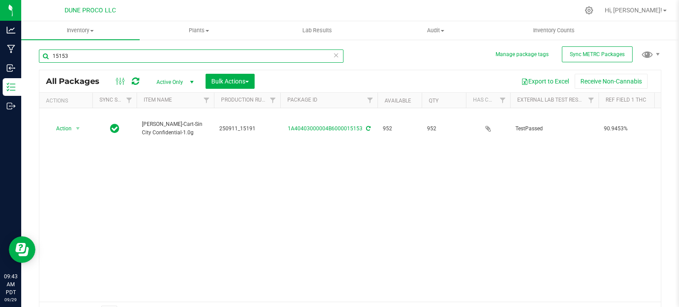
click at [75, 59] on input "15153" at bounding box center [191, 55] width 304 height 13
paste input "4"
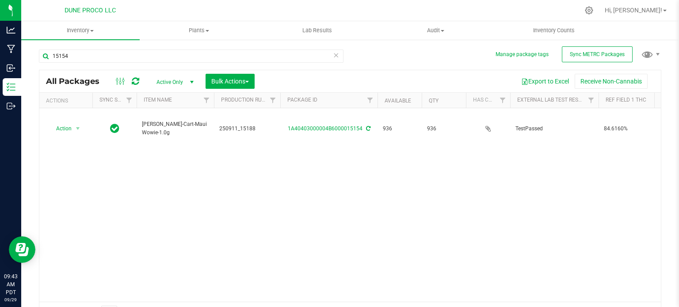
click at [155, 120] on span "[PERSON_NAME]-Cart-Maui Wowie-1.0g" at bounding box center [175, 128] width 67 height 17
copy tr "[PERSON_NAME]-Cart-Maui Wowie-1.0g"
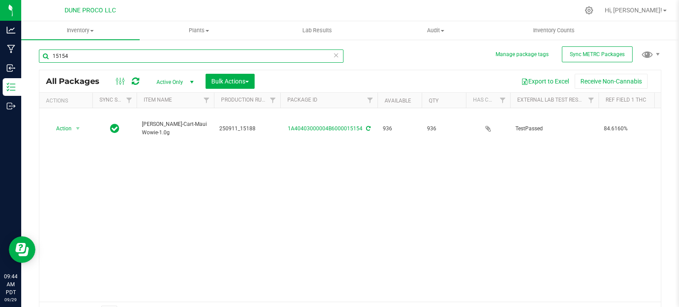
click at [111, 60] on input "15154" at bounding box center [191, 55] width 304 height 13
paste input "96"
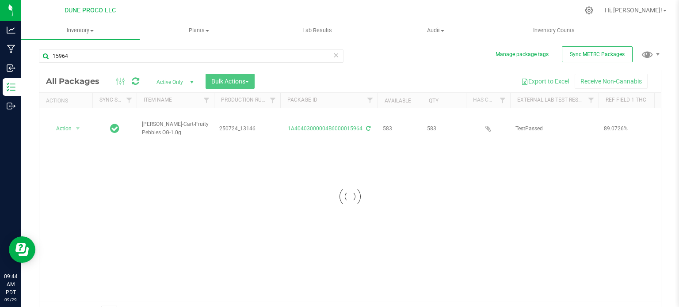
click at [171, 120] on div at bounding box center [349, 196] width 621 height 253
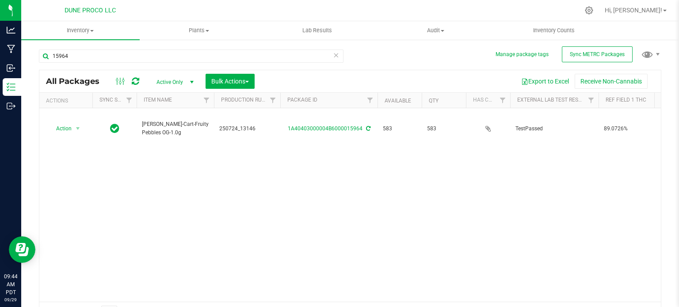
click at [171, 120] on span "[PERSON_NAME]-Cart-Fruity Pebbles OG-1.0g" at bounding box center [175, 128] width 67 height 17
copy tr "[PERSON_NAME]-Cart-Fruity Pebbles OG-1.0g"
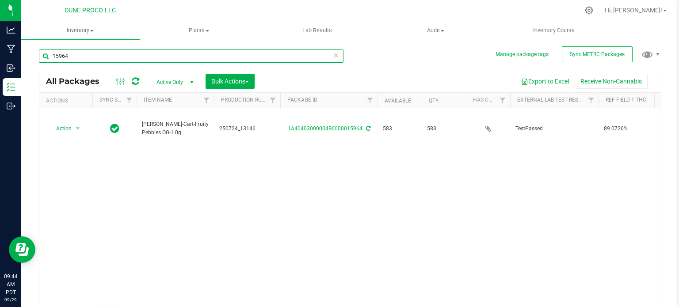
click at [92, 59] on input "15964" at bounding box center [191, 55] width 304 height 13
paste input "152"
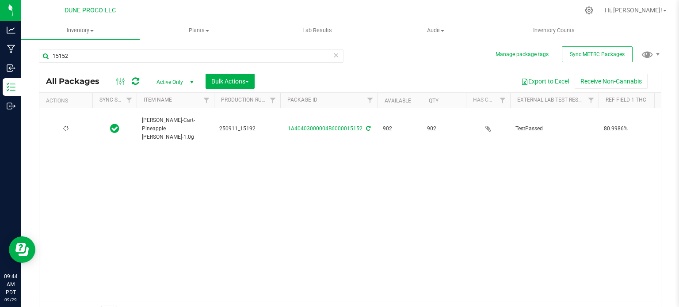
click at [159, 117] on span "[PERSON_NAME]-Cart-Pineapple [PERSON_NAME]-1.0g" at bounding box center [175, 129] width 67 height 26
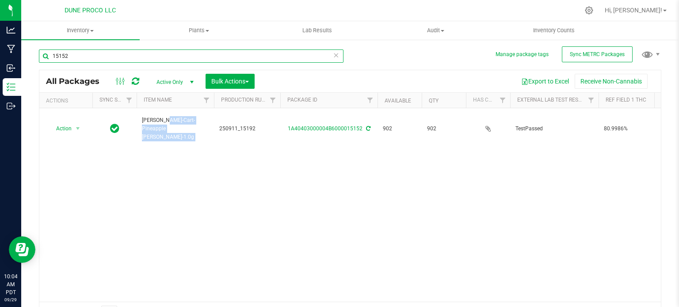
click at [64, 58] on input "15152" at bounding box center [191, 55] width 304 height 13
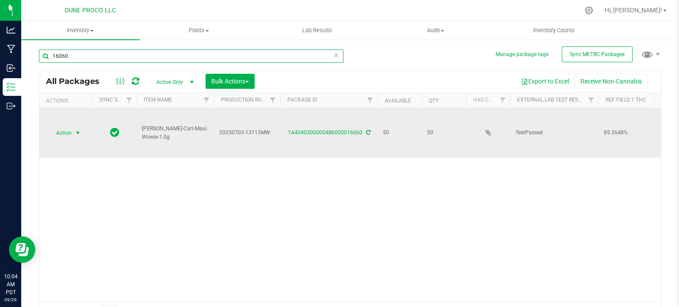
type input "16060"
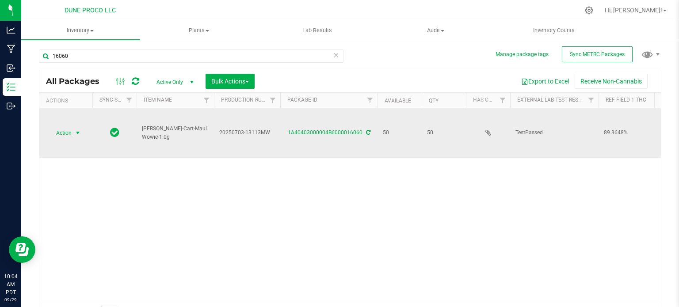
click at [72, 127] on span "Action" at bounding box center [60, 133] width 24 height 12
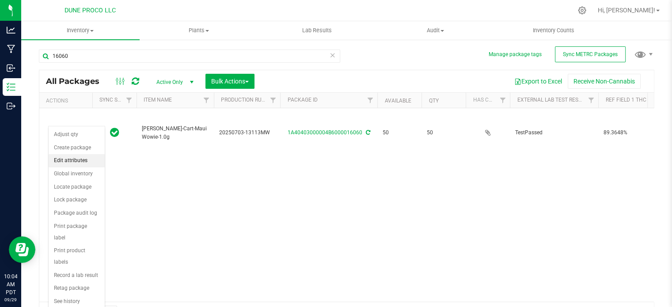
click at [65, 165] on li "Edit attributes" at bounding box center [77, 160] width 56 height 13
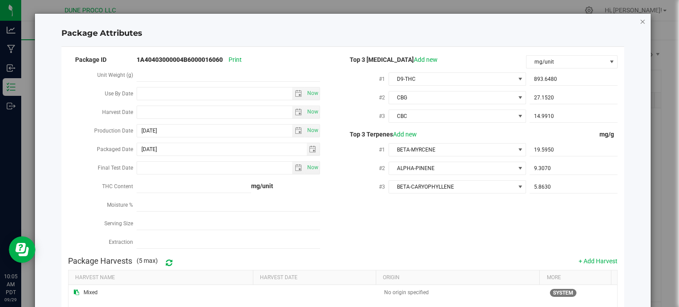
click at [639, 21] on icon "Close modal" at bounding box center [642, 21] width 6 height 11
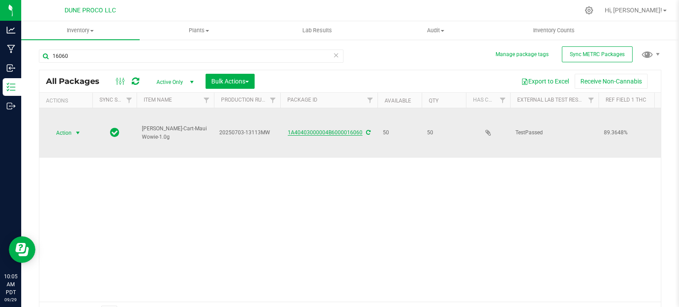
click at [347, 129] on link "1A40403000004B6000016060" at bounding box center [325, 132] width 75 height 6
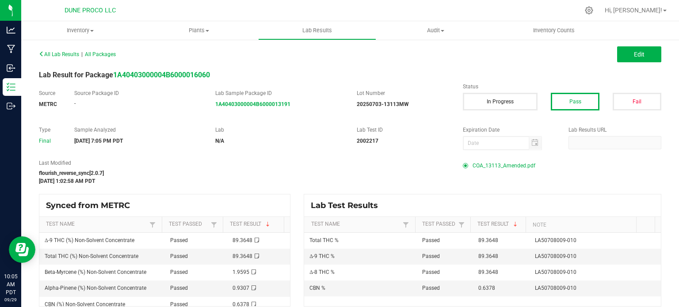
click at [487, 166] on span "COA_13113_Amended.pdf" at bounding box center [503, 165] width 63 height 13
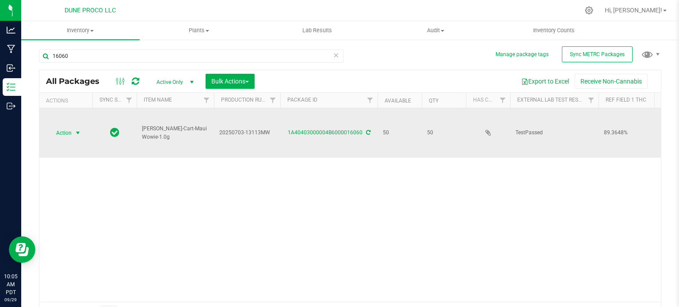
click at [78, 129] on span "select" at bounding box center [77, 132] width 7 height 7
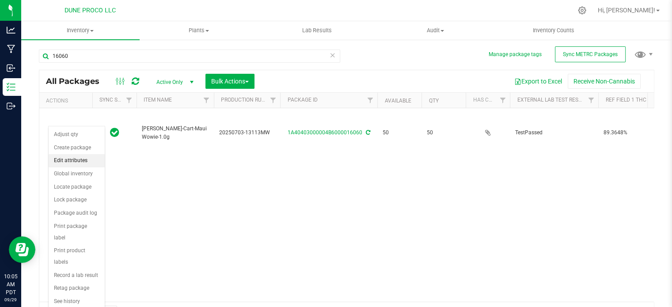
click at [74, 155] on li "Edit attributes" at bounding box center [77, 160] width 56 height 13
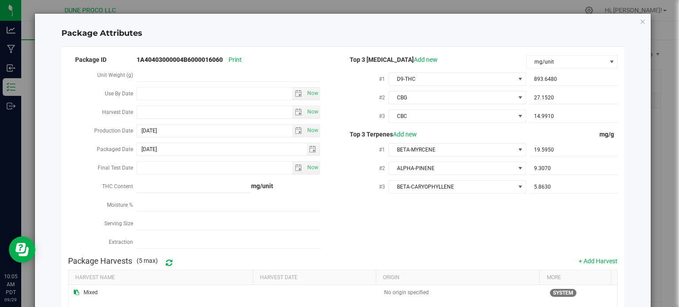
click at [639, 22] on div "Package Attributes Package ID 1A40403000004B6000016060 Print Unit Weight (g) Us…" at bounding box center [343, 227] width 616 height 426
click at [639, 22] on icon "Close modal" at bounding box center [642, 21] width 6 height 11
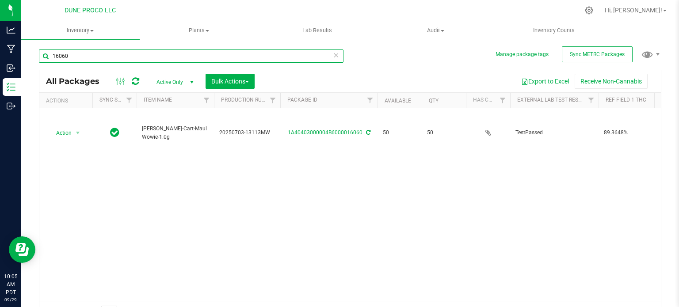
click at [78, 61] on input "16060" at bounding box center [191, 55] width 304 height 13
type input "1"
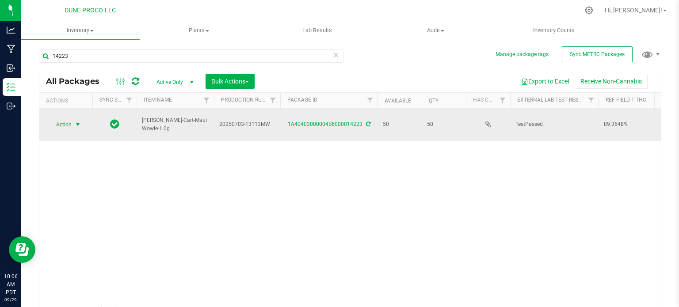
click at [55, 121] on span "Action" at bounding box center [60, 124] width 24 height 12
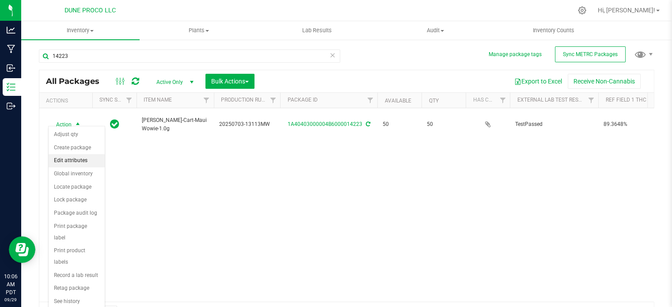
click at [83, 164] on li "Edit attributes" at bounding box center [77, 160] width 56 height 13
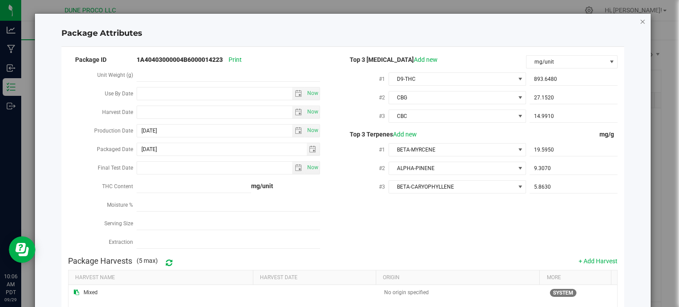
click at [639, 23] on icon "Close modal" at bounding box center [642, 21] width 6 height 11
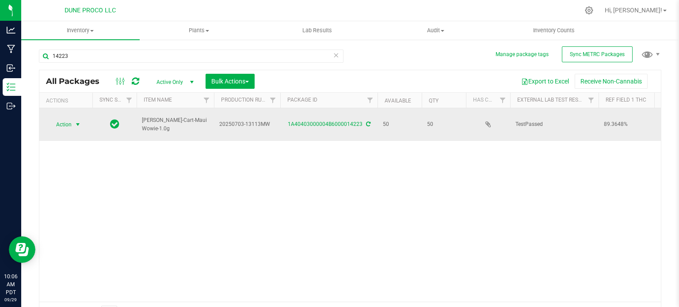
click at [70, 118] on span "Action" at bounding box center [60, 124] width 24 height 12
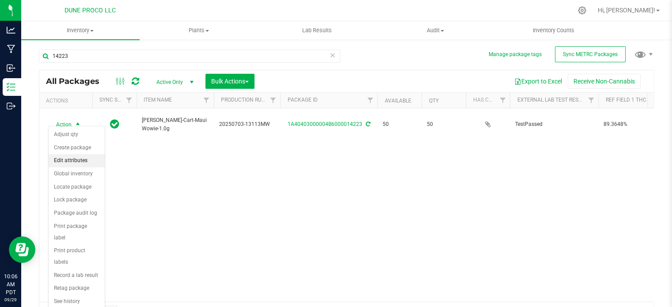
click at [67, 156] on li "Edit attributes" at bounding box center [77, 160] width 56 height 13
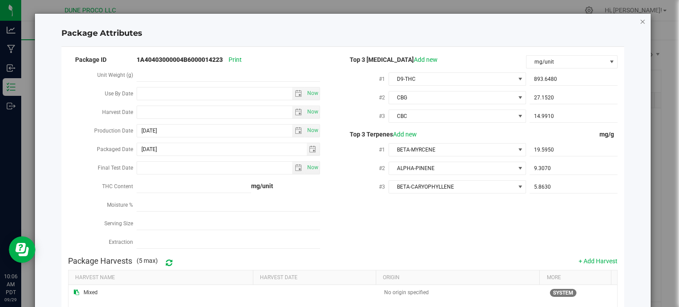
click at [639, 19] on icon "Close modal" at bounding box center [642, 21] width 6 height 11
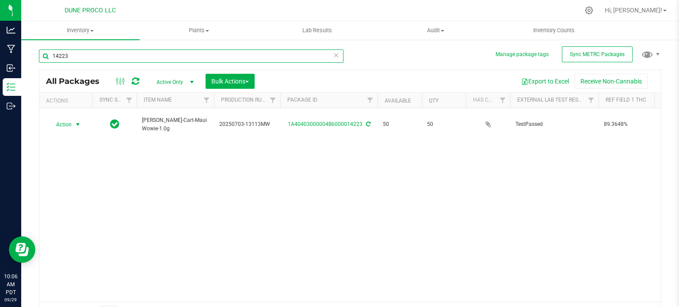
click at [111, 53] on input "14223" at bounding box center [191, 55] width 304 height 13
type input "14235"
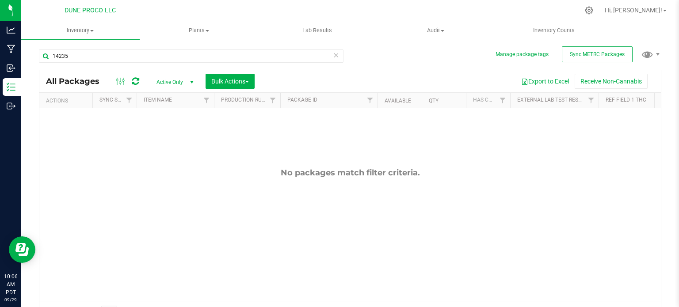
click at [168, 88] on div "Active Only Active Only Lab Samples Locked All External Internal Bulk Actions A…" at bounding box center [205, 81] width 112 height 15
click at [175, 85] on span "Active Only" at bounding box center [173, 82] width 49 height 12
click at [162, 130] on li "All" at bounding box center [173, 135] width 48 height 13
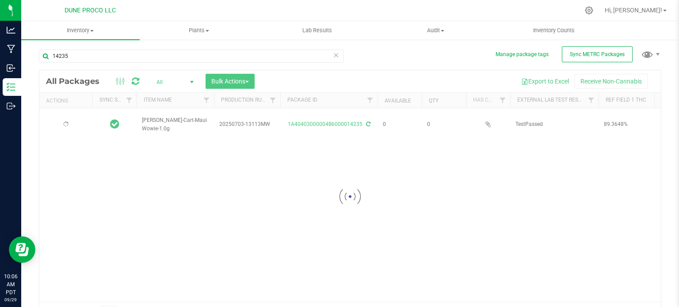
type input "[DATE]"
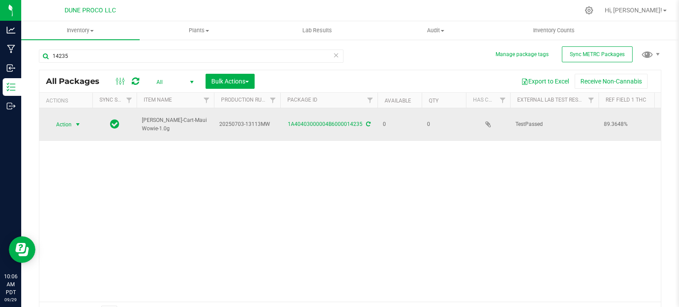
click at [69, 121] on span "Action" at bounding box center [60, 124] width 24 height 12
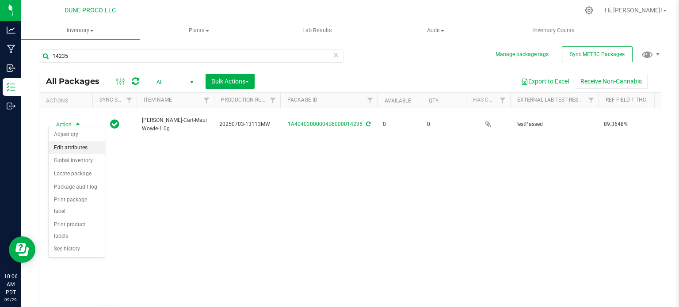
click at [69, 148] on li "Edit attributes" at bounding box center [77, 147] width 56 height 13
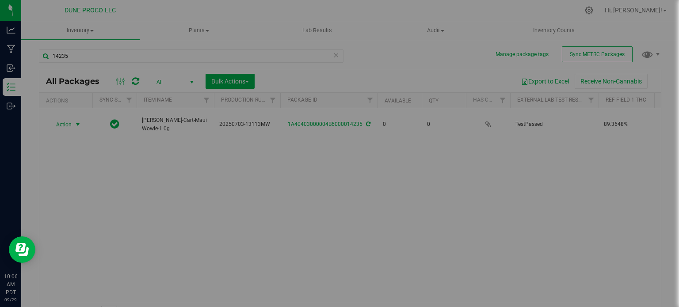
type input "[DATE]"
type input "2025-09-10"
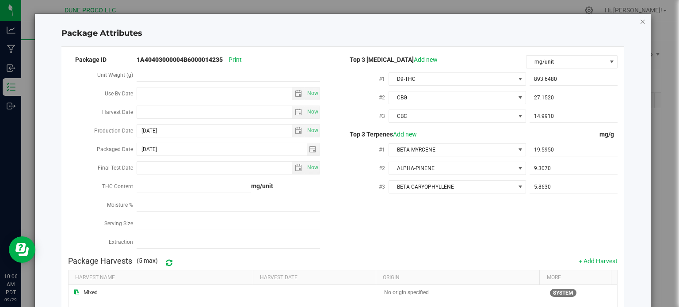
click at [639, 21] on icon "Close modal" at bounding box center [642, 21] width 6 height 11
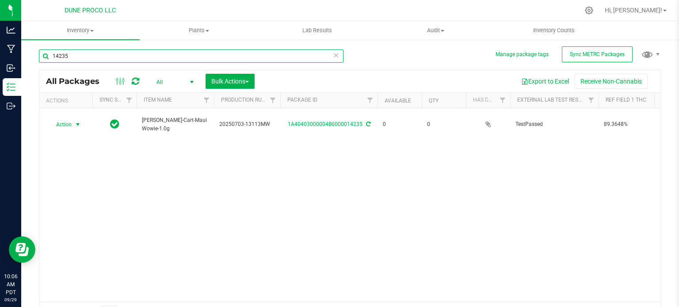
click at [76, 57] on input "14235" at bounding box center [191, 55] width 304 height 13
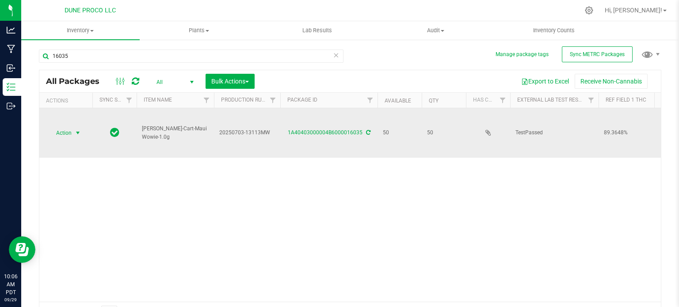
click at [61, 127] on span "Action" at bounding box center [60, 133] width 24 height 12
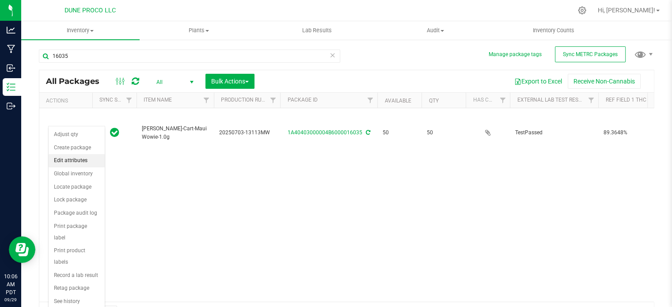
click at [67, 155] on li "Edit attributes" at bounding box center [77, 160] width 56 height 13
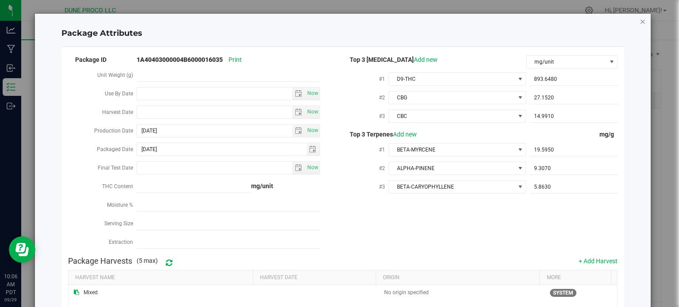
click at [639, 21] on icon "Close modal" at bounding box center [642, 21] width 6 height 11
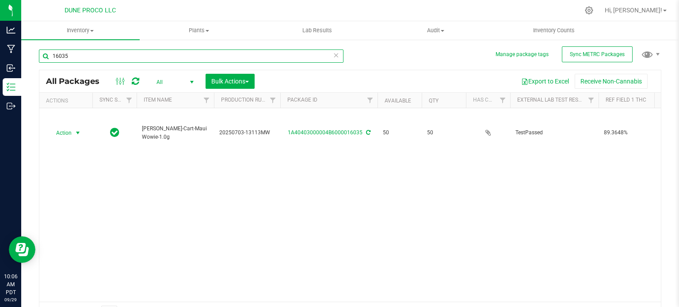
click at [164, 56] on input "16035" at bounding box center [191, 55] width 304 height 13
type input "16048"
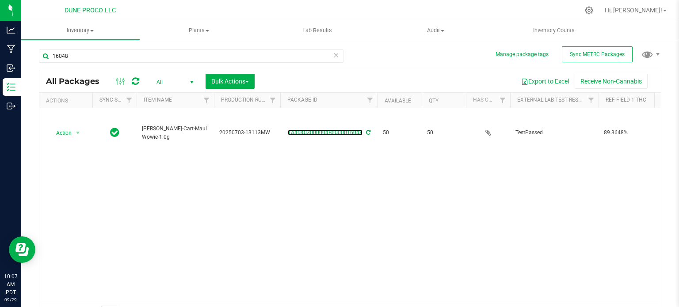
click at [339, 129] on link "1A40403000004B6000016048" at bounding box center [325, 132] width 75 height 6
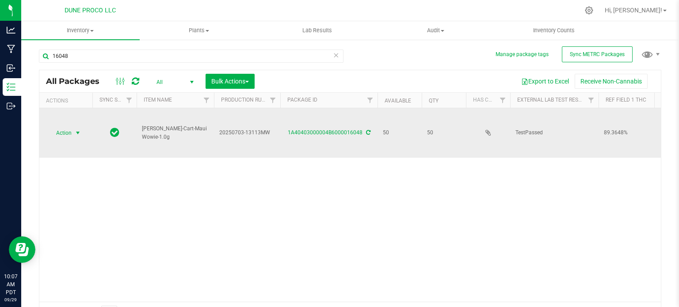
click at [67, 127] on span "Action" at bounding box center [60, 133] width 24 height 12
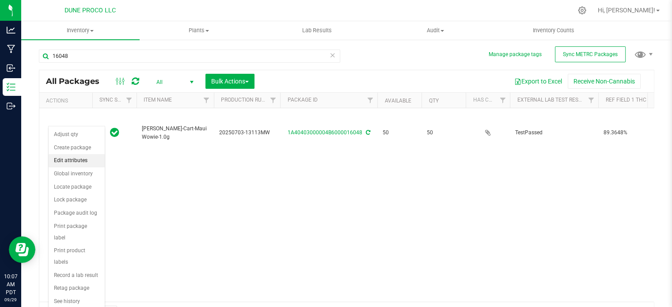
click at [76, 157] on li "Edit attributes" at bounding box center [77, 160] width 56 height 13
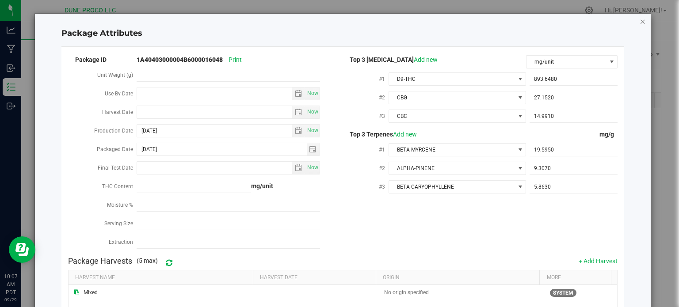
click at [639, 19] on icon "Close modal" at bounding box center [642, 21] width 6 height 11
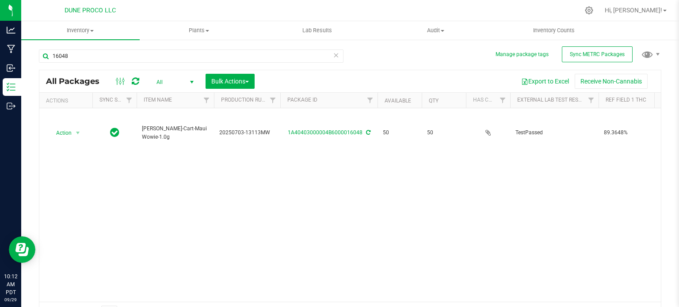
click at [106, 164] on div "Action Action Adjust qty Create package Edit attributes Global inventory Locate…" at bounding box center [349, 204] width 621 height 193
click at [125, 64] on div "16048" at bounding box center [191, 59] width 304 height 20
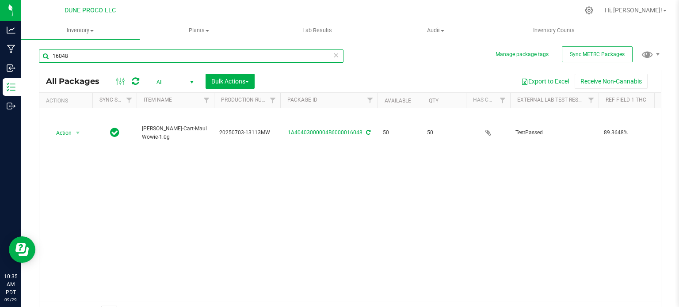
click at [127, 55] on input "16048" at bounding box center [191, 55] width 304 height 13
type input "5014"
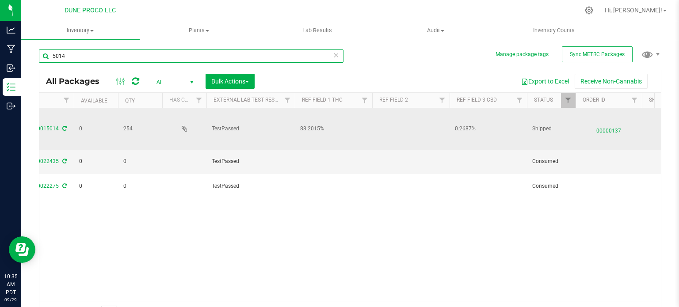
scroll to position [0, 304]
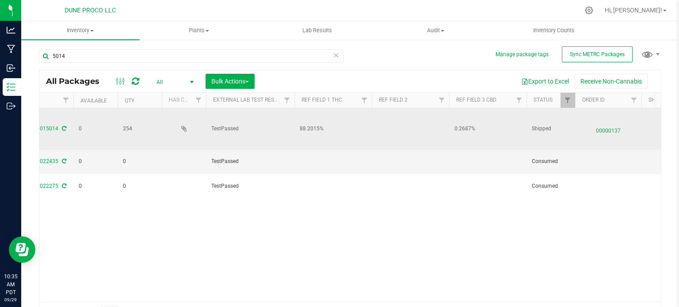
click at [602, 132] on span "00000137" at bounding box center [608, 128] width 56 height 13
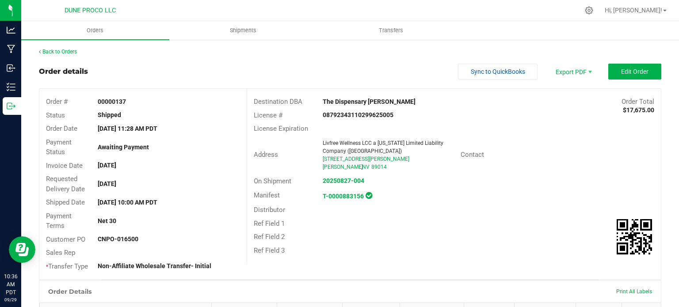
click at [439, 176] on div "On Shipment 20250827-004" at bounding box center [453, 181] width 413 height 14
click at [610, 76] on button "Edit Order" at bounding box center [634, 72] width 53 height 16
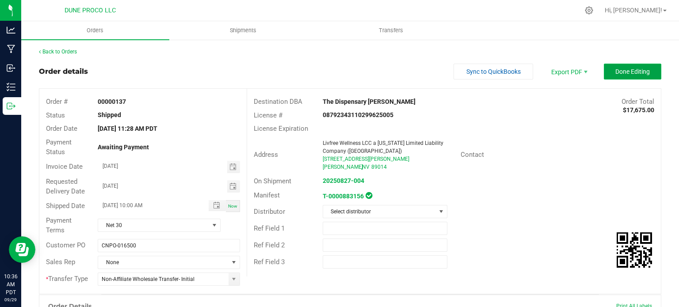
click at [620, 72] on span "Done Editing" at bounding box center [632, 71] width 34 height 7
